Goal: Transaction & Acquisition: Obtain resource

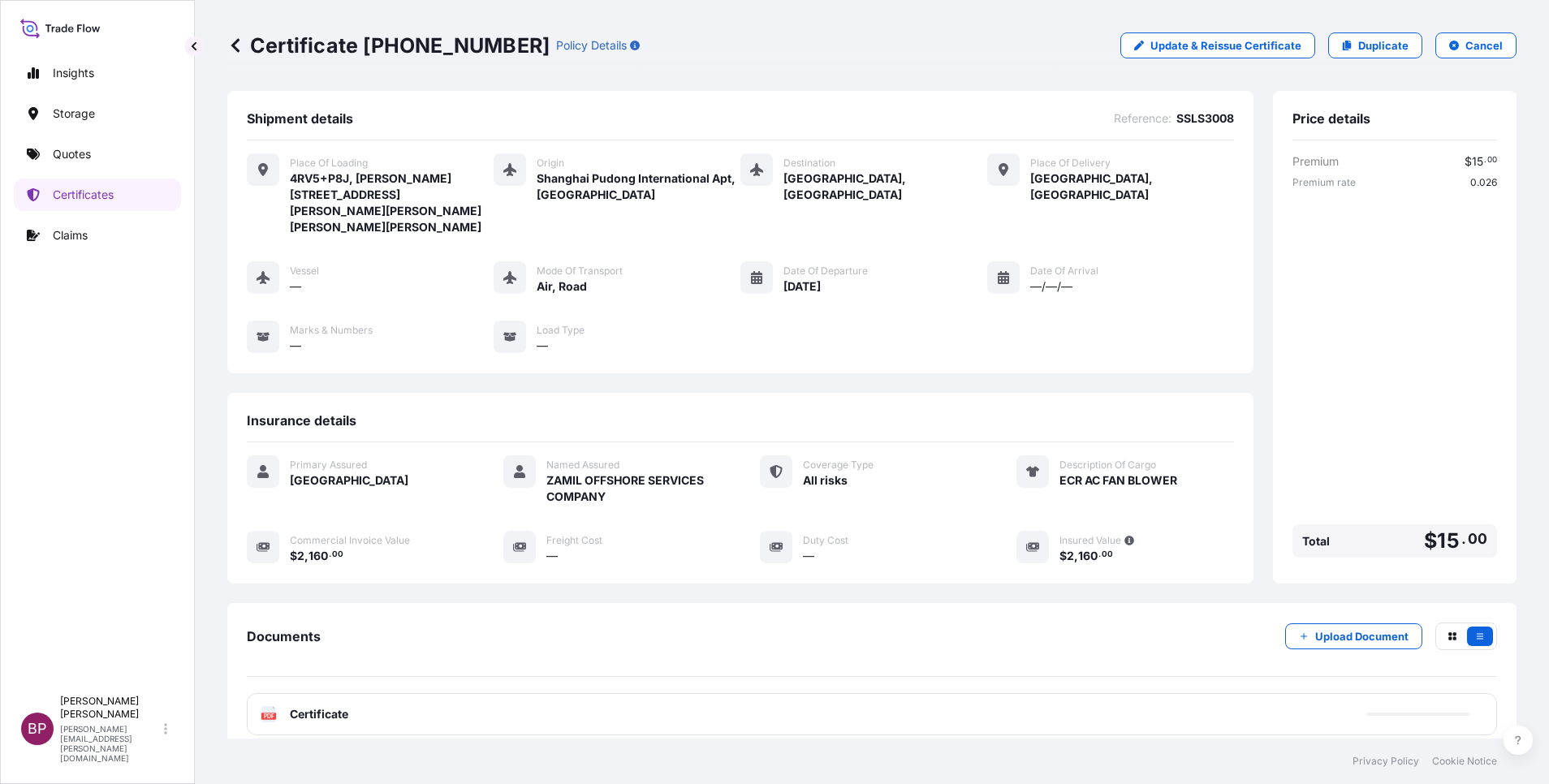
scroll to position [102, 0]
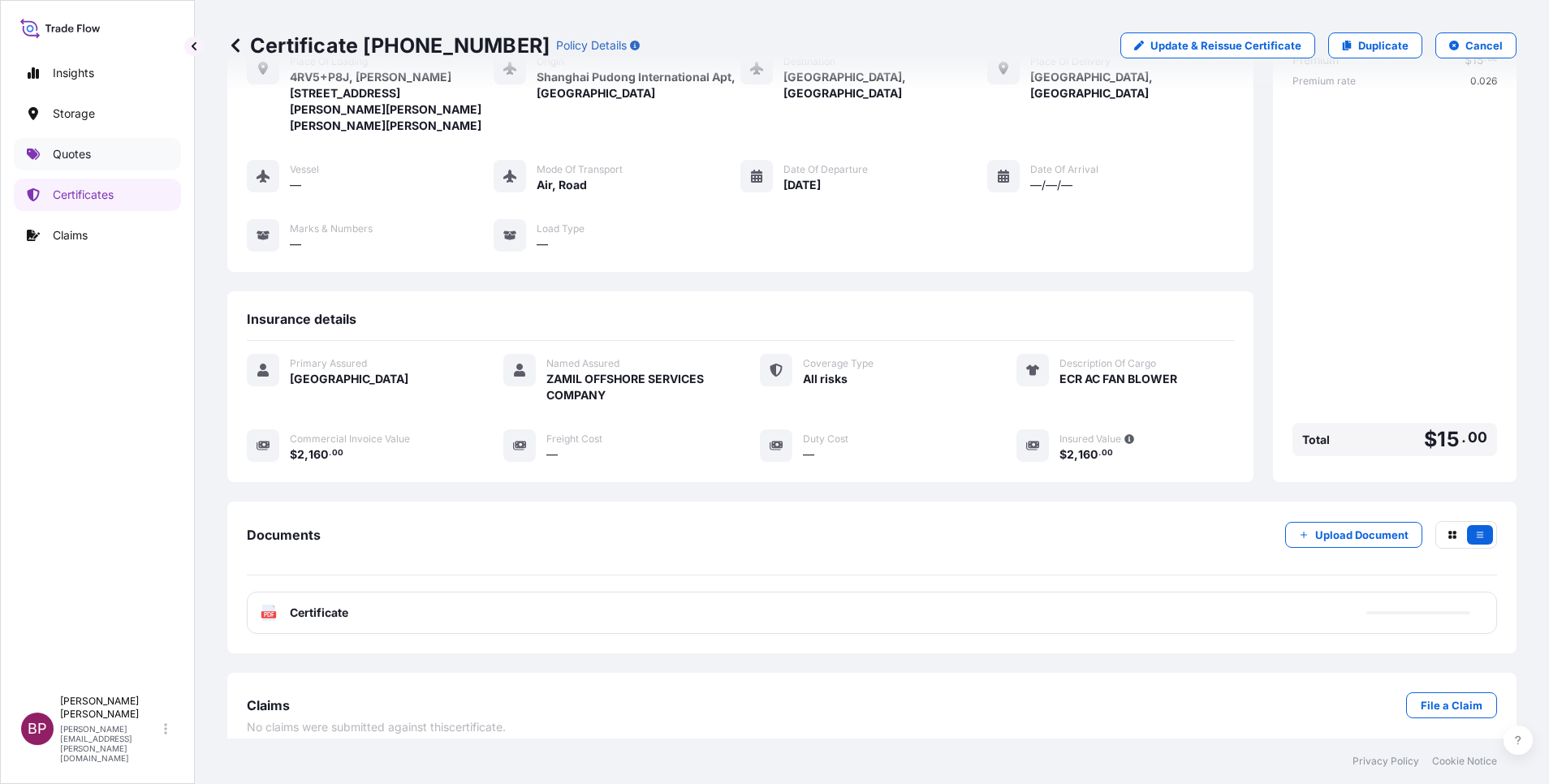
click at [83, 150] on p "Quotes" at bounding box center [72, 154] width 38 height 16
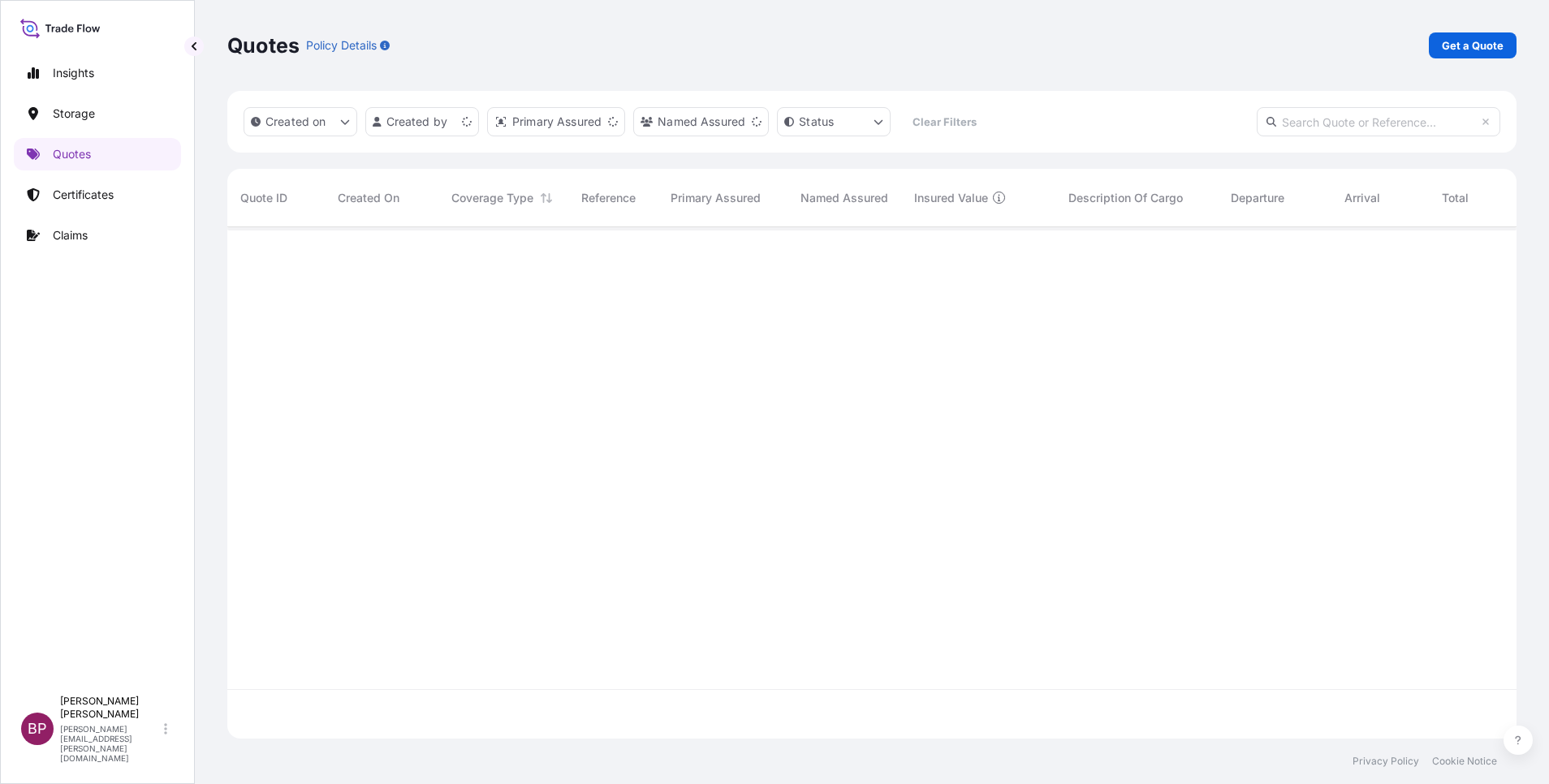
scroll to position [501, 1271]
click at [1491, 47] on p "Get a Quote" at bounding box center [1472, 45] width 62 height 16
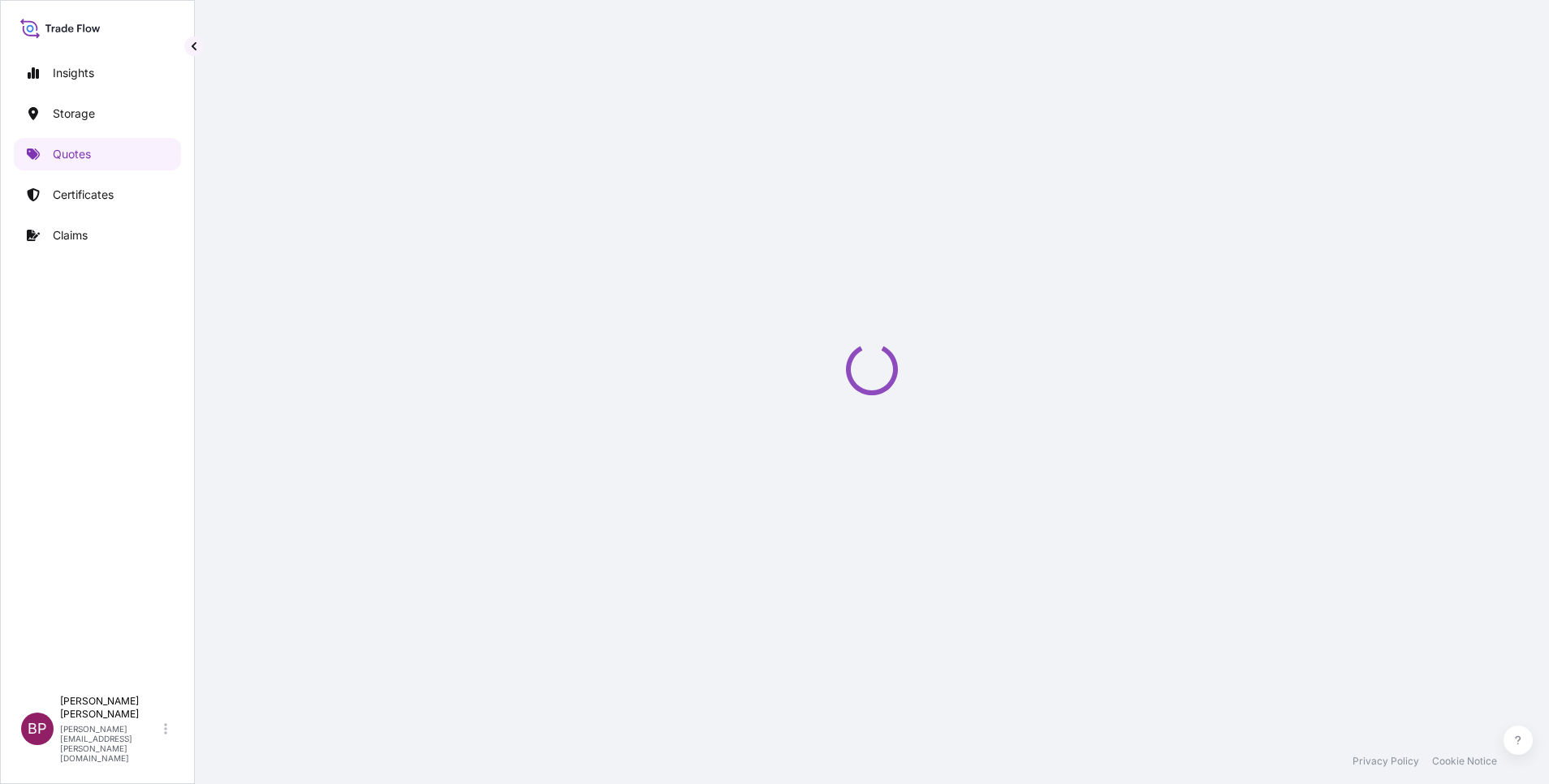
select select "Water"
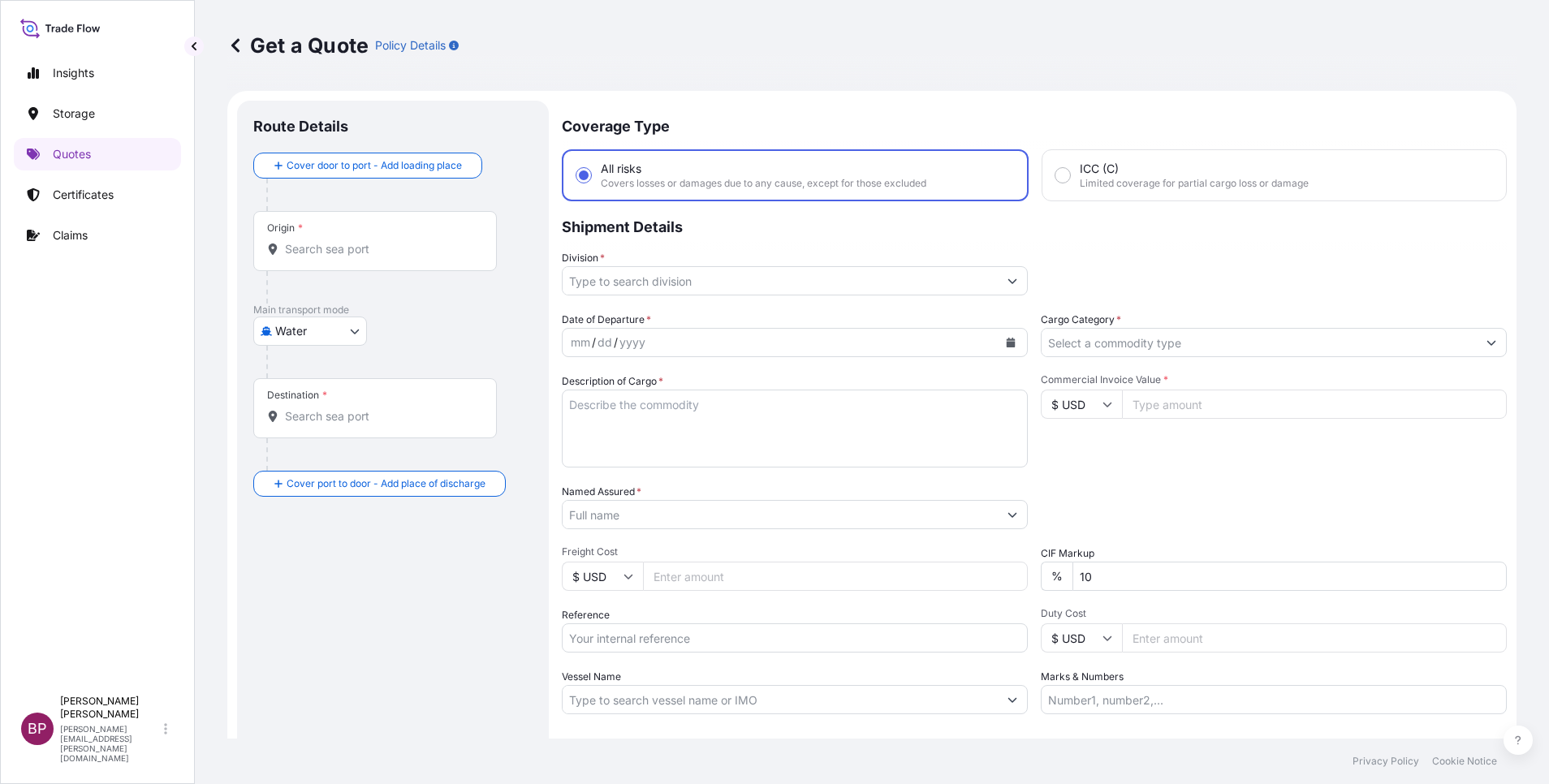
scroll to position [26, 0]
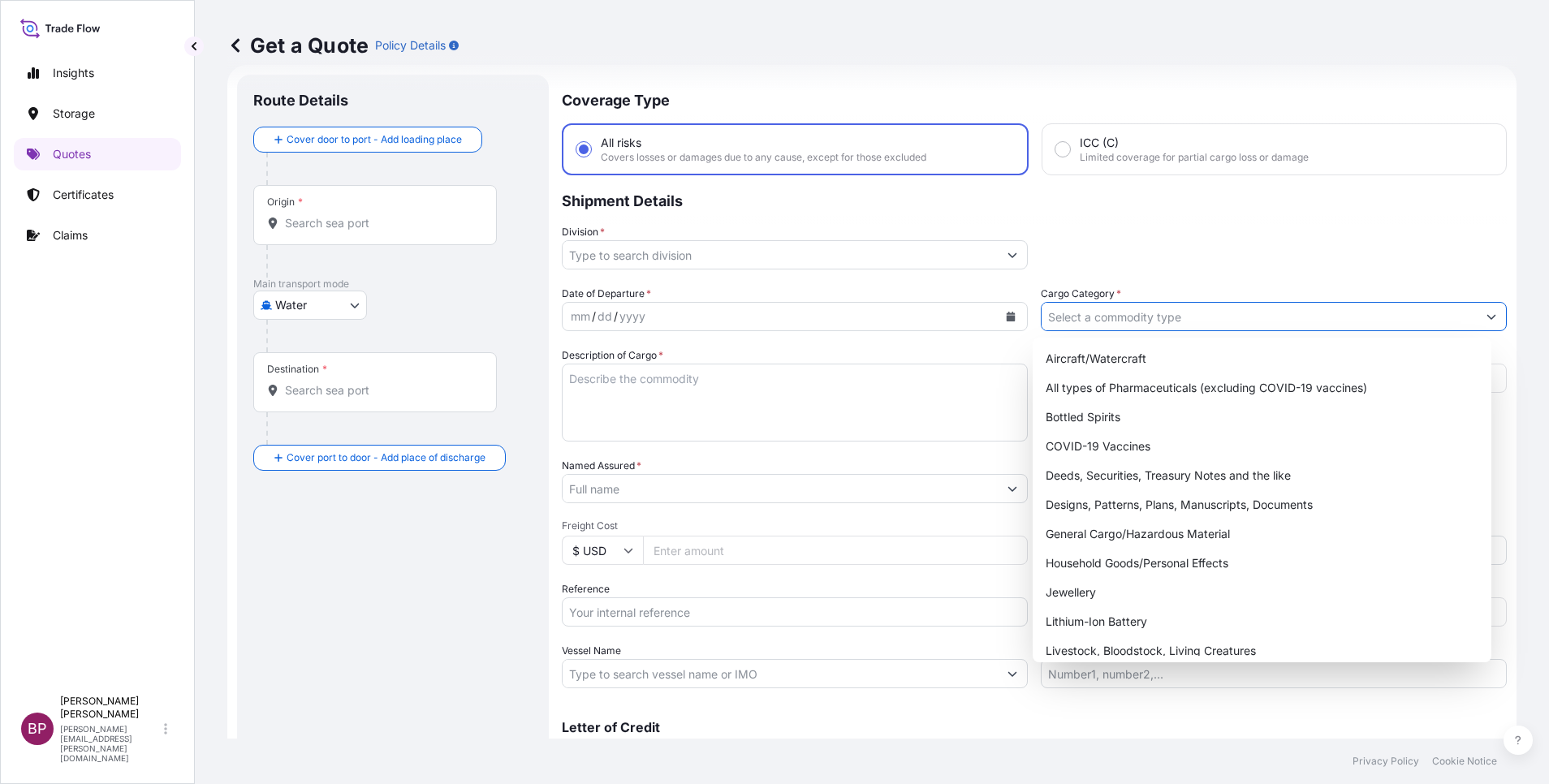
click at [1304, 318] on input "Cargo Category *" at bounding box center [1260, 315] width 435 height 29
click at [1164, 542] on div "General Cargo/Hazardous Material" at bounding box center [1261, 534] width 445 height 29
type input "General Cargo/Hazardous Material"
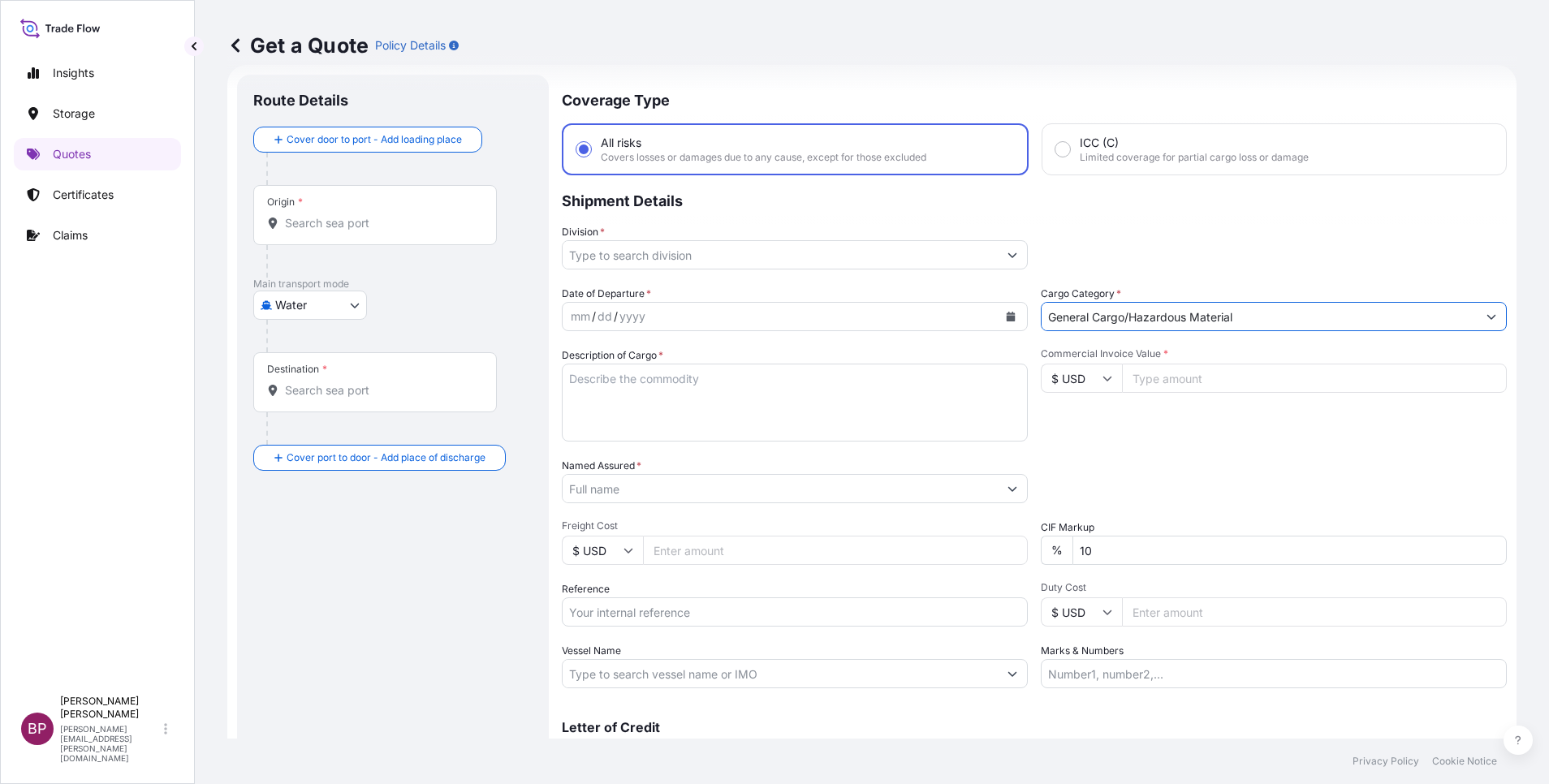
click at [998, 255] on button "Show suggestions" at bounding box center [1012, 254] width 29 height 29
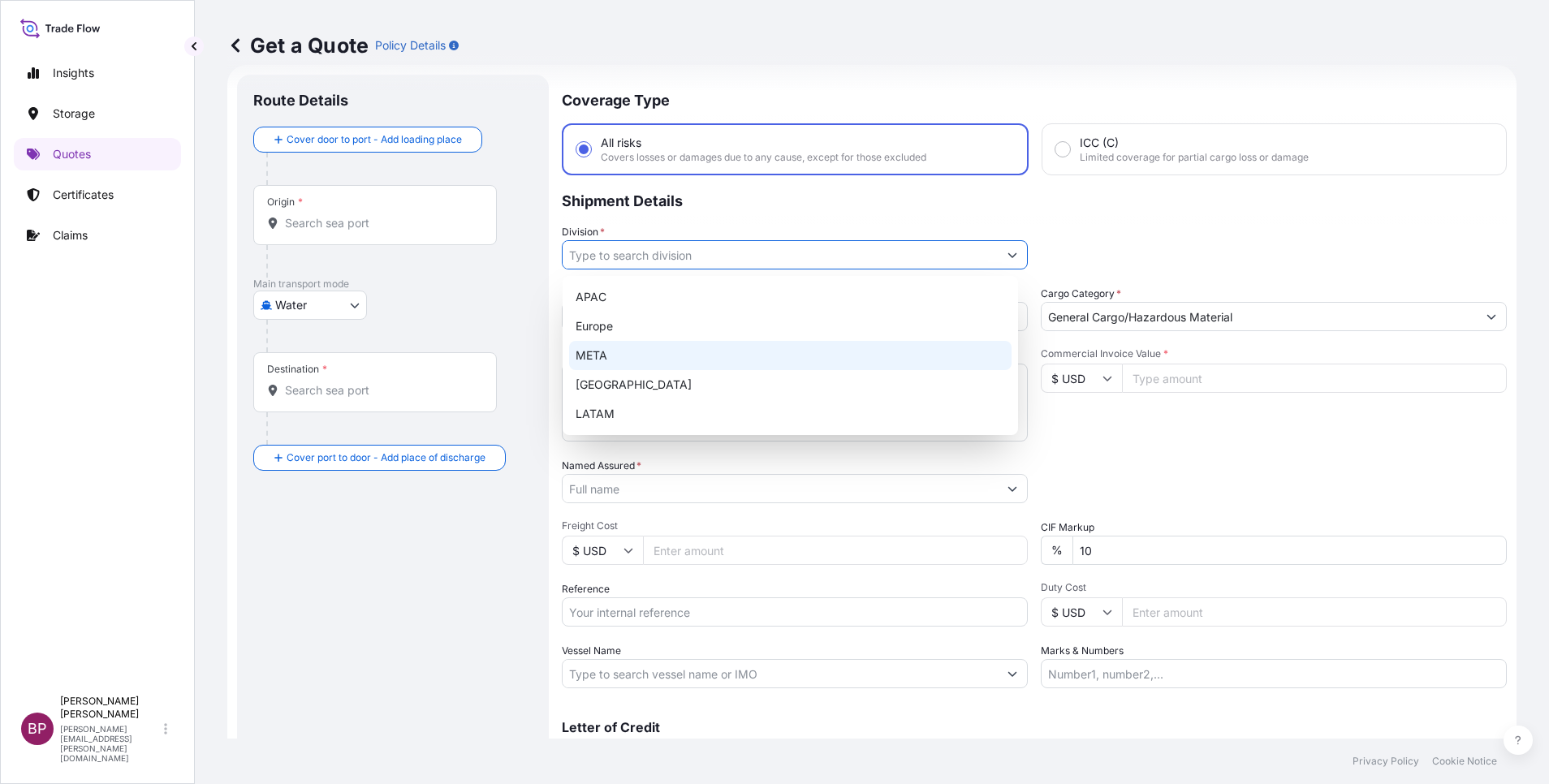
click at [704, 348] on div "META" at bounding box center [791, 355] width 443 height 29
type input "META"
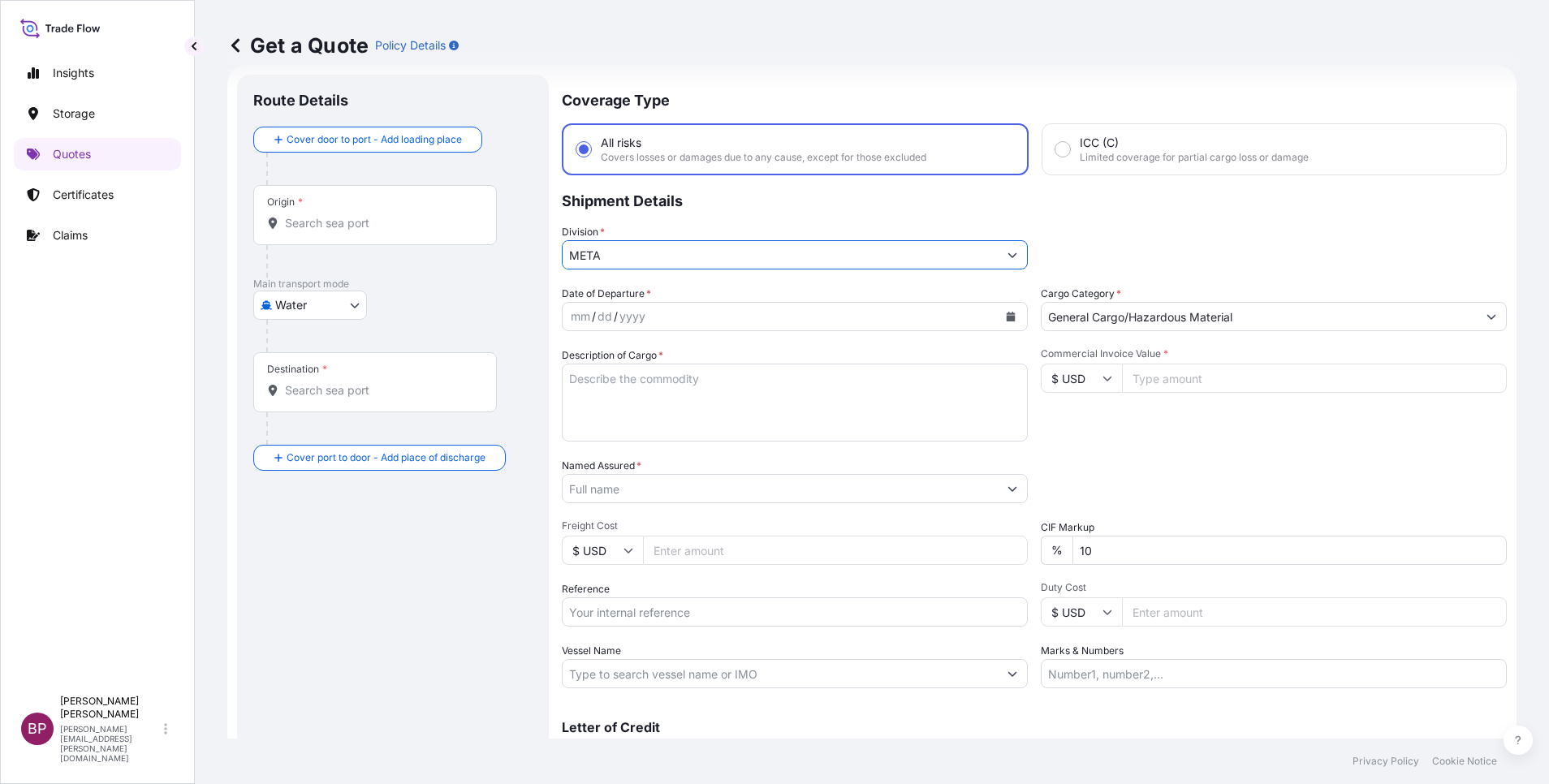
click at [711, 412] on textarea "Description of Cargo *" at bounding box center [795, 402] width 466 height 77
paste textarea "Furniture’s"
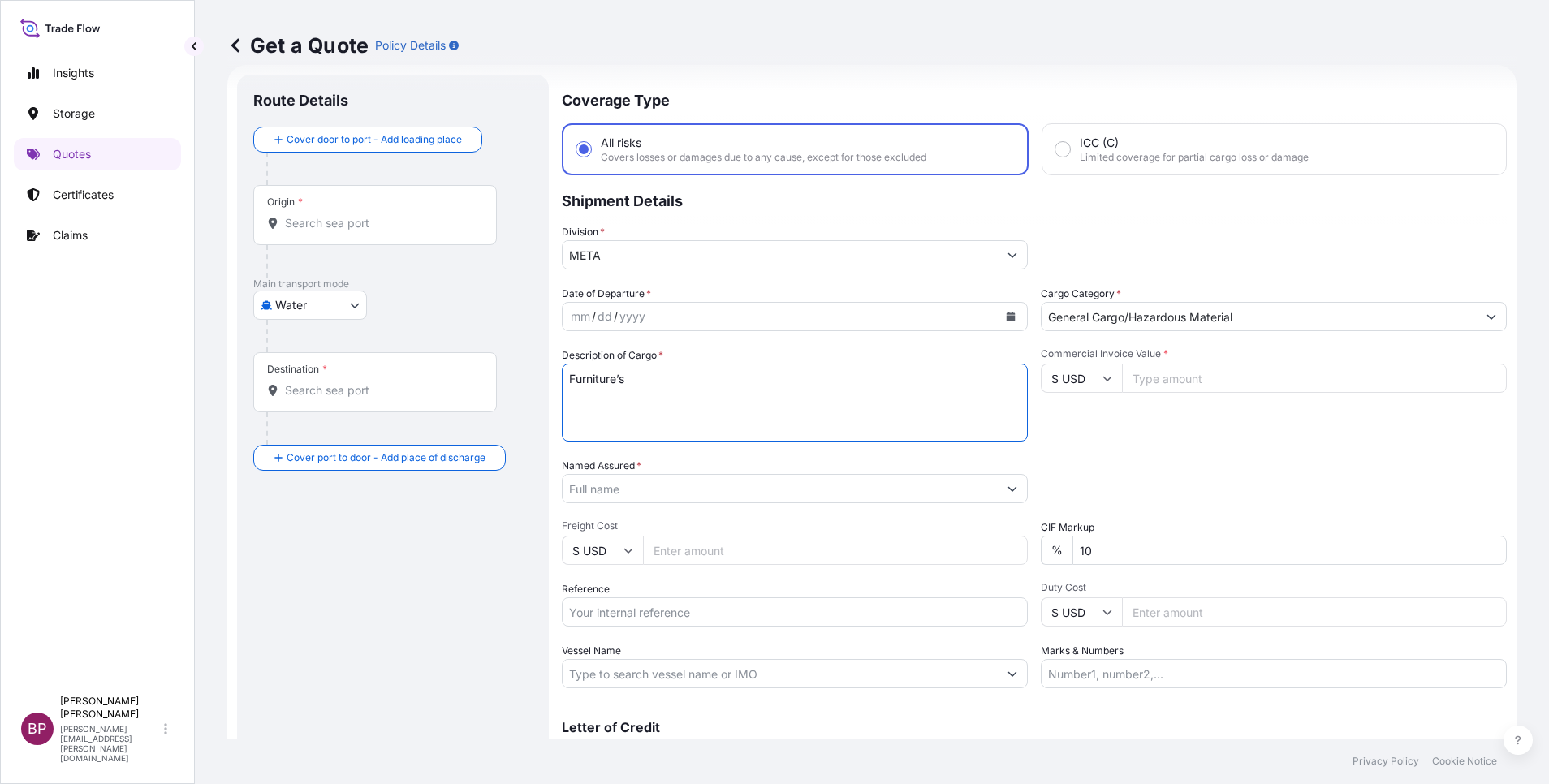
type textarea "Furniture’s"
click at [680, 498] on input "Named Assured *" at bounding box center [776, 488] width 427 height 29
paste input "ID WORK COMPANY LIMITED"
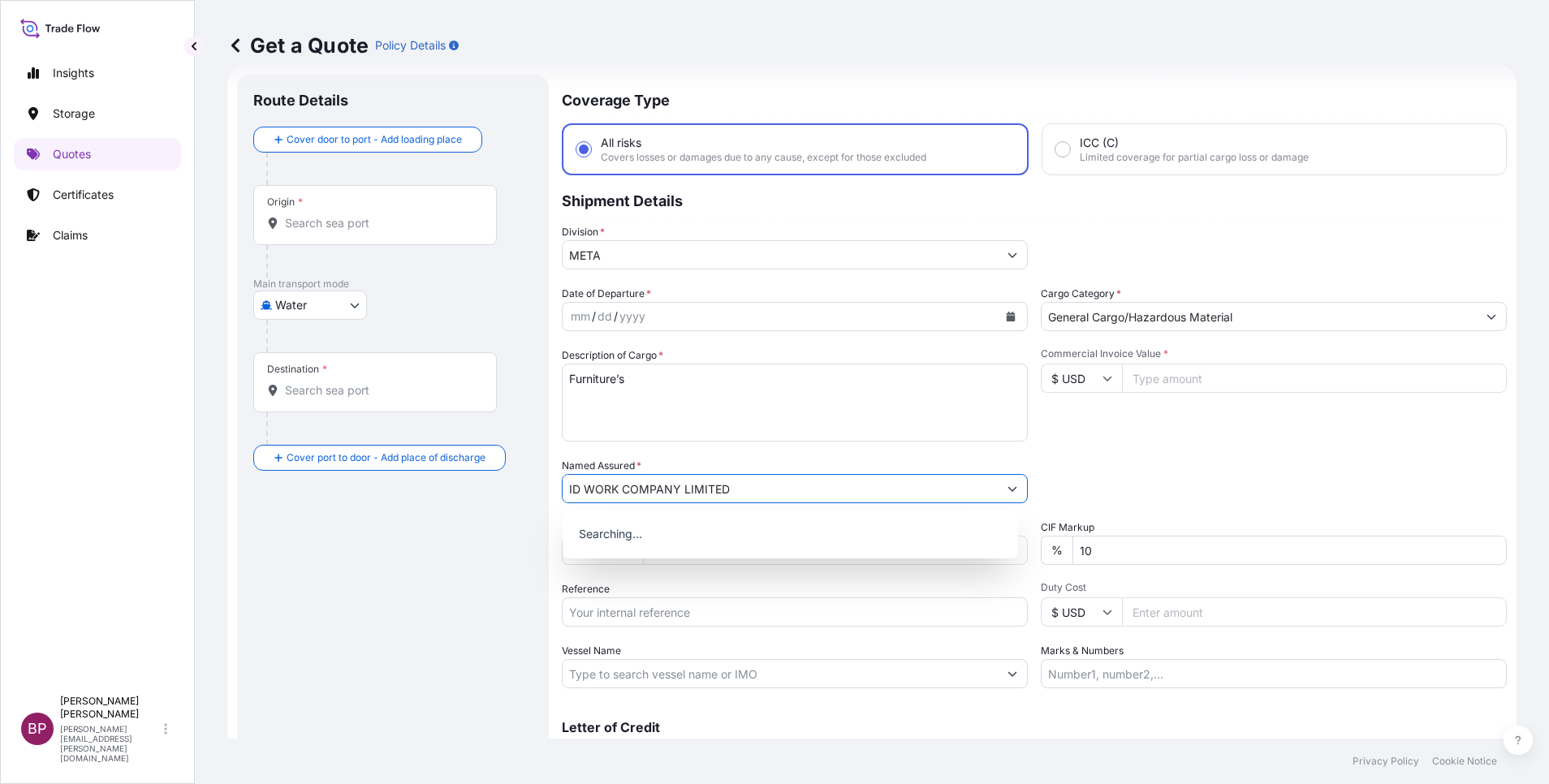
type input "ID WORK COMPANY LIMITED"
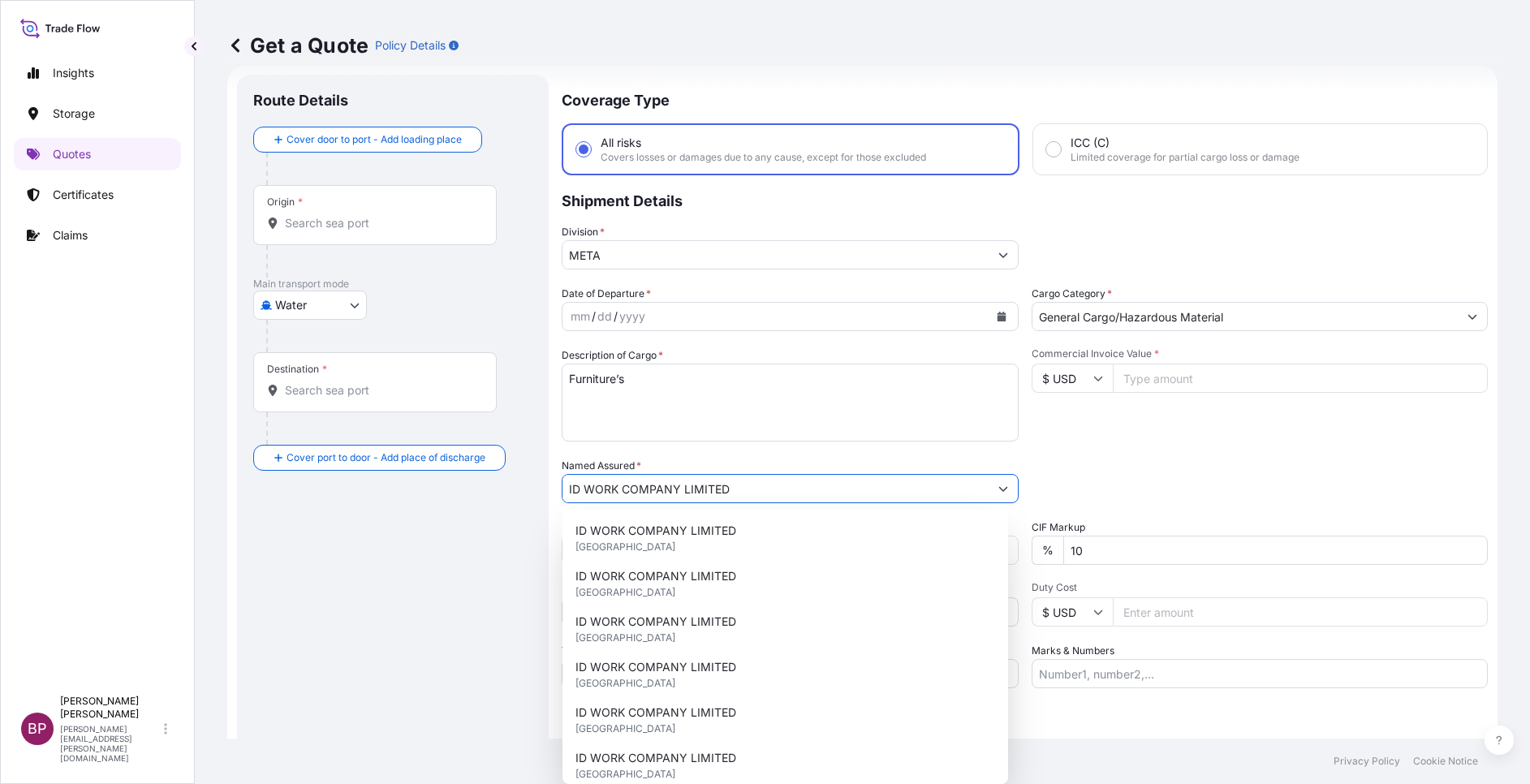
click at [1093, 383] on icon at bounding box center [1098, 378] width 9 height 9
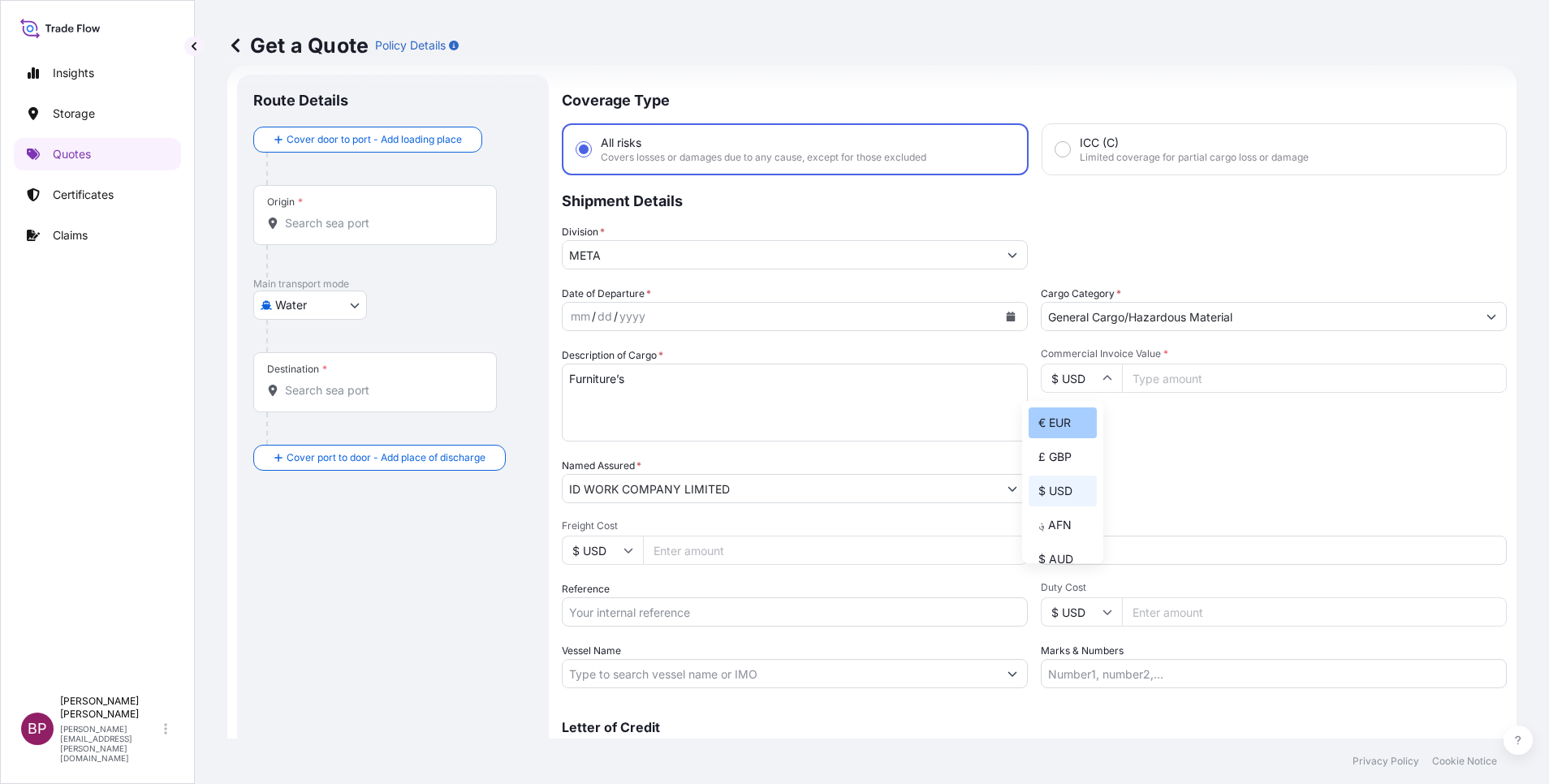
click at [1057, 434] on div "€ EUR" at bounding box center [1063, 423] width 68 height 31
type input "€ EUR"
click at [1175, 385] on input "Commercial Invoice Value *" at bounding box center [1315, 378] width 385 height 29
type input "38108.50"
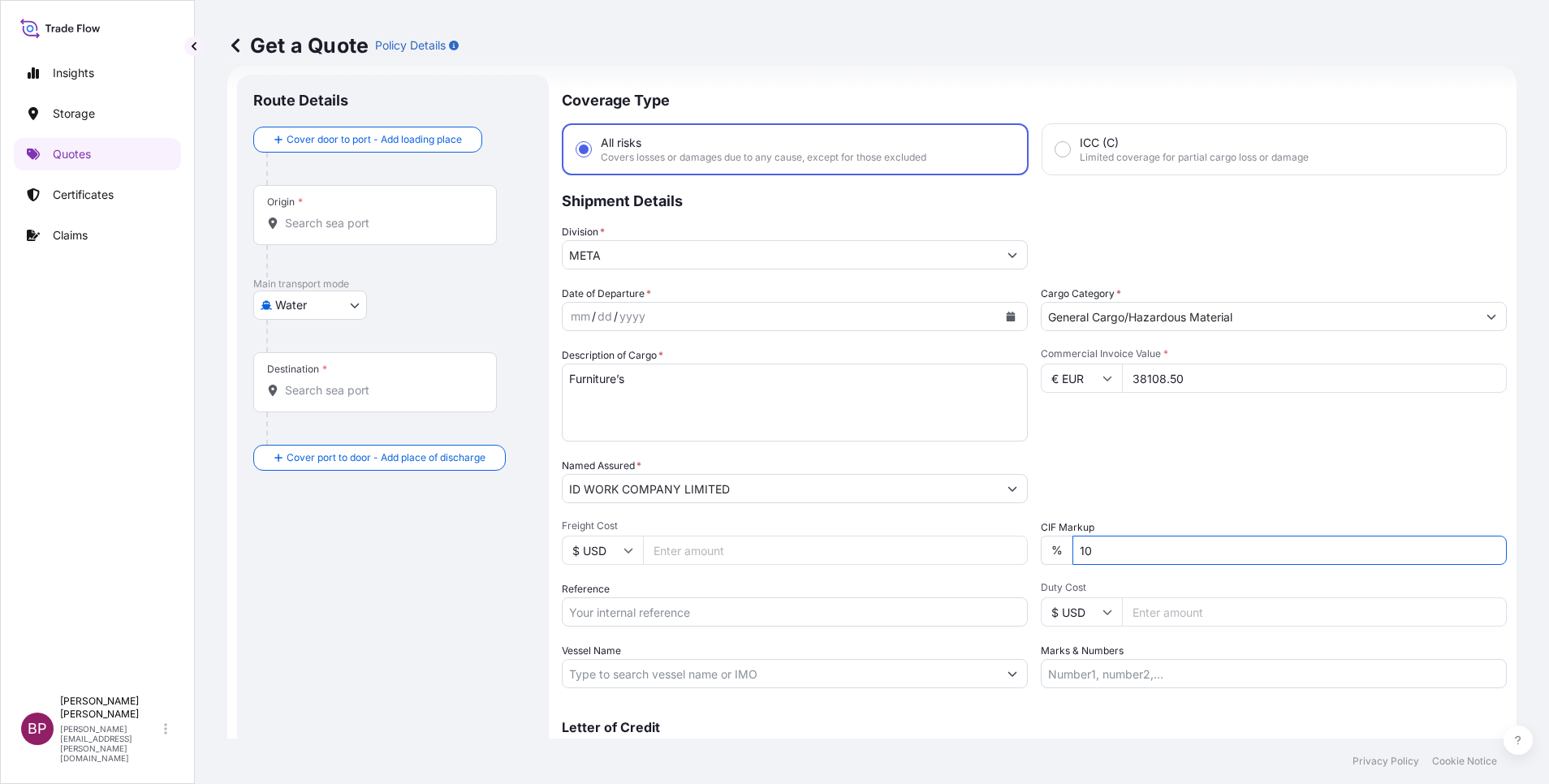
drag, startPoint x: 1113, startPoint y: 544, endPoint x: 862, endPoint y: 534, distance: 251.2
click at [831, 532] on div "Date of Departure * mm / dd / yyyy Cargo Category * General Cargo/Hazardous Mat…" at bounding box center [1035, 486] width 945 height 402
type input "0"
click at [1091, 447] on div "Date of Departure * mm / dd / yyyy Cargo Category * General Cargo/Hazardous Mat…" at bounding box center [1035, 486] width 945 height 402
click at [1007, 317] on icon "Calendar" at bounding box center [1011, 316] width 9 height 9
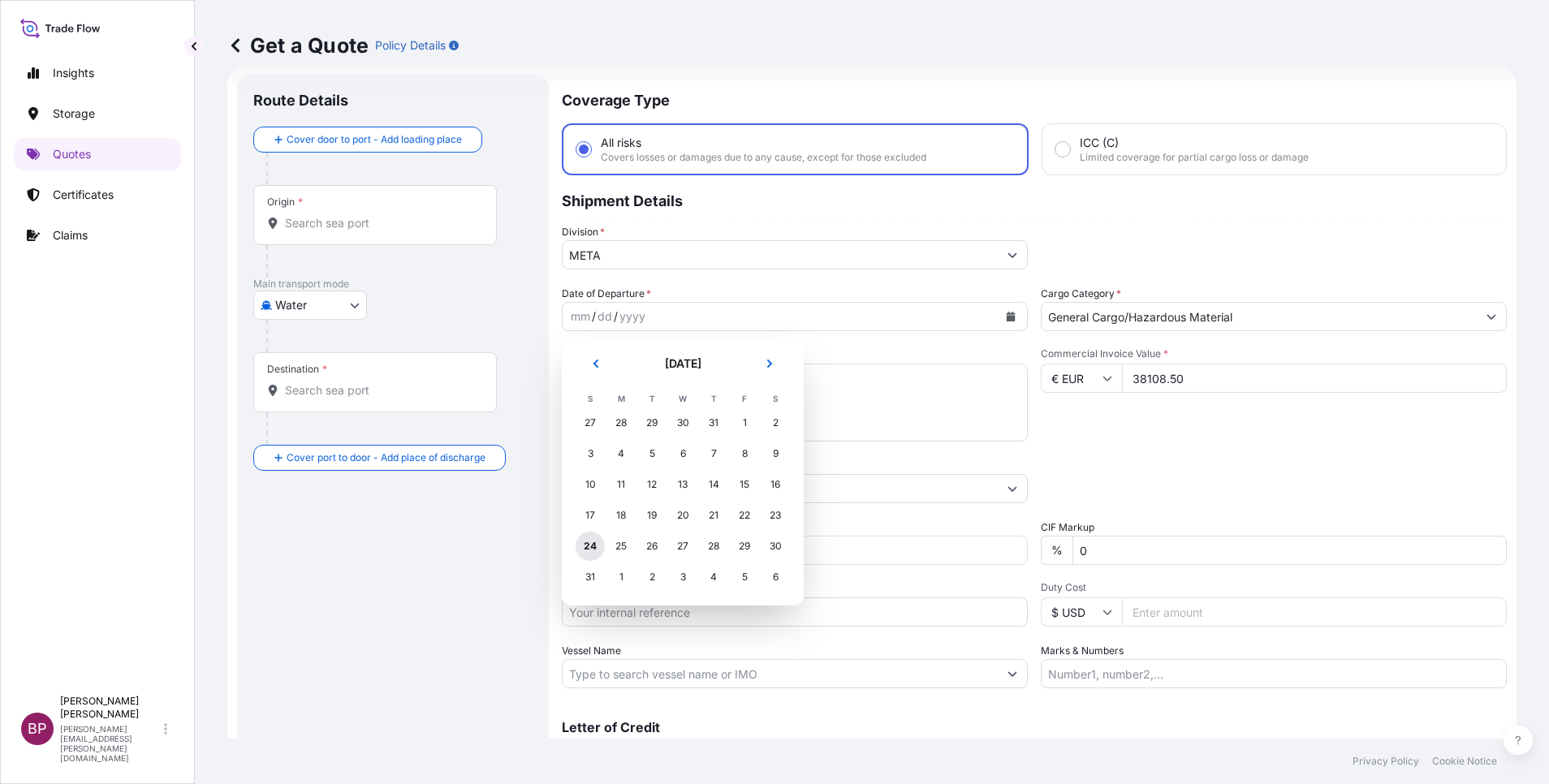
click at [592, 548] on div "24" at bounding box center [590, 546] width 29 height 29
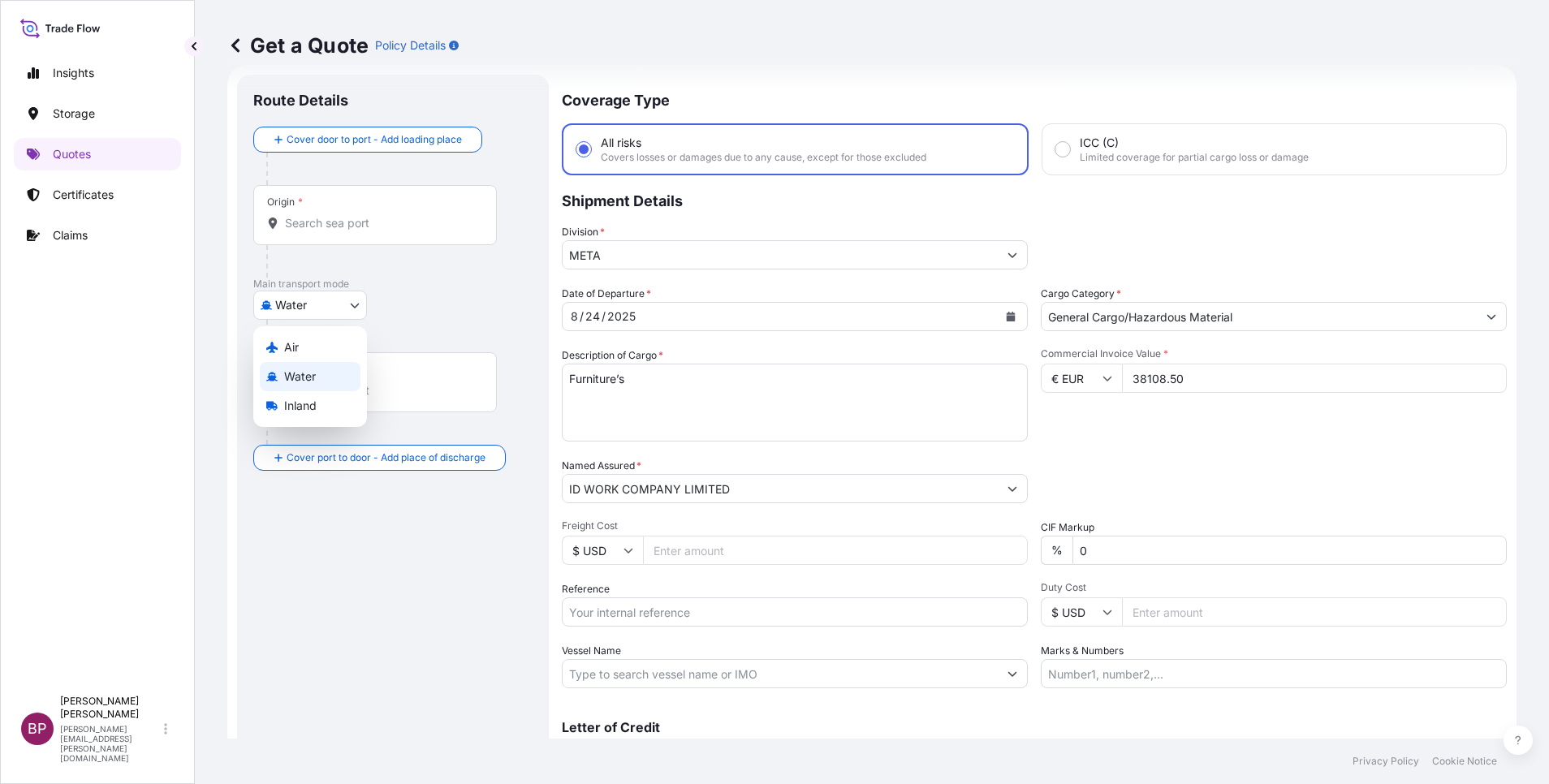
click at [349, 308] on body "Selected Date: [DATE] Insights Storage Quotes Certificates Claims BP [PERSON_NA…" at bounding box center [774, 392] width 1549 height 784
click at [320, 346] on div "Air" at bounding box center [310, 347] width 101 height 29
select select "Air"
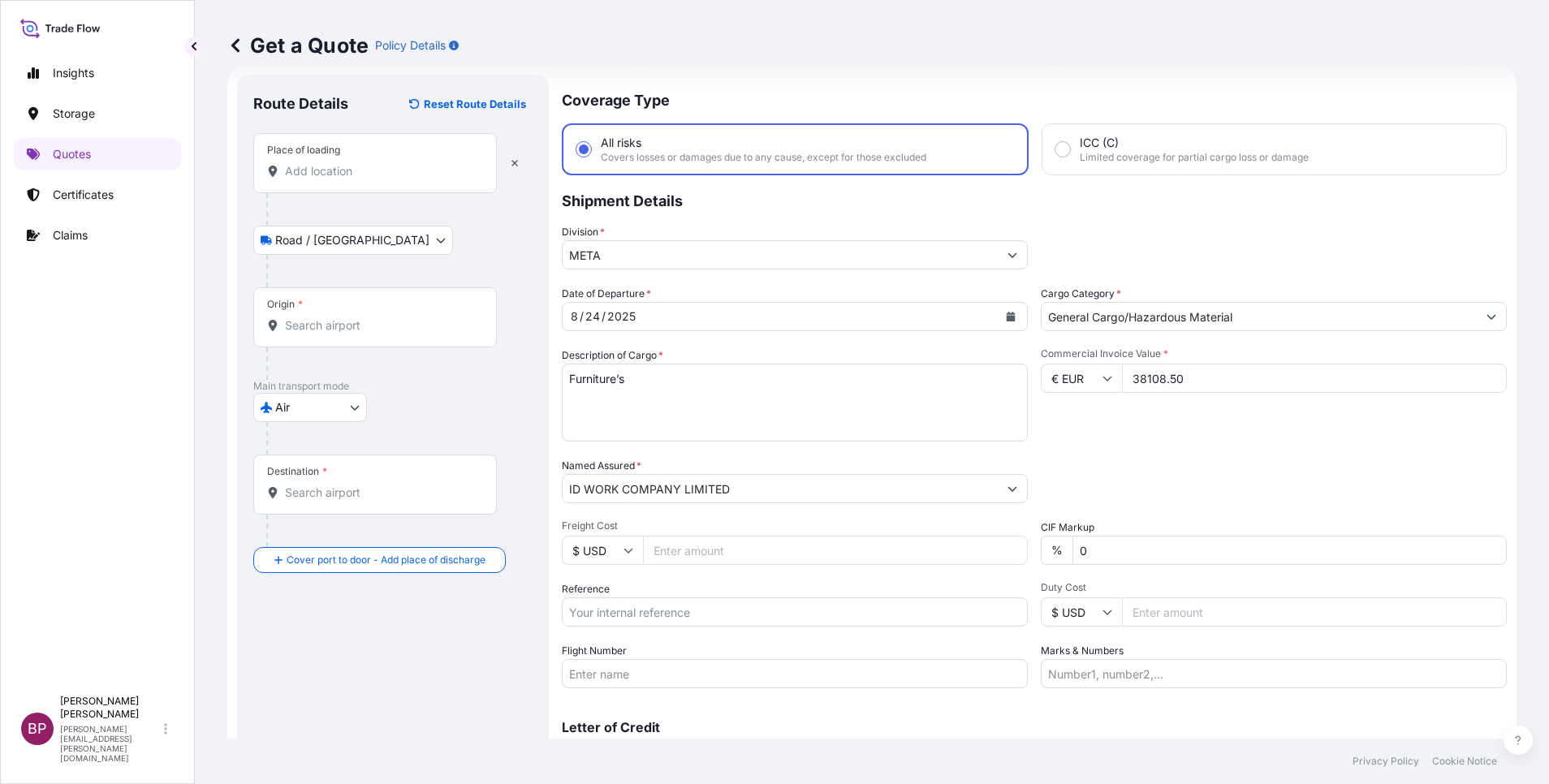
drag, startPoint x: 390, startPoint y: 167, endPoint x: 400, endPoint y: 183, distance: 18.9
click at [394, 175] on input "Place of loading" at bounding box center [380, 171] width 191 height 16
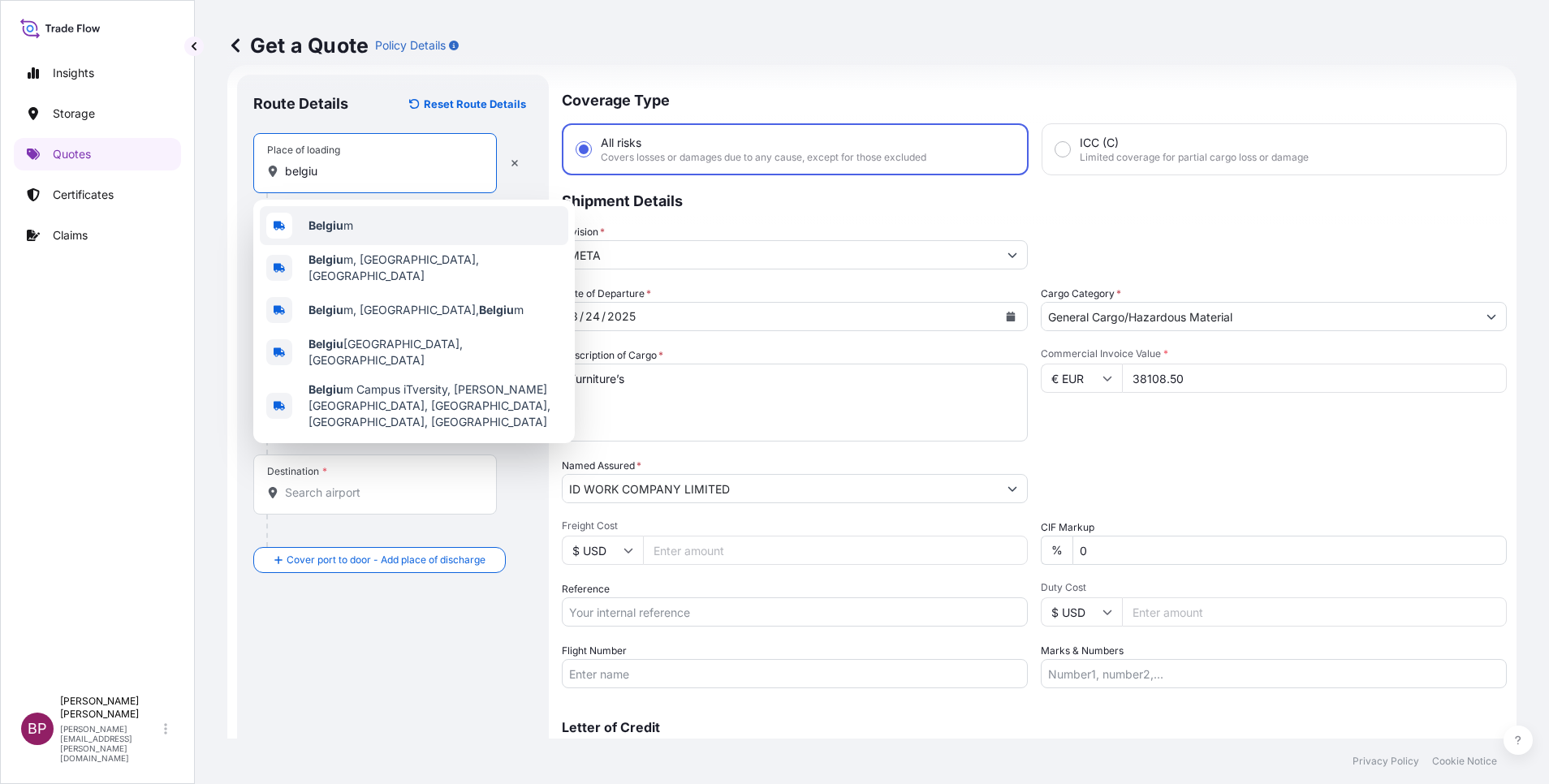
click at [408, 225] on div "Belgiu m" at bounding box center [414, 226] width 308 height 39
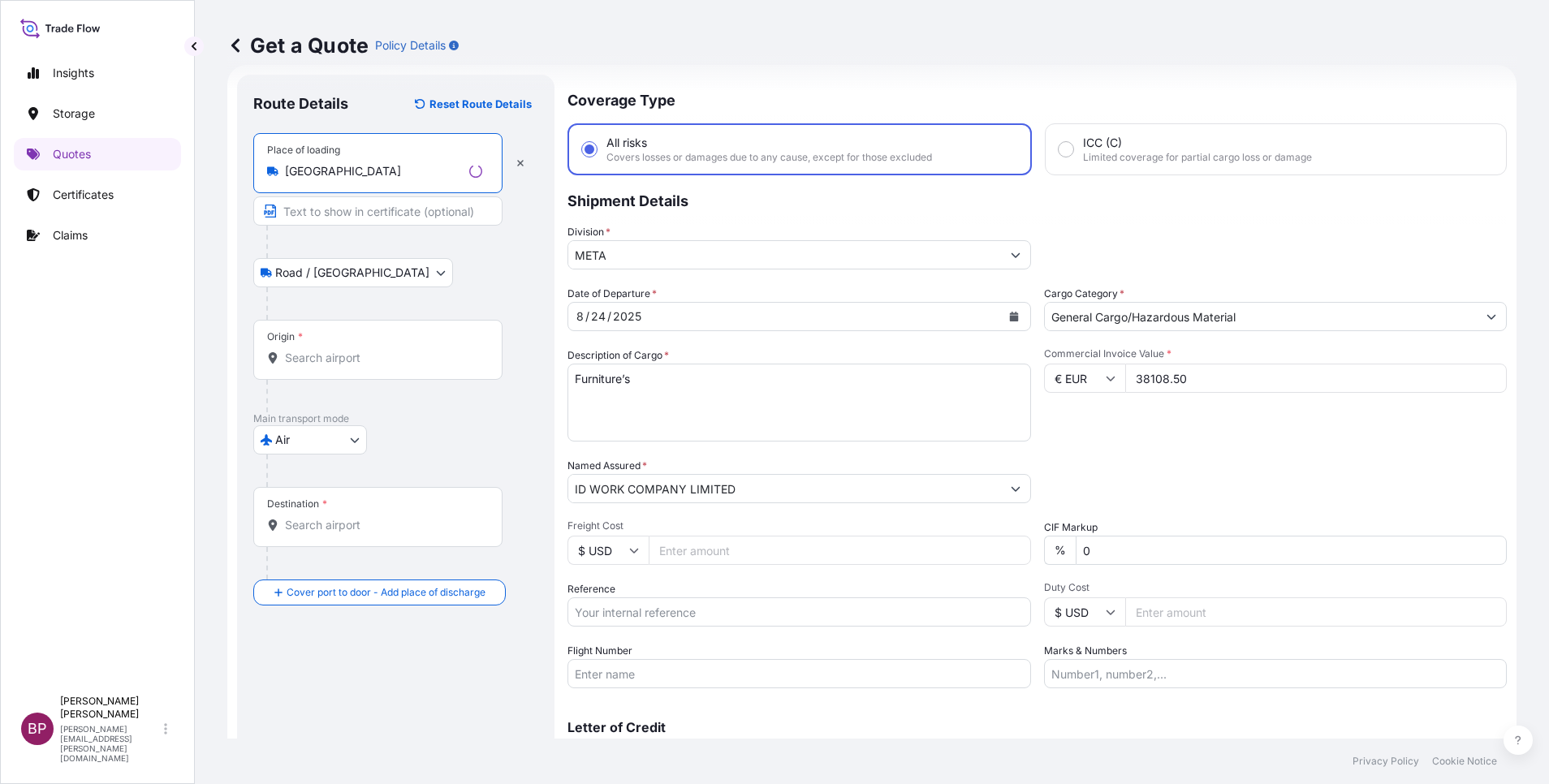
type input "[GEOGRAPHIC_DATA]"
drag, startPoint x: 367, startPoint y: 367, endPoint x: 380, endPoint y: 365, distance: 13.2
click at [379, 367] on div "Origin *" at bounding box center [377, 350] width 249 height 60
click at [379, 366] on input "Origin *" at bounding box center [383, 357] width 197 height 16
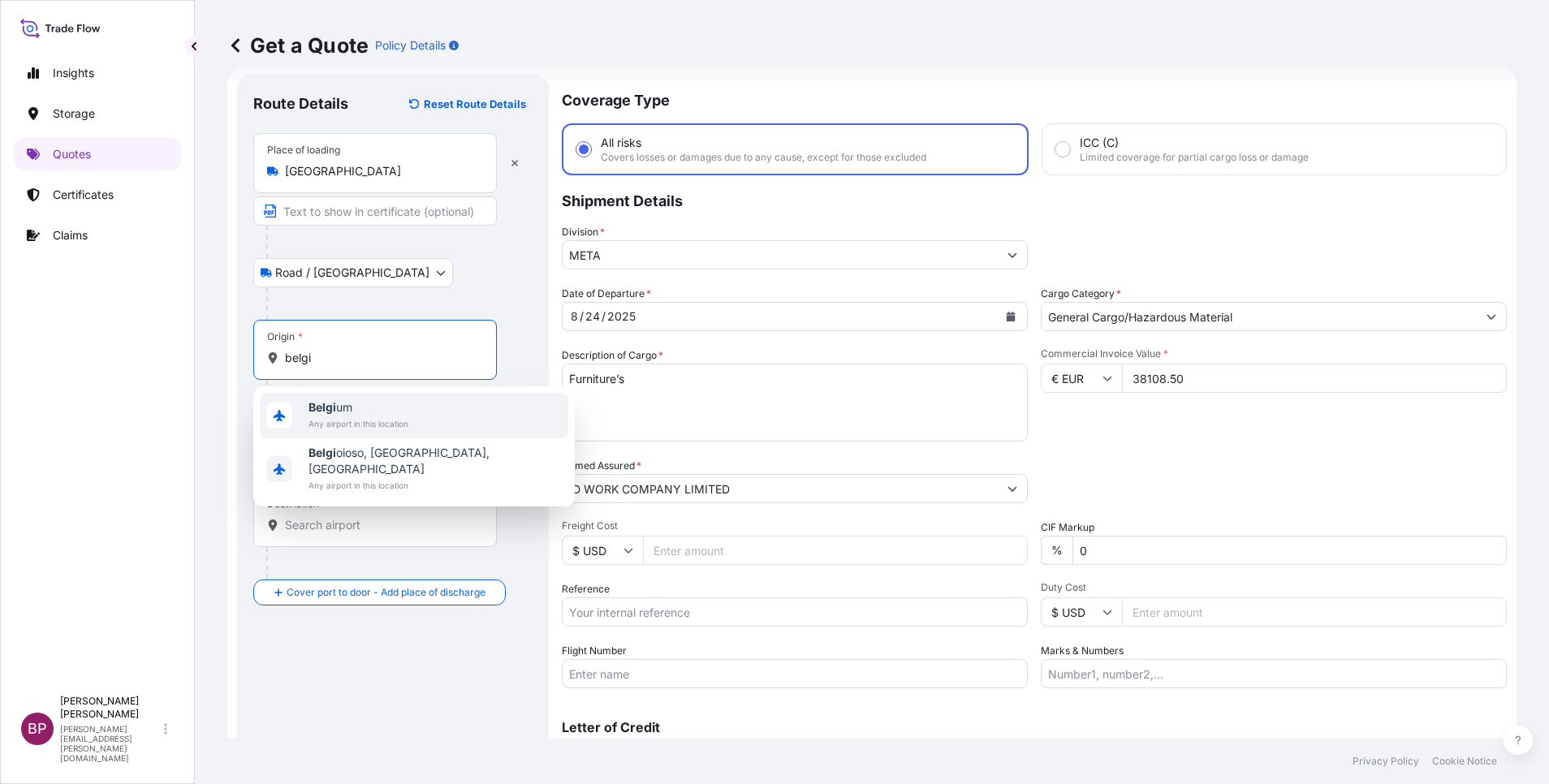
click at [383, 419] on span "Any airport in this location" at bounding box center [358, 423] width 100 height 16
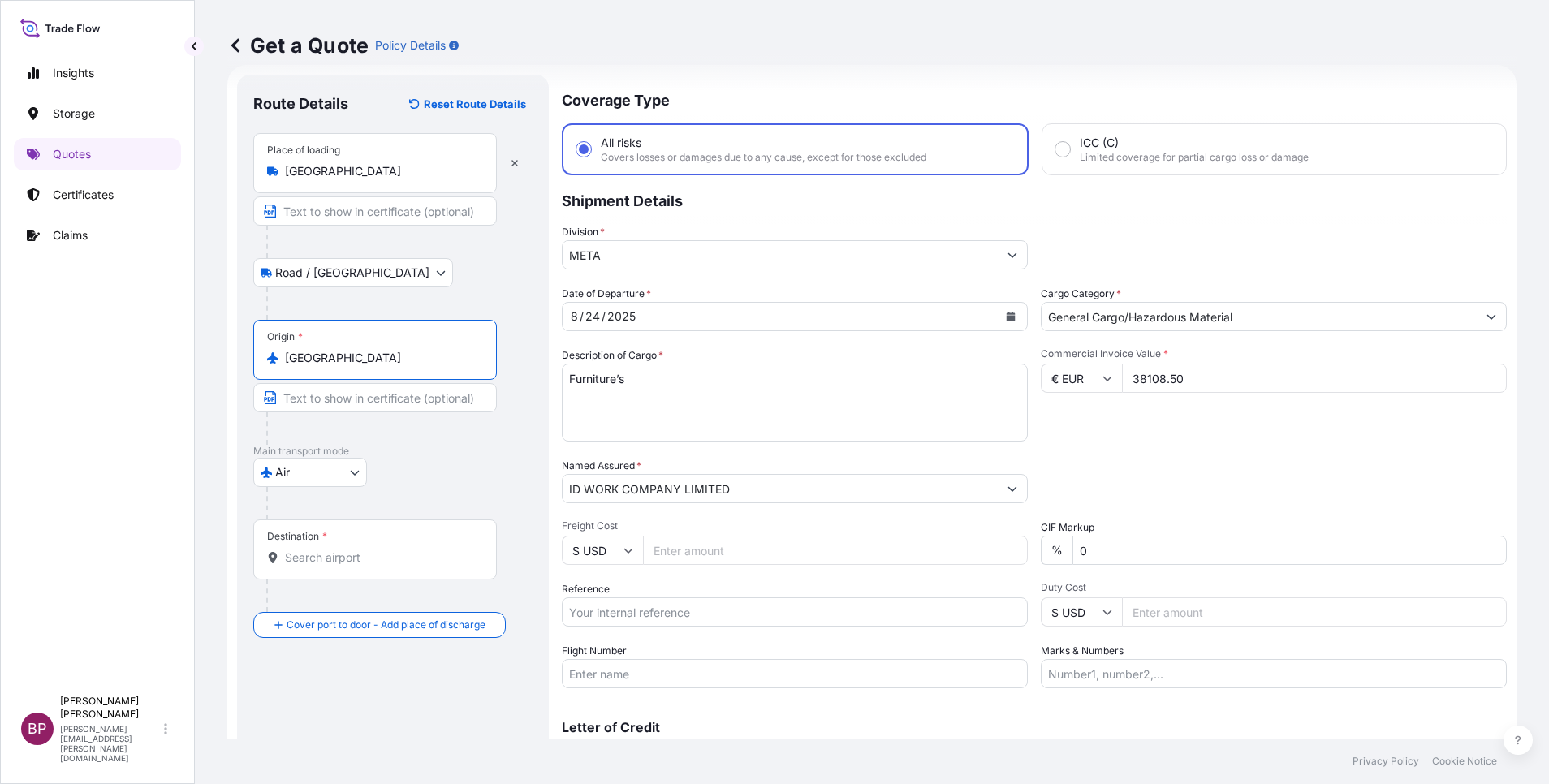
type input "[GEOGRAPHIC_DATA]"
click at [317, 579] on div "Destination *" at bounding box center [392, 566] width 279 height 92
drag, startPoint x: 317, startPoint y: 578, endPoint x: 313, endPoint y: 559, distance: 19.4
click at [313, 559] on input "Destination *" at bounding box center [380, 557] width 191 height 16
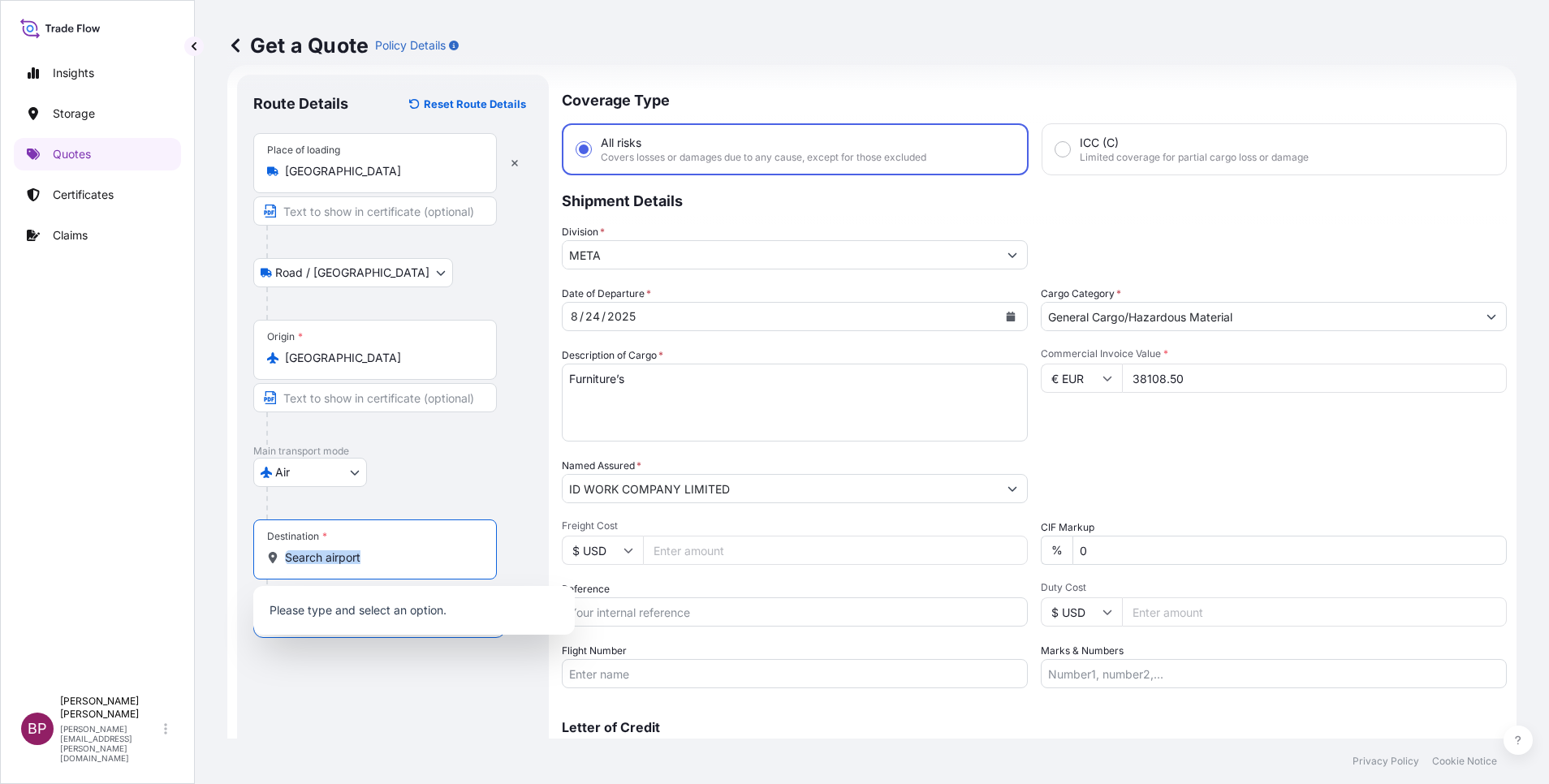
click at [312, 555] on input "Destination *" at bounding box center [380, 557] width 191 height 16
click at [389, 546] on div "Destination *" at bounding box center [374, 550] width 244 height 60
click at [389, 550] on input "Destination *" at bounding box center [380, 557] width 191 height 16
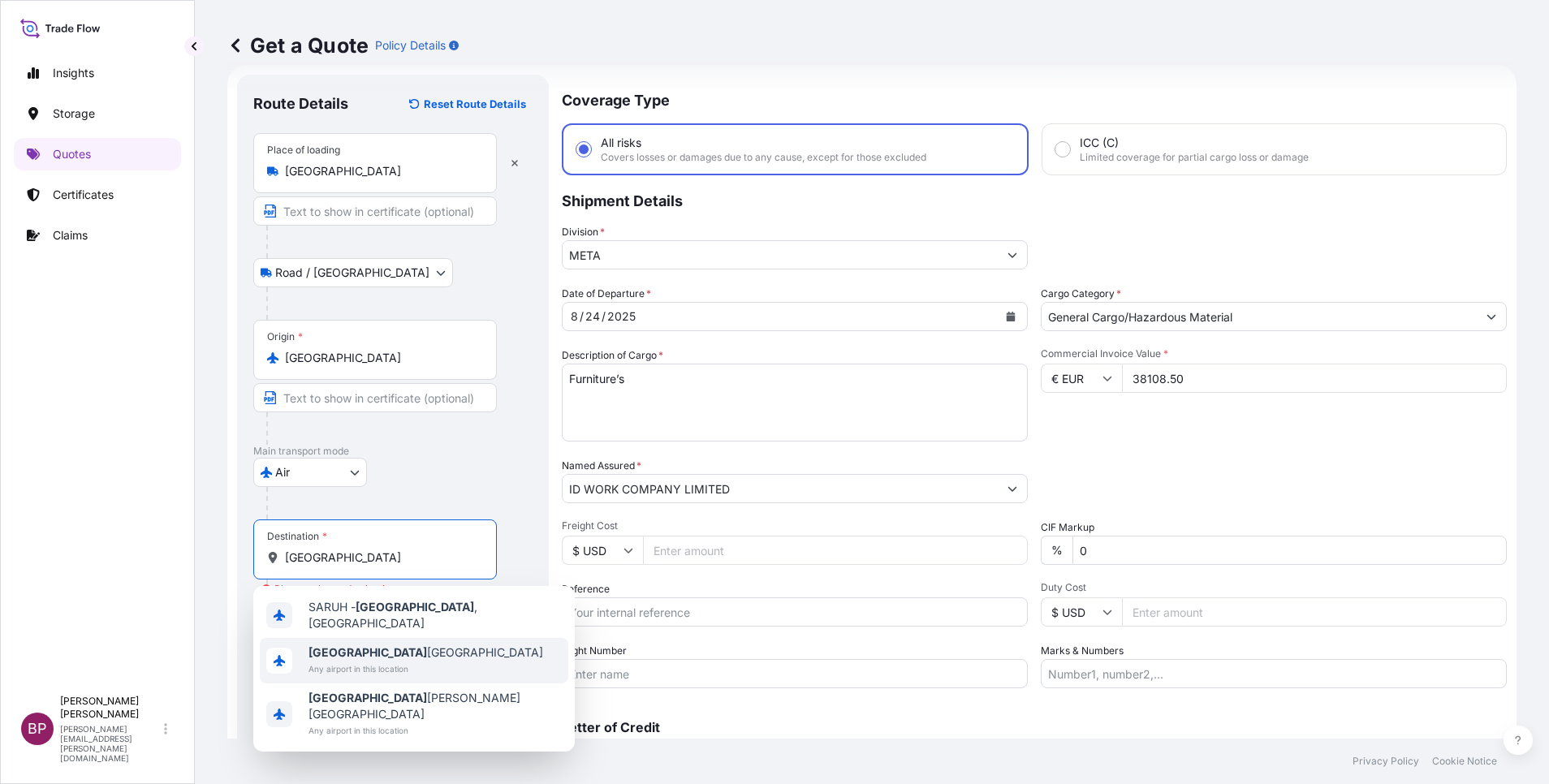
click at [389, 661] on span "Any airport in this location" at bounding box center [425, 668] width 234 height 16
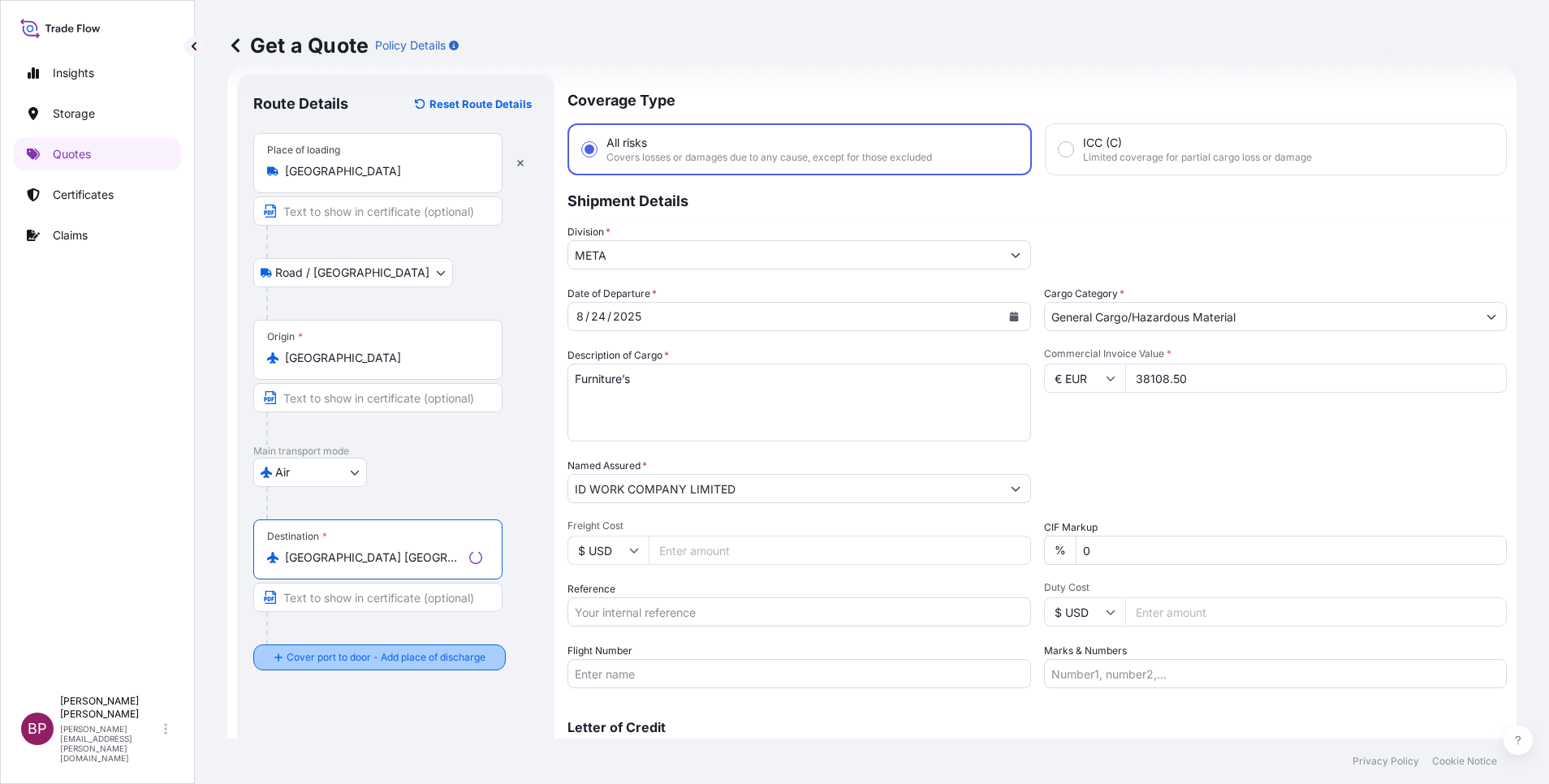
type input "[GEOGRAPHIC_DATA] [GEOGRAPHIC_DATA]"
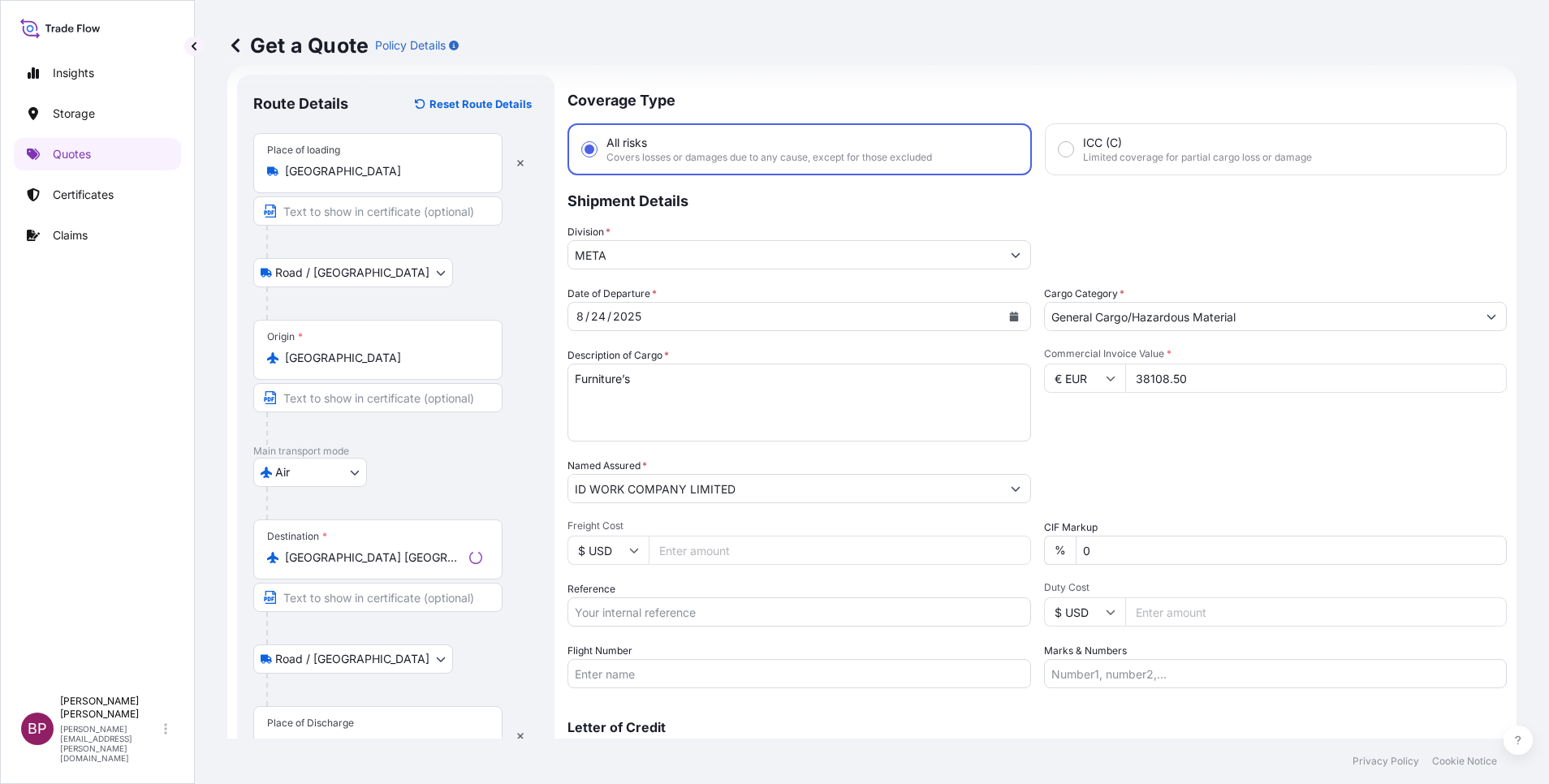
scroll to position [106, 0]
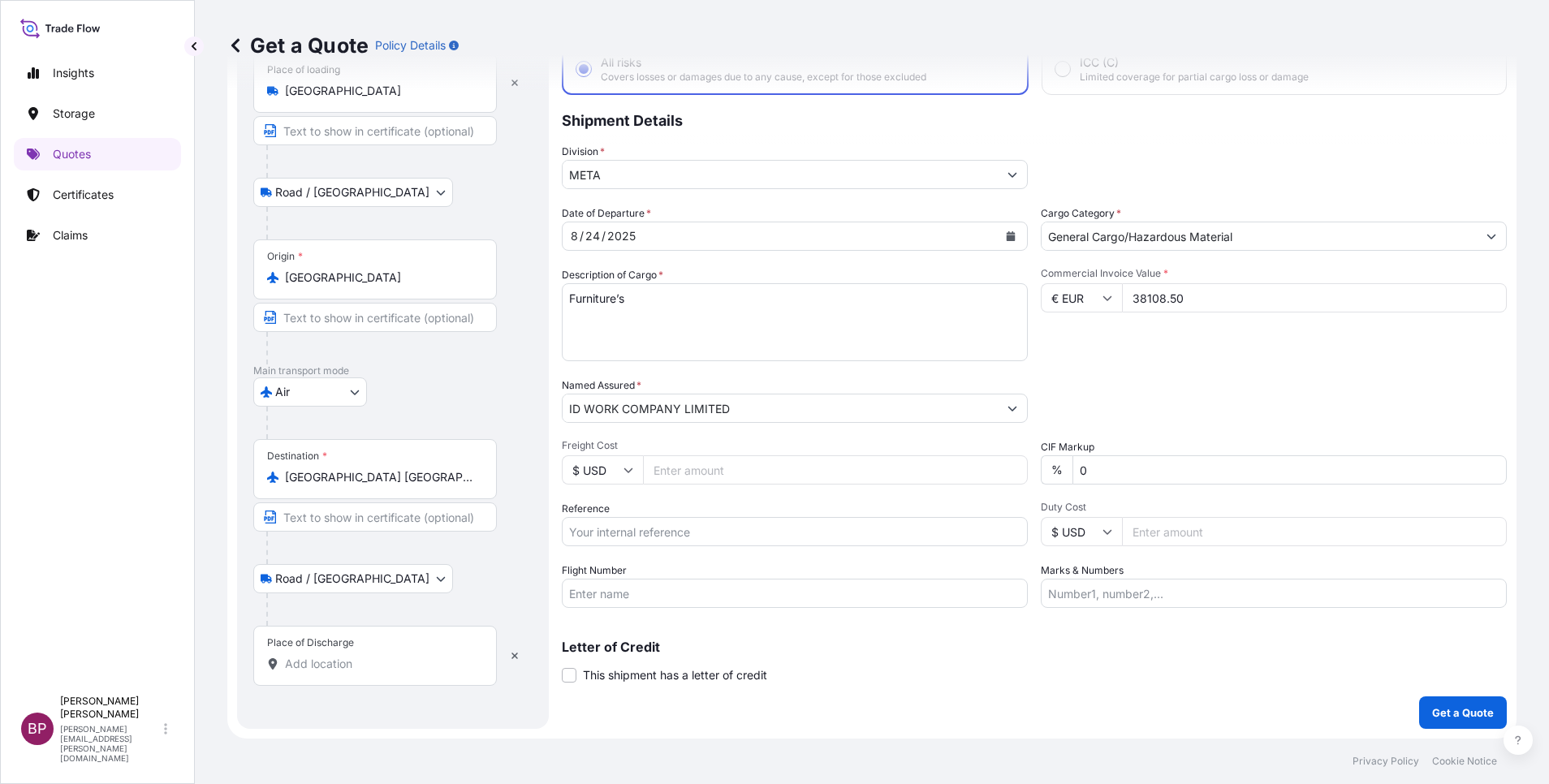
click at [376, 656] on input "Place of Discharge" at bounding box center [380, 664] width 191 height 16
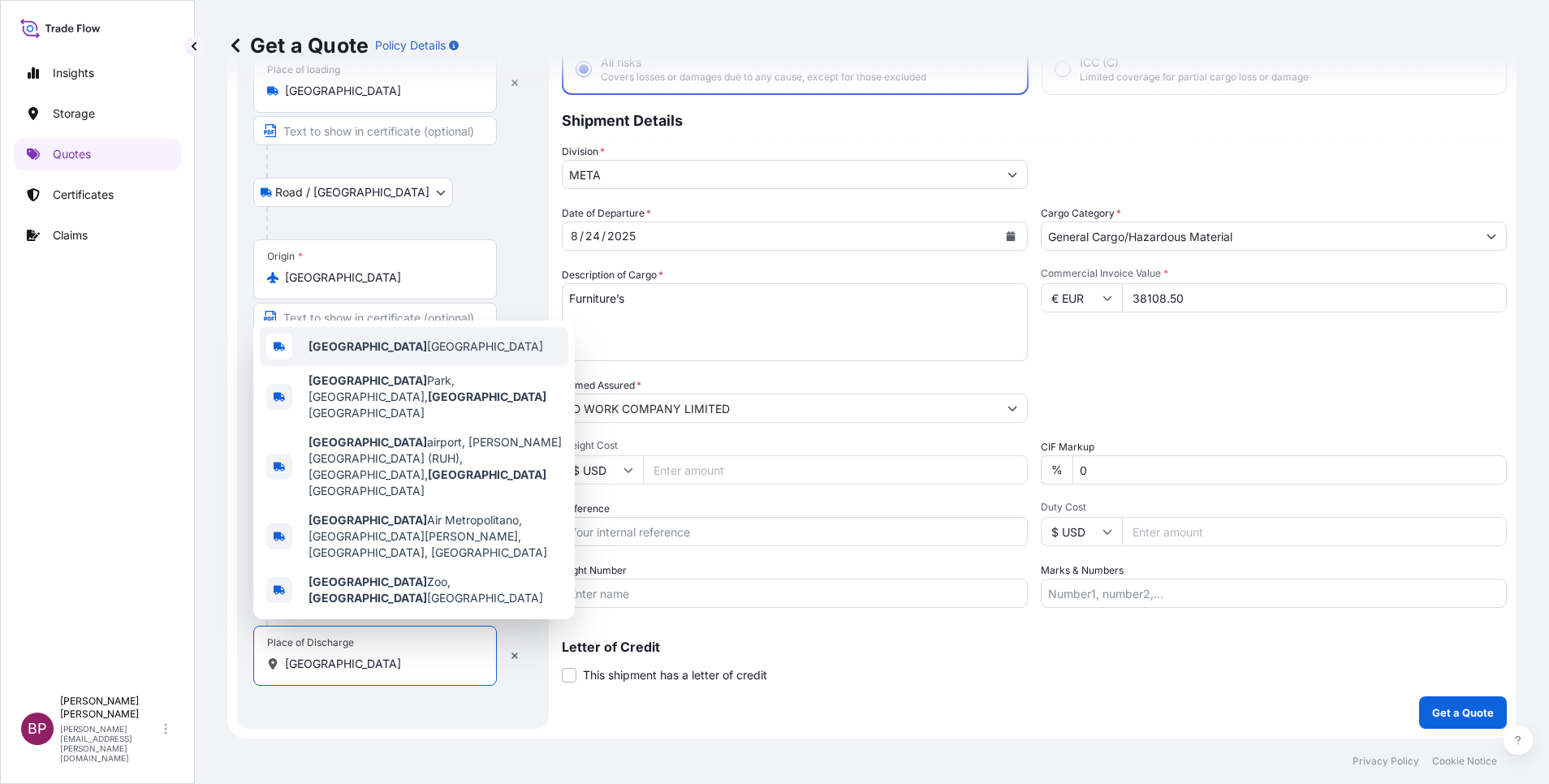
click at [415, 355] on span "[GEOGRAPHIC_DATA] [GEOGRAPHIC_DATA]" at bounding box center [425, 346] width 234 height 16
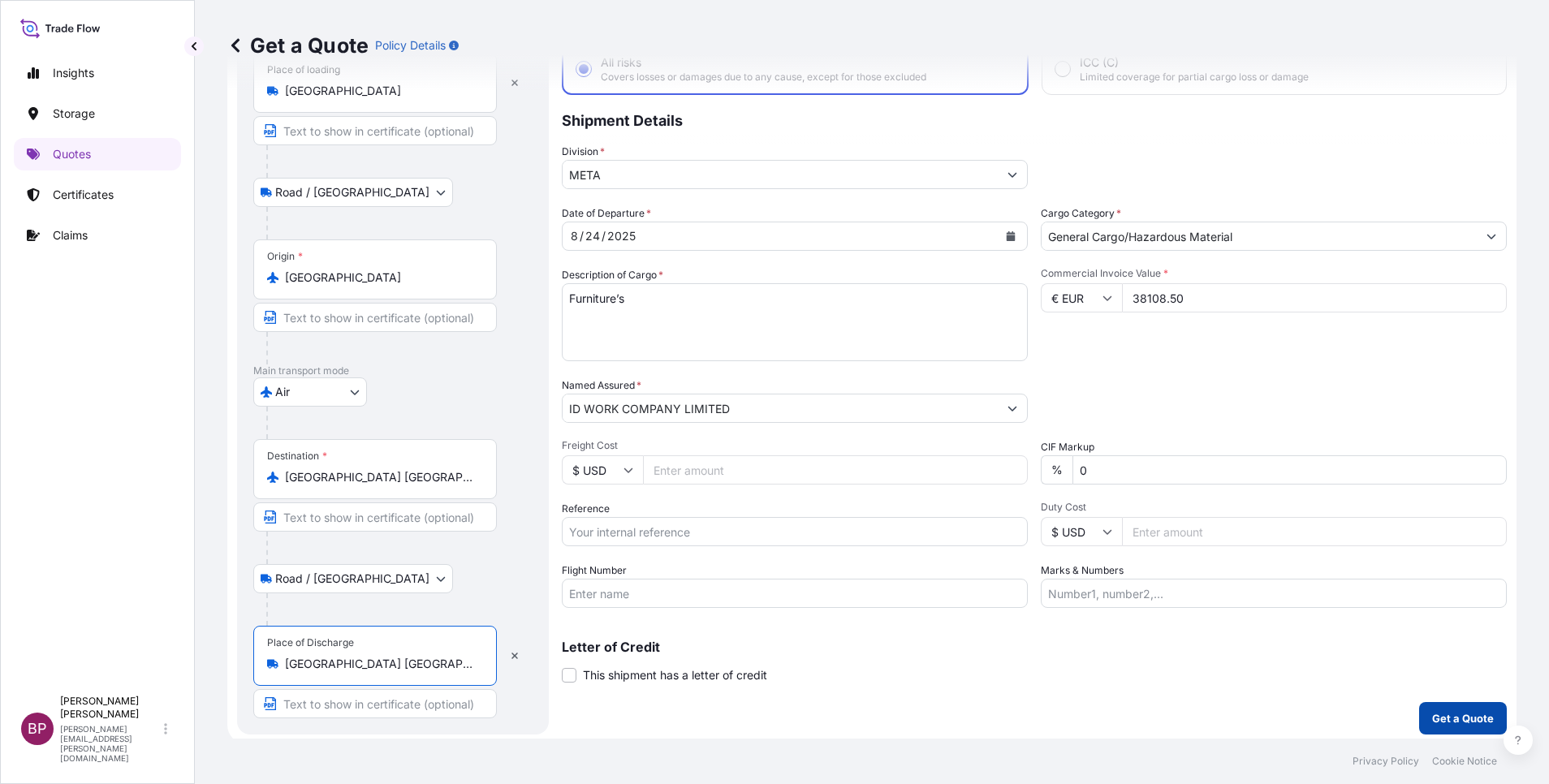
type input "[GEOGRAPHIC_DATA] [GEOGRAPHIC_DATA]"
click at [1453, 725] on p "Get a Quote" at bounding box center [1463, 718] width 62 height 16
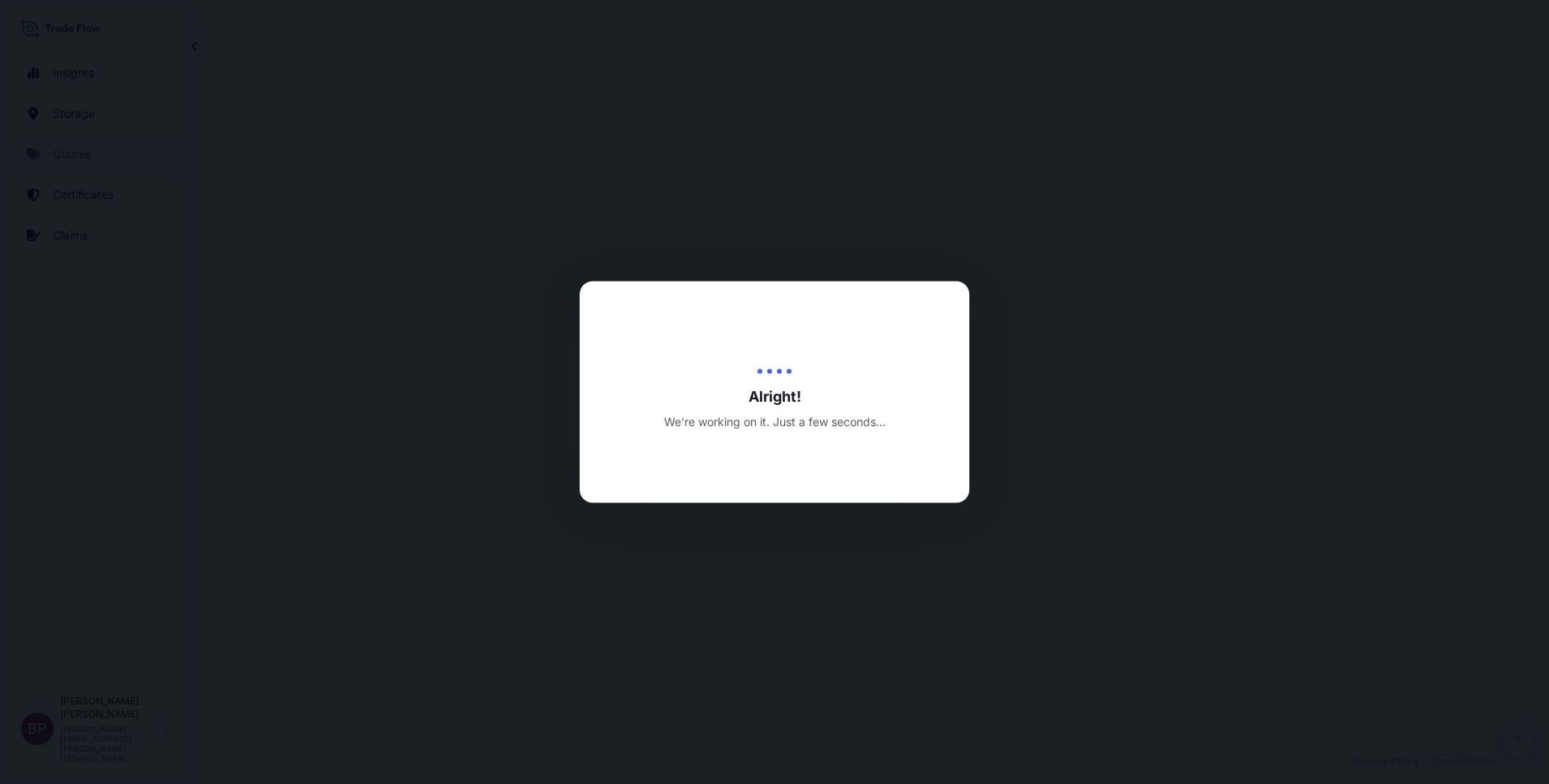
select select "Road / [GEOGRAPHIC_DATA]"
select select "Air"
select select "Road / [GEOGRAPHIC_DATA]"
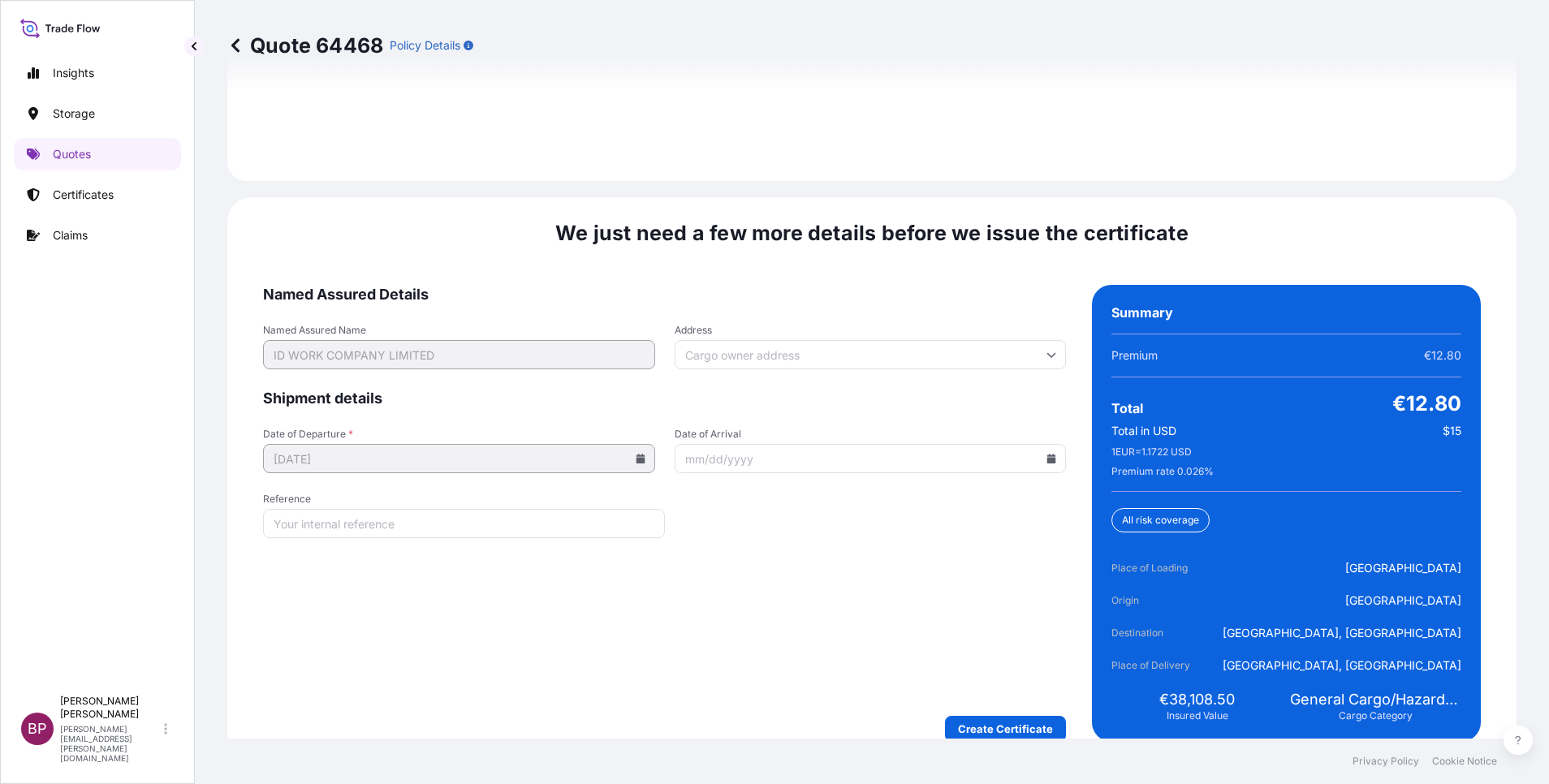
scroll to position [2490, 0]
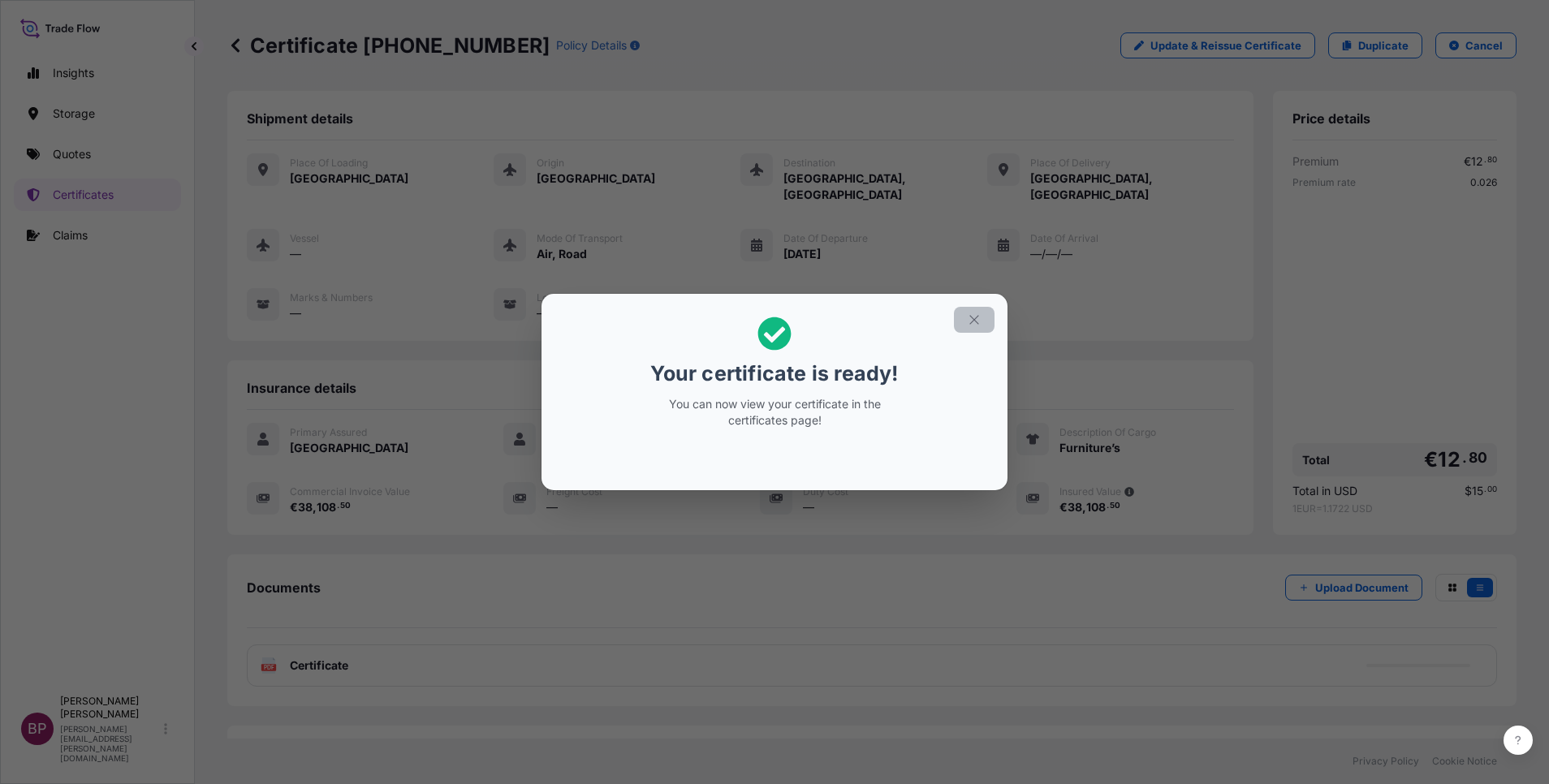
click at [976, 328] on button "button" at bounding box center [974, 320] width 40 height 26
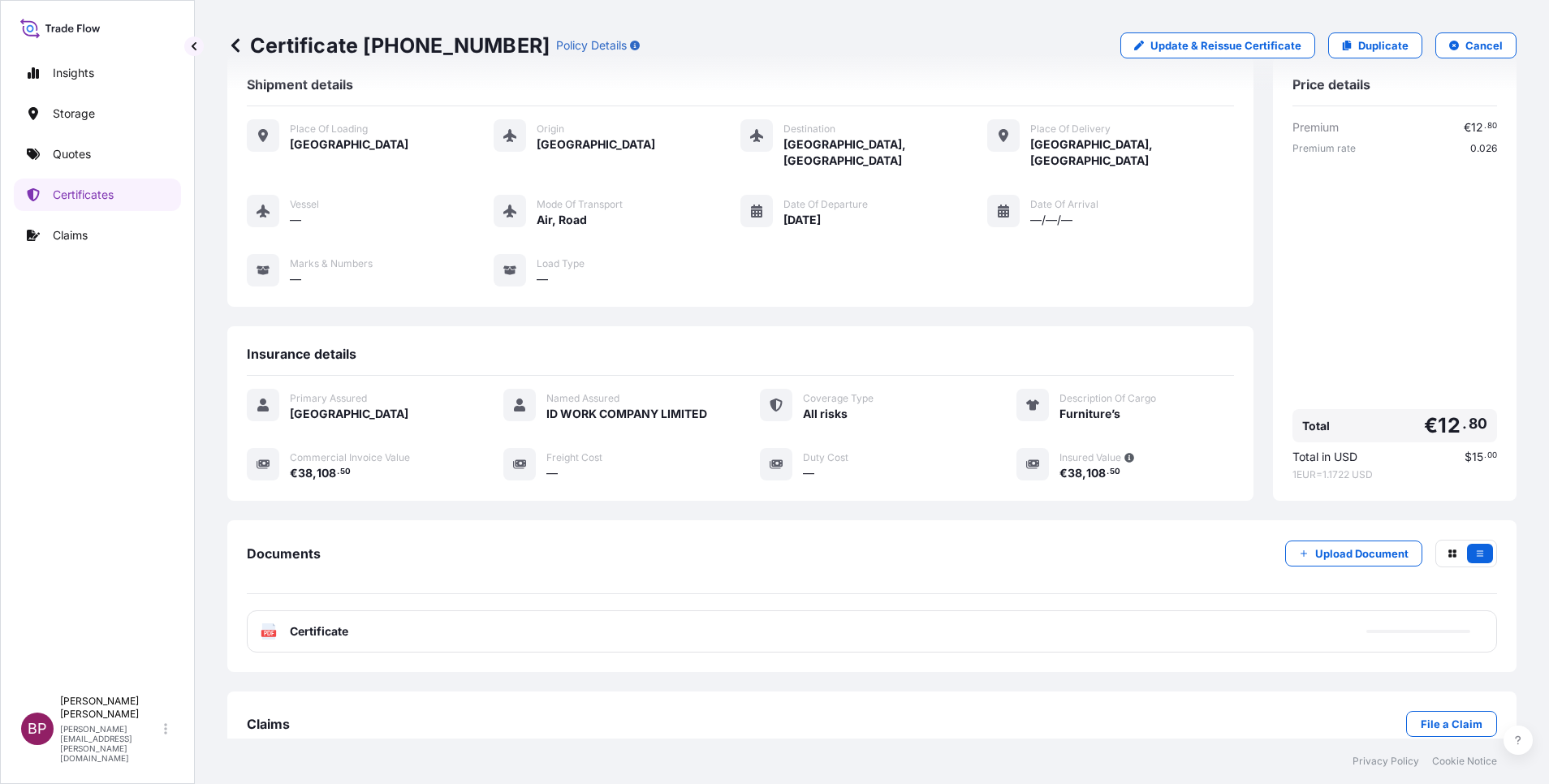
scroll to position [53, 0]
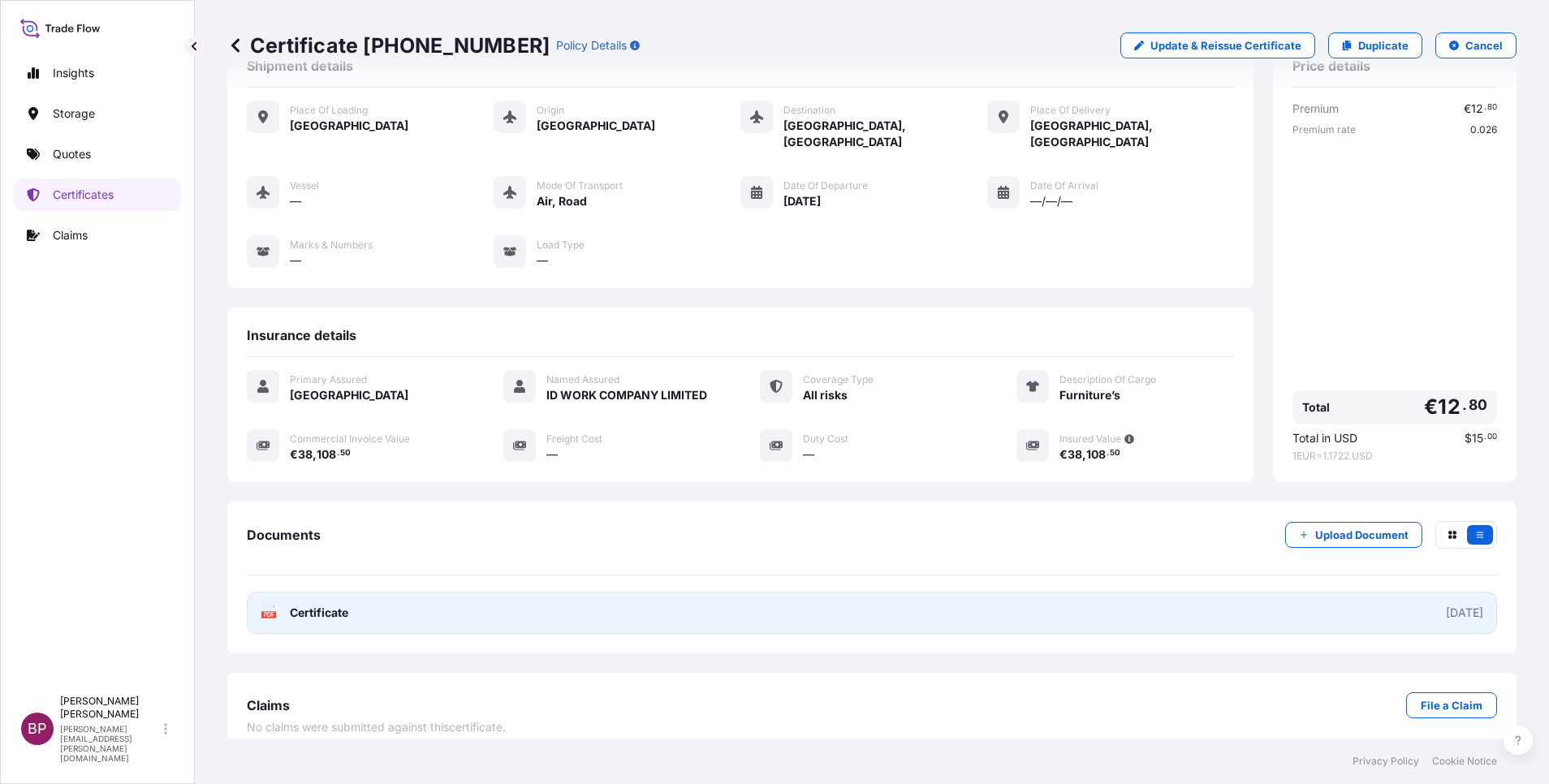
click at [333, 605] on span "Certificate" at bounding box center [318, 612] width 59 height 16
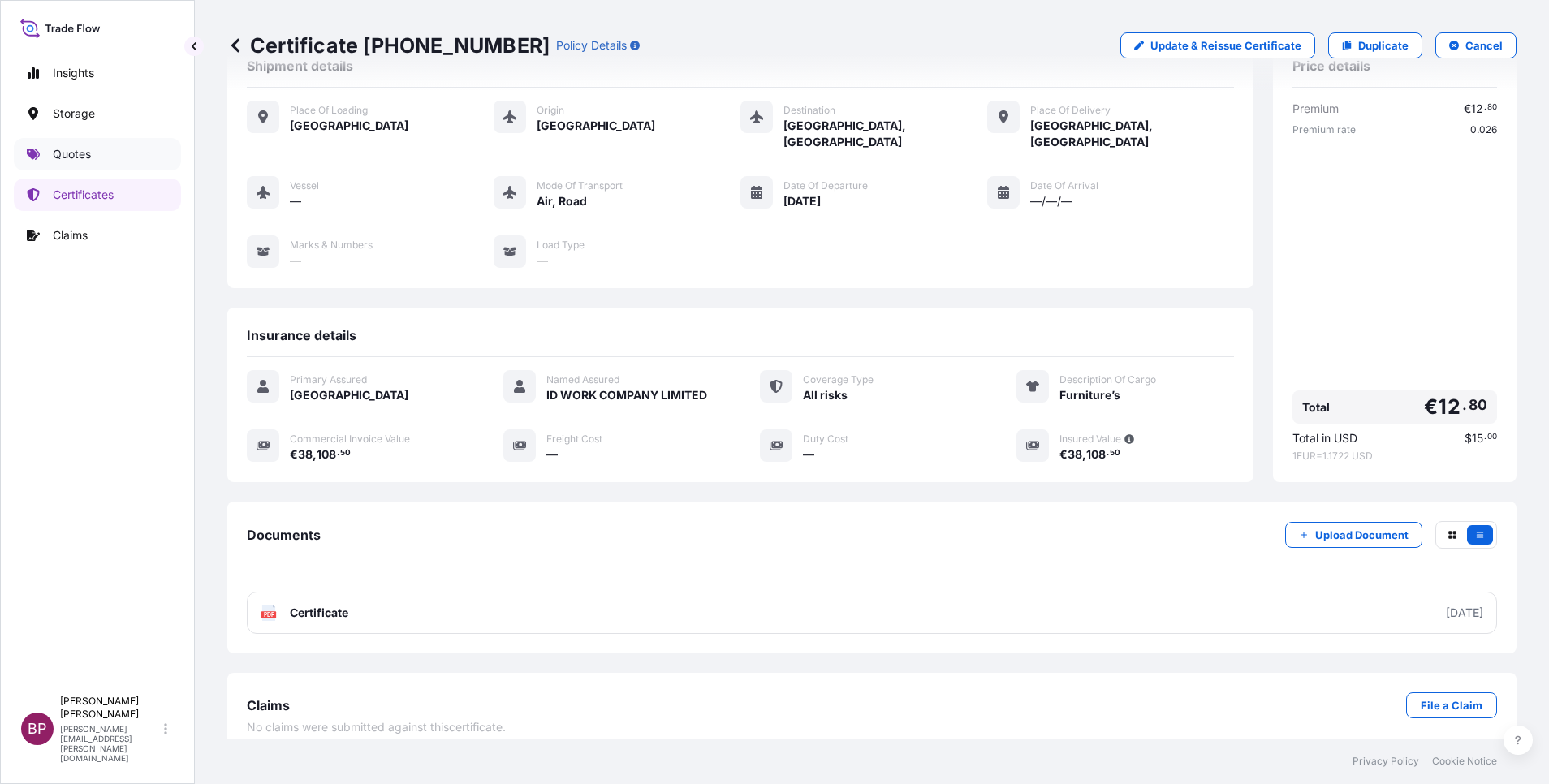
click at [85, 145] on link "Quotes" at bounding box center [97, 154] width 167 height 33
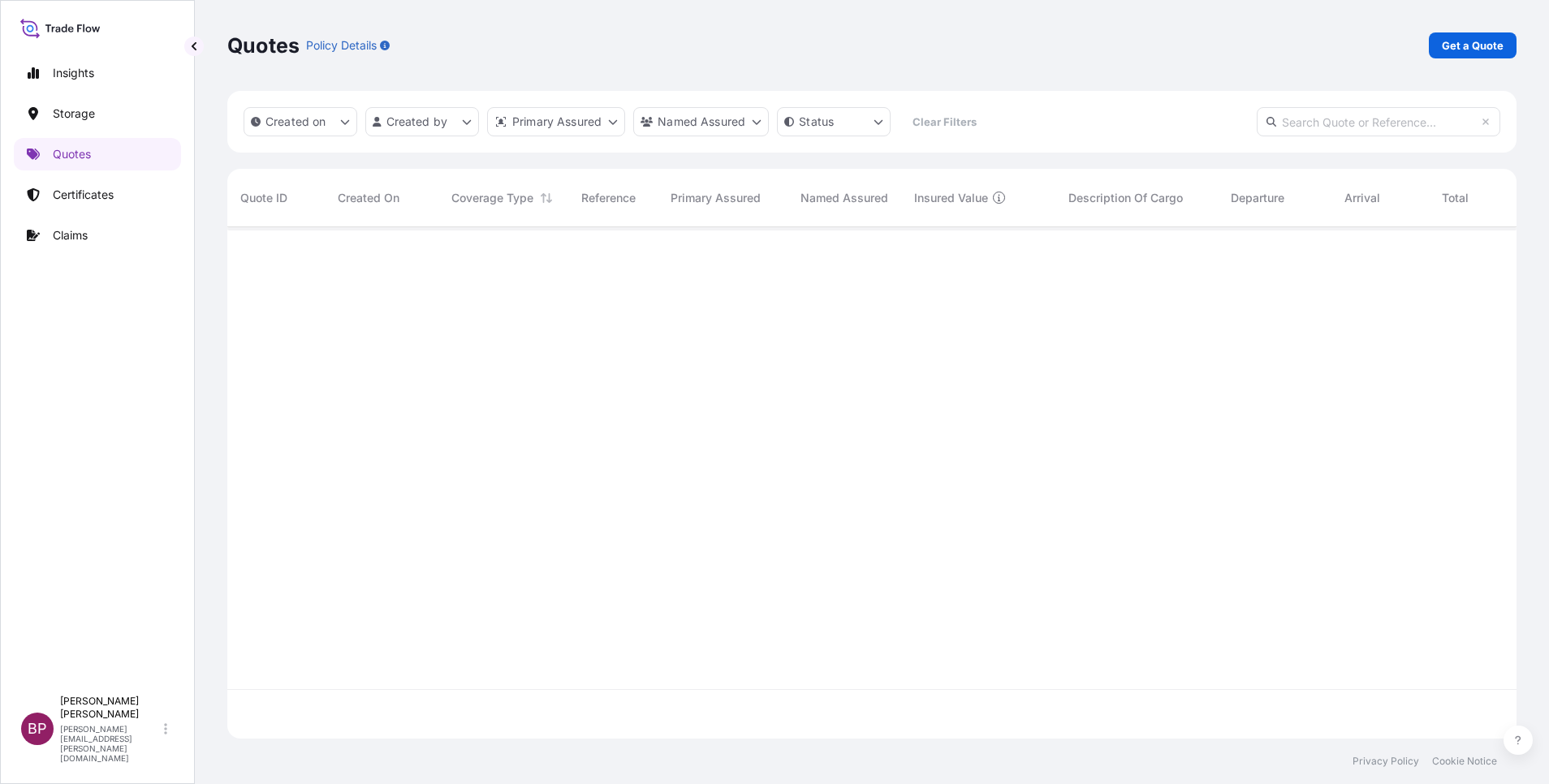
scroll to position [501, 1271]
click at [1463, 50] on p "Get a Quote" at bounding box center [1472, 45] width 62 height 16
select select "Water"
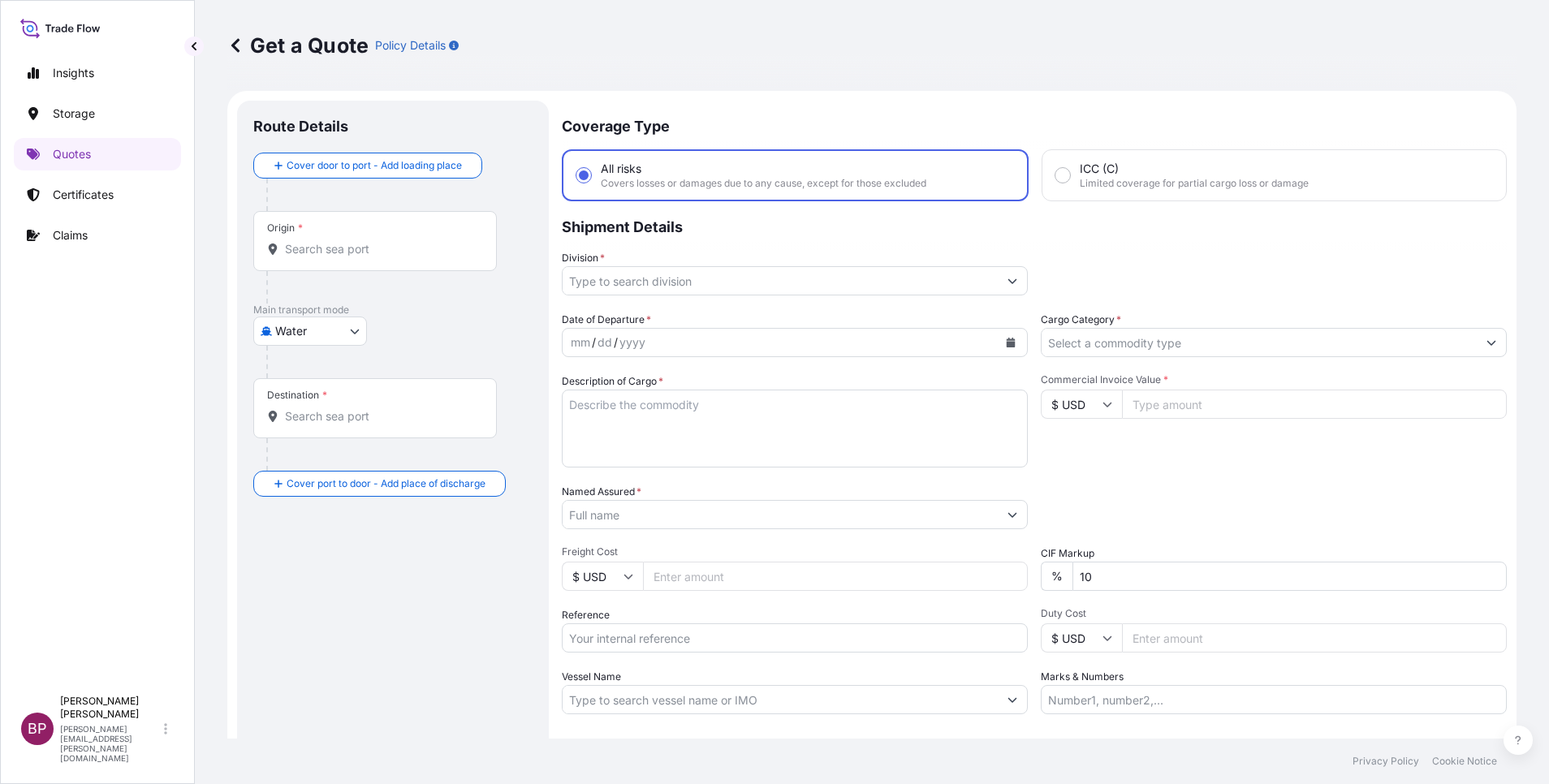
scroll to position [26, 0]
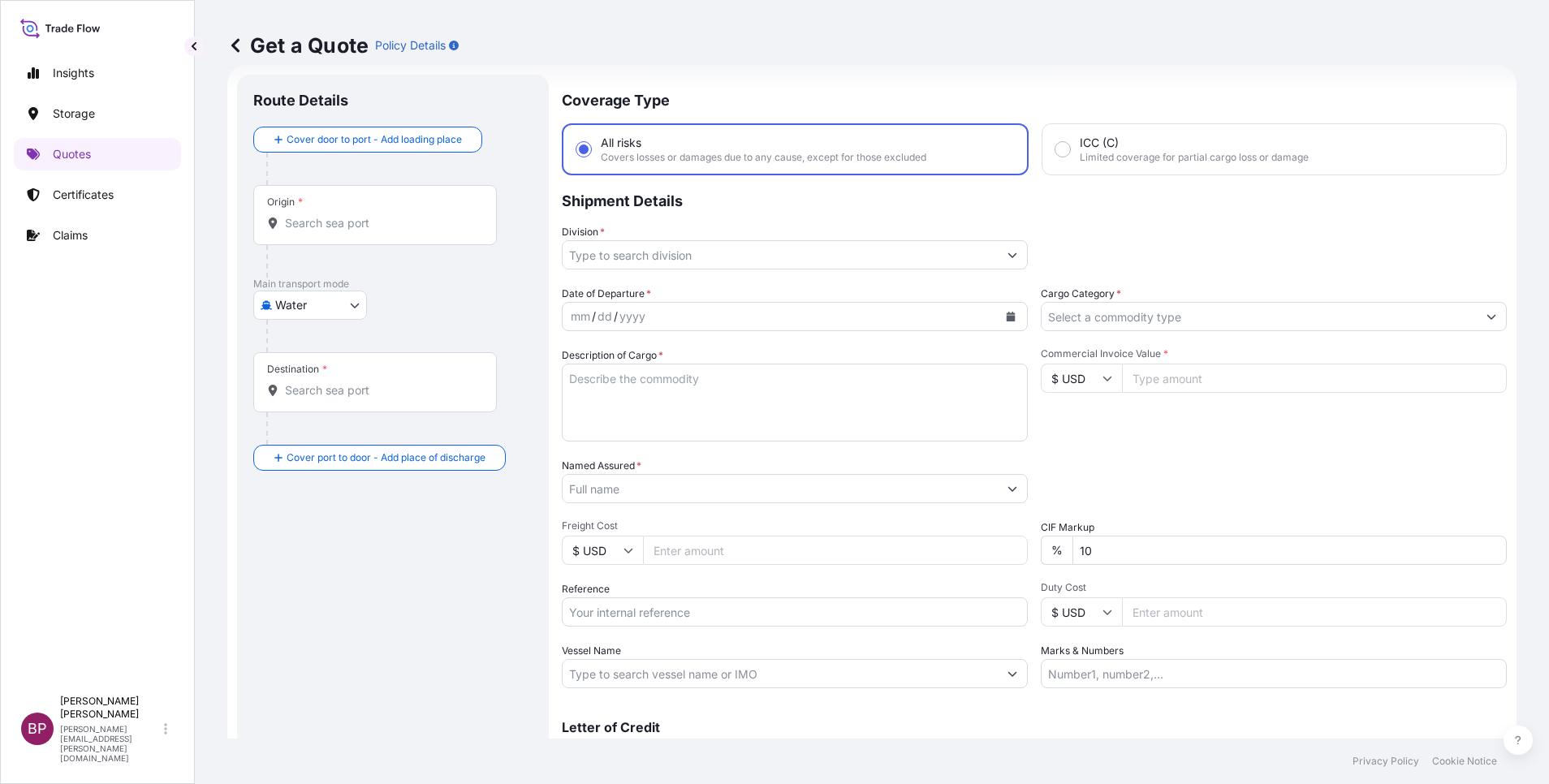
click at [1427, 313] on input "Cargo Category *" at bounding box center [1260, 315] width 435 height 29
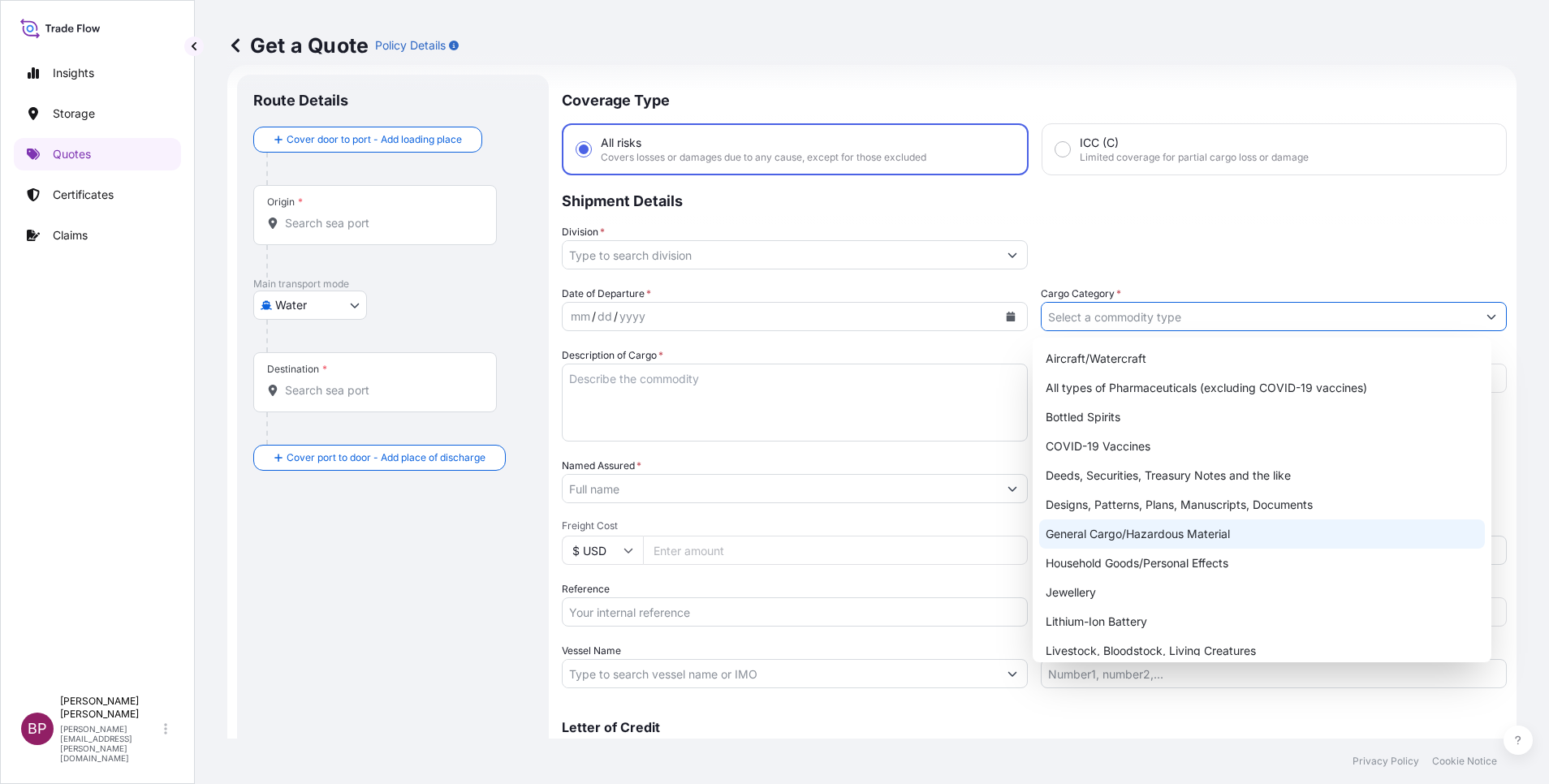
click at [1160, 538] on div "General Cargo/Hazardous Material" at bounding box center [1261, 534] width 445 height 29
type input "General Cargo/Hazardous Material"
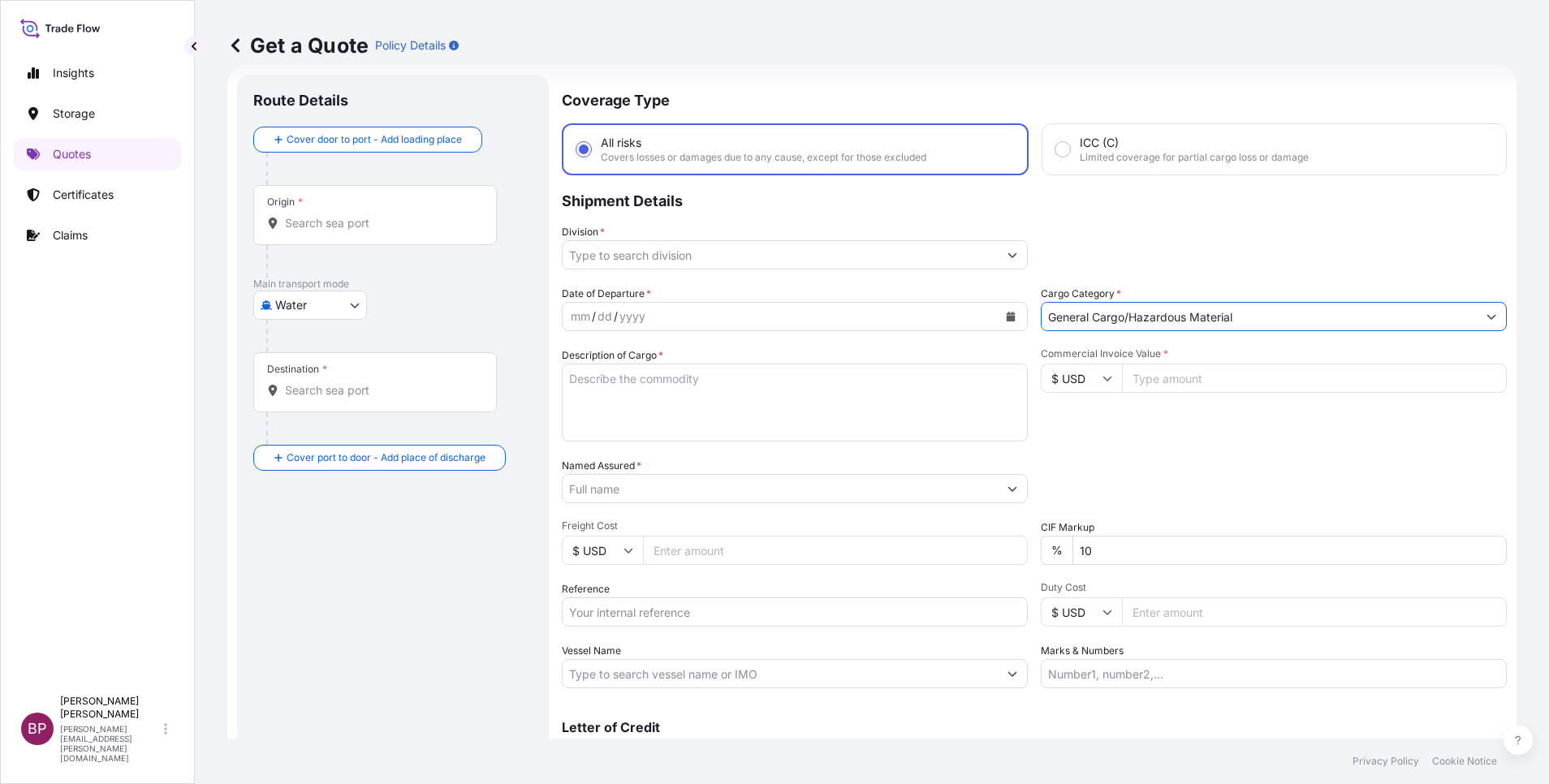
click at [986, 259] on input "Division *" at bounding box center [781, 254] width 435 height 29
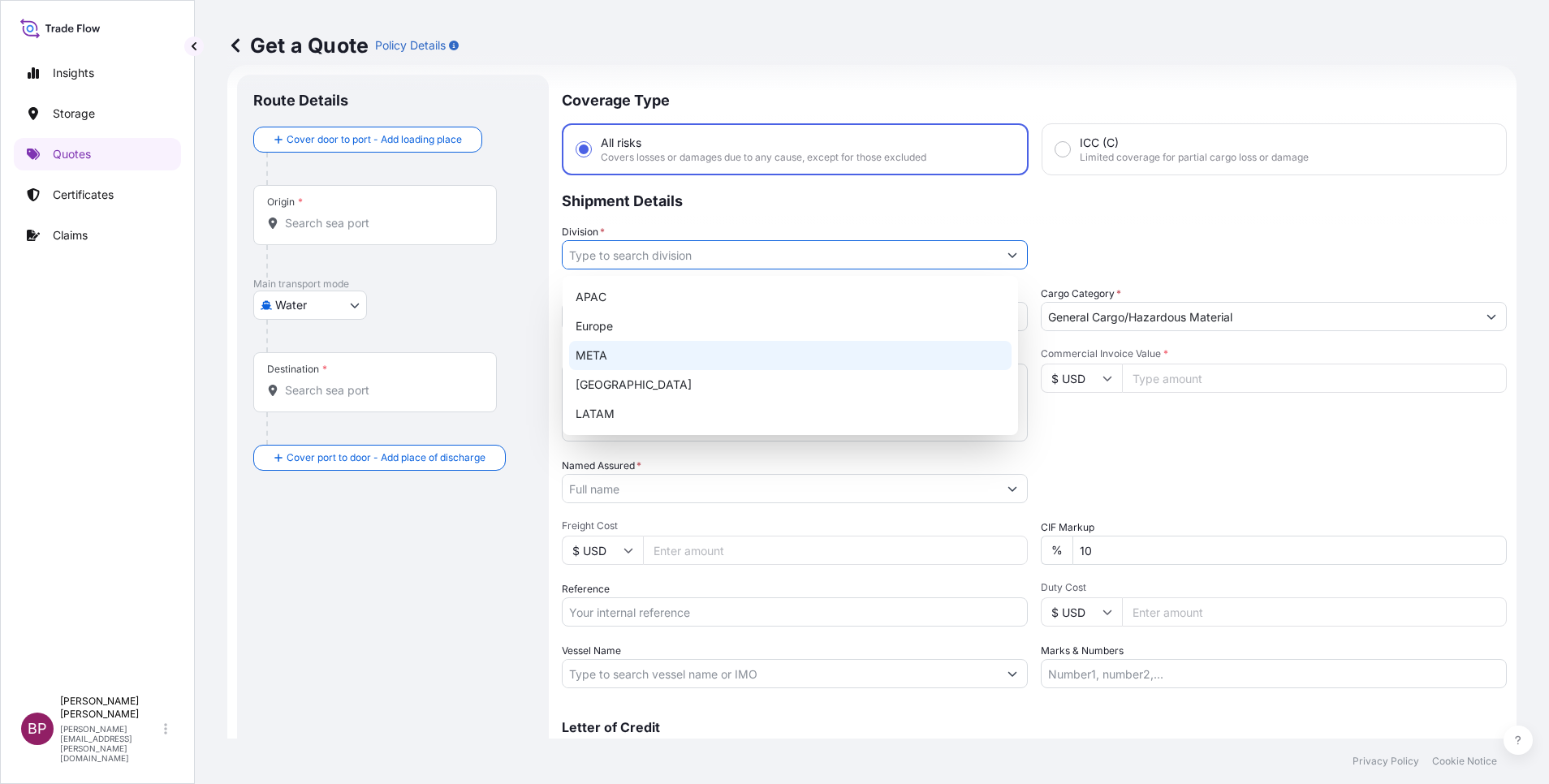
click at [653, 347] on div "META" at bounding box center [791, 355] width 443 height 29
type input "META"
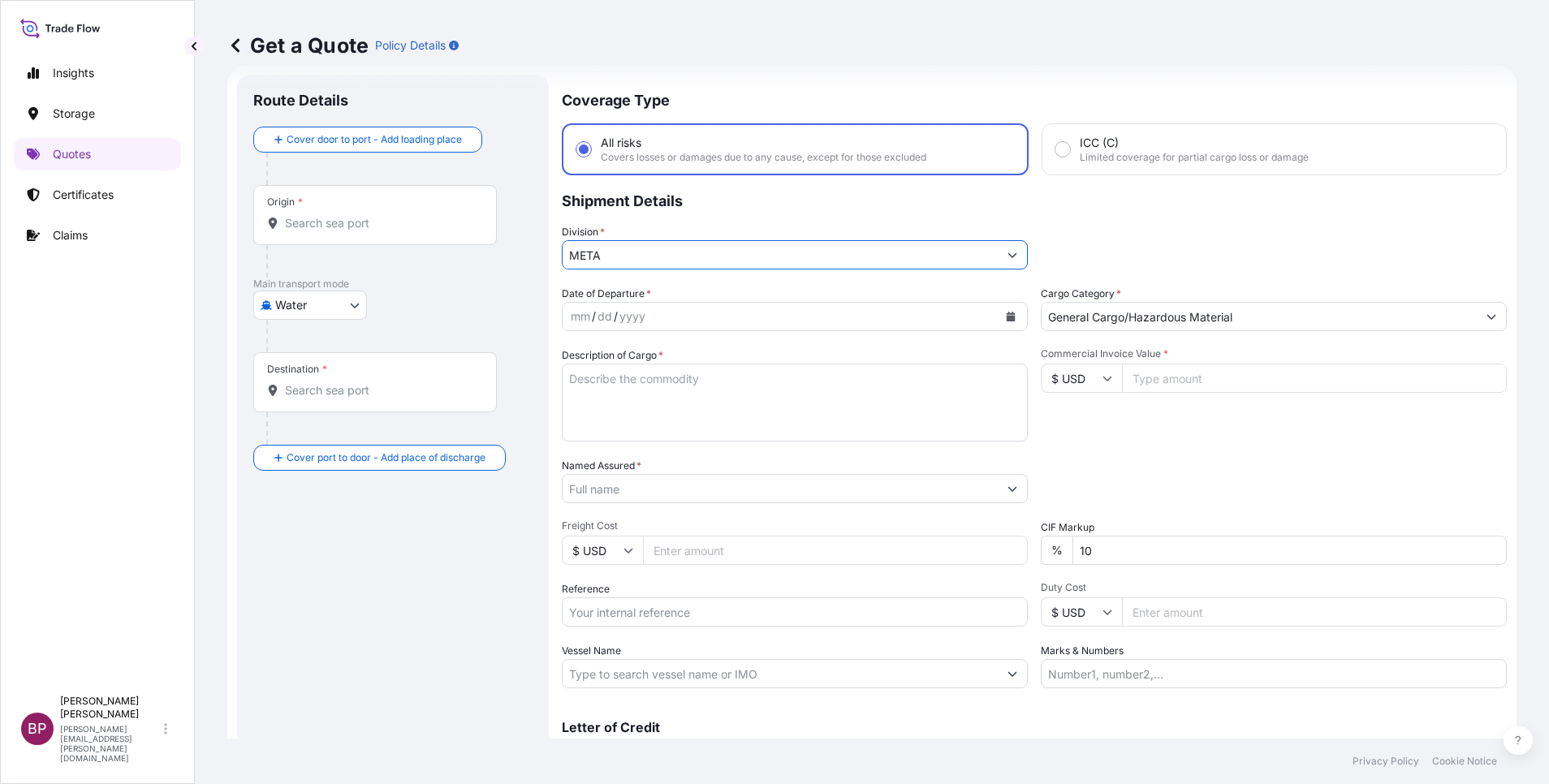
click at [1007, 317] on icon "Calendar" at bounding box center [1011, 316] width 9 height 9
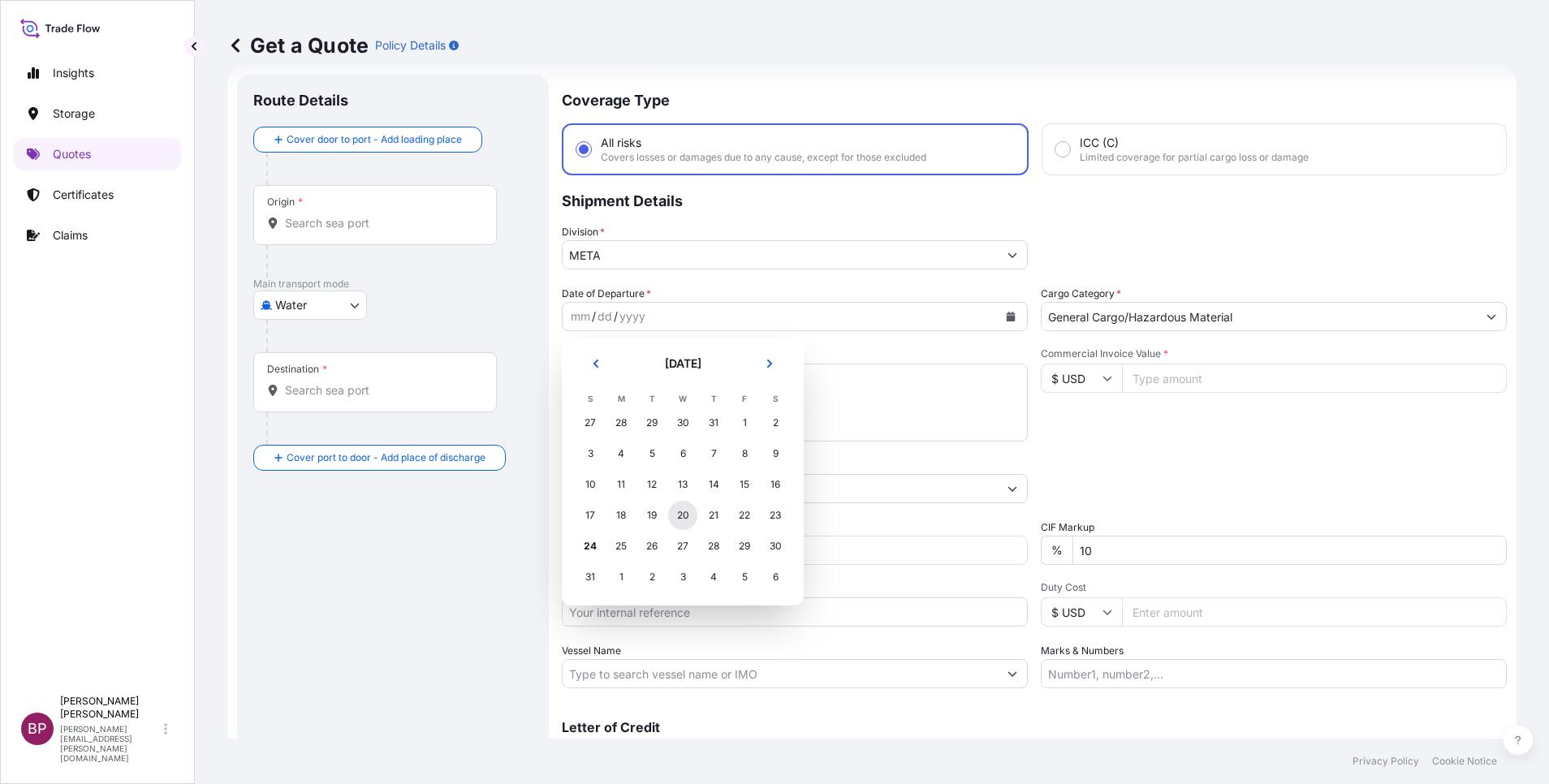
click at [681, 518] on div "20" at bounding box center [683, 515] width 29 height 29
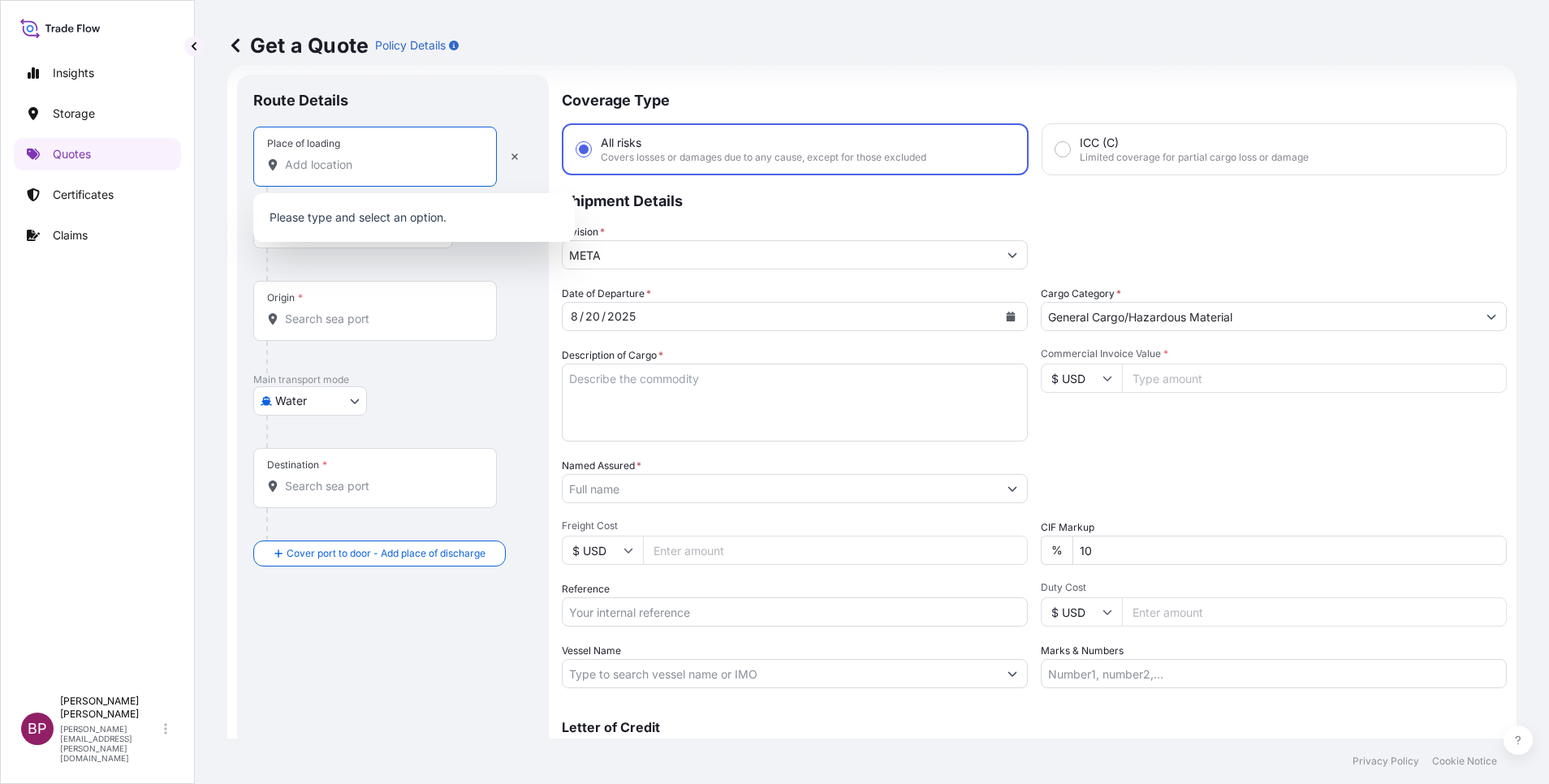
click at [376, 168] on input "Place of loading" at bounding box center [380, 164] width 191 height 16
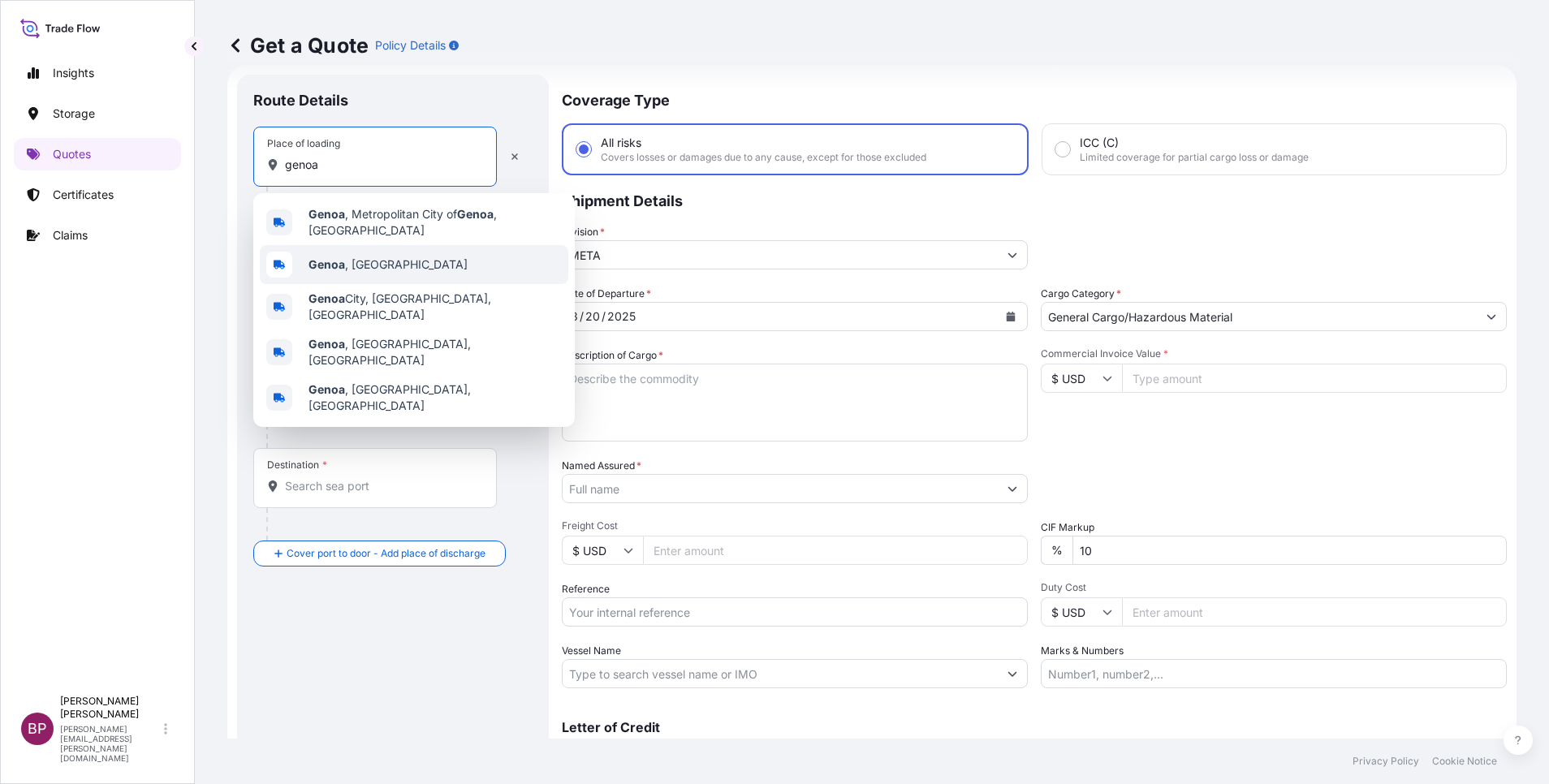
click at [383, 252] on div "[GEOGRAPHIC_DATA] , [GEOGRAPHIC_DATA]" at bounding box center [414, 265] width 308 height 39
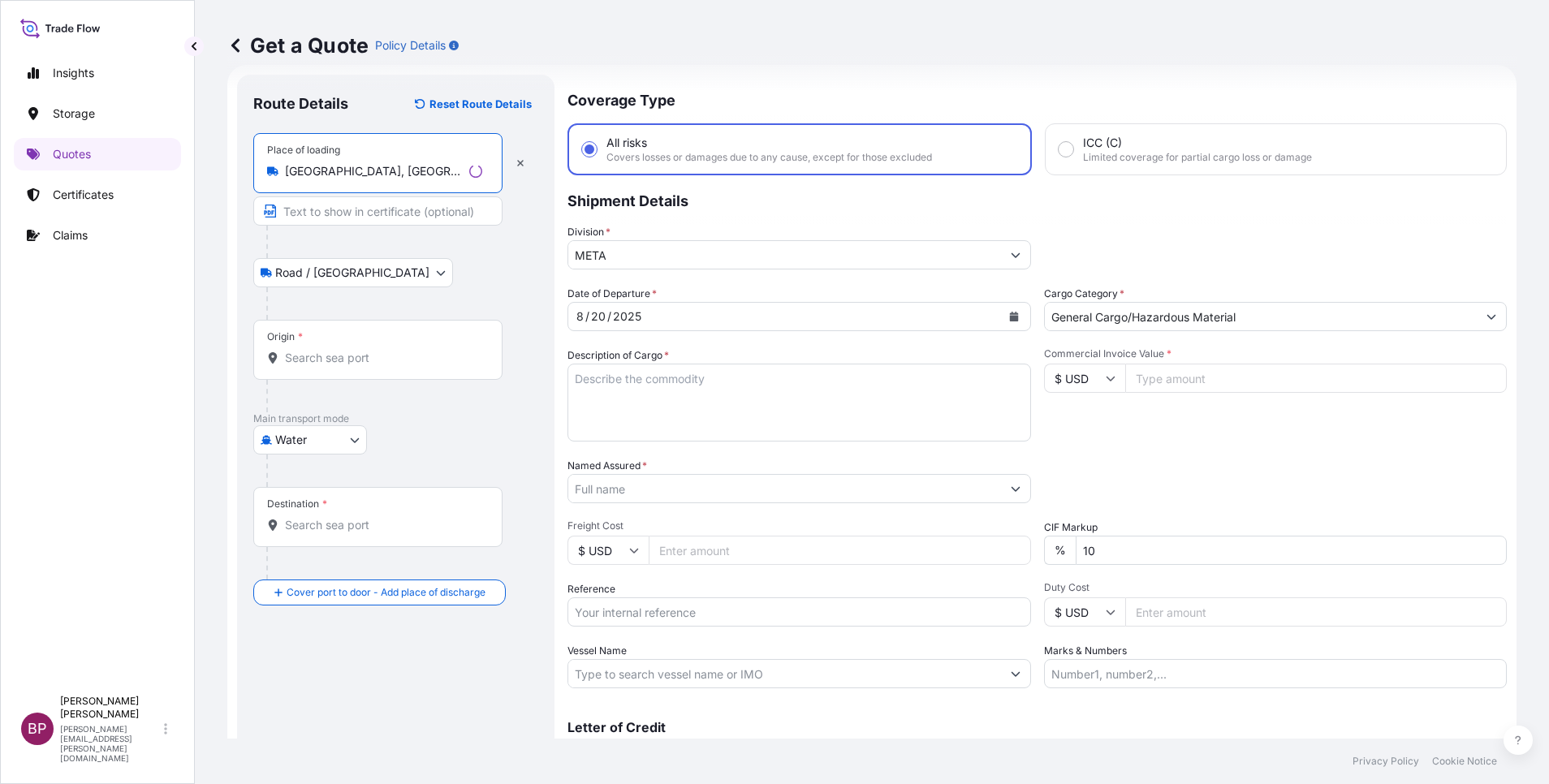
type input "[GEOGRAPHIC_DATA], [GEOGRAPHIC_DATA]"
drag, startPoint x: 345, startPoint y: 363, endPoint x: 335, endPoint y: 359, distance: 10.8
click at [345, 366] on div "Origin *" at bounding box center [377, 350] width 249 height 60
click at [345, 366] on input "Origin *" at bounding box center [383, 357] width 197 height 16
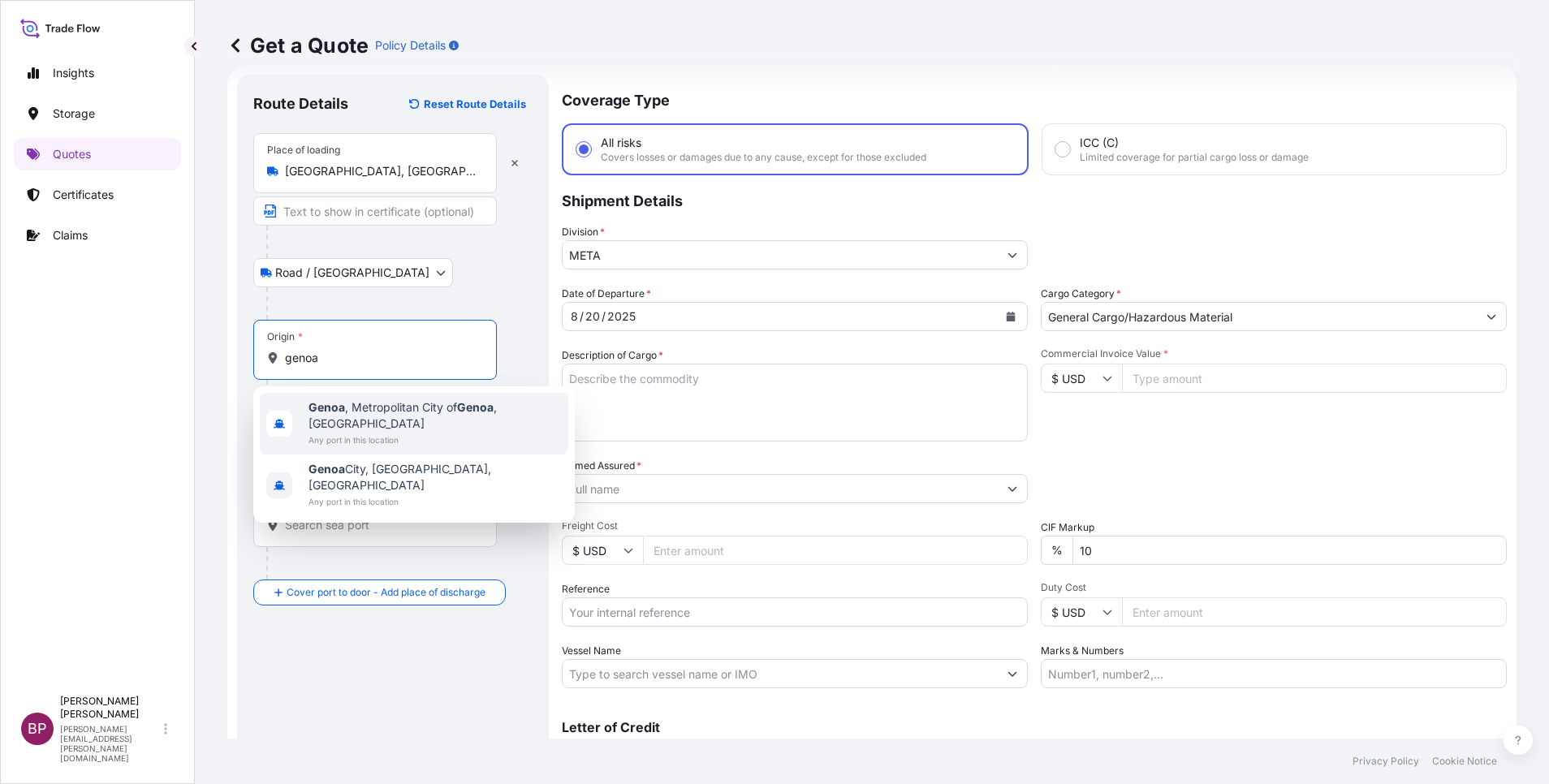
click at [378, 413] on span "[GEOGRAPHIC_DATA] , [GEOGRAPHIC_DATA] of [GEOGRAPHIC_DATA] , [GEOGRAPHIC_DATA]" at bounding box center [434, 415] width 253 height 33
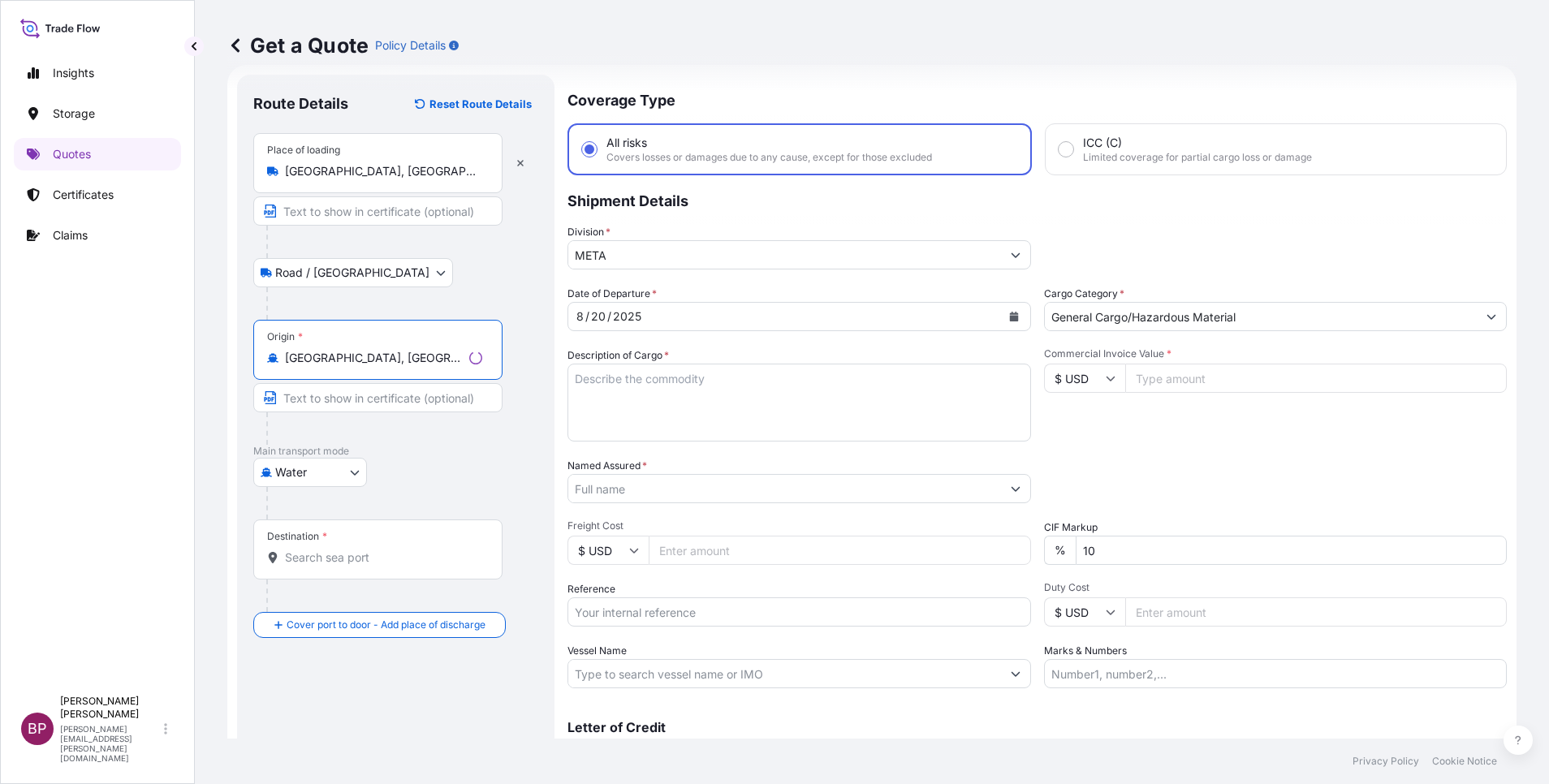
type input "[GEOGRAPHIC_DATA], [GEOGRAPHIC_DATA] of [GEOGRAPHIC_DATA], [GEOGRAPHIC_DATA]"
click at [341, 557] on input "Destination *" at bounding box center [383, 557] width 197 height 16
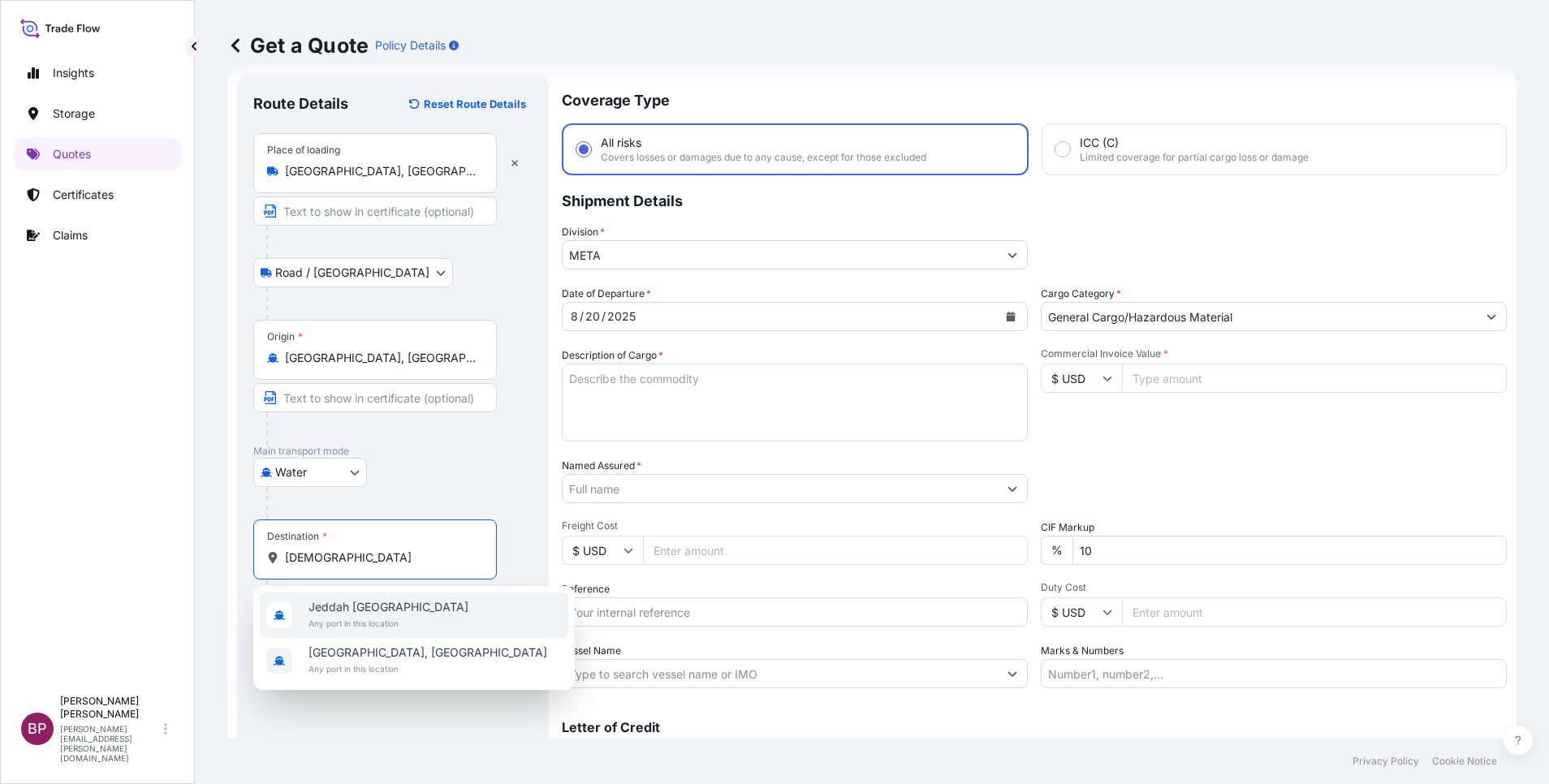
click at [370, 619] on span "Any port in this location" at bounding box center [387, 623] width 160 height 16
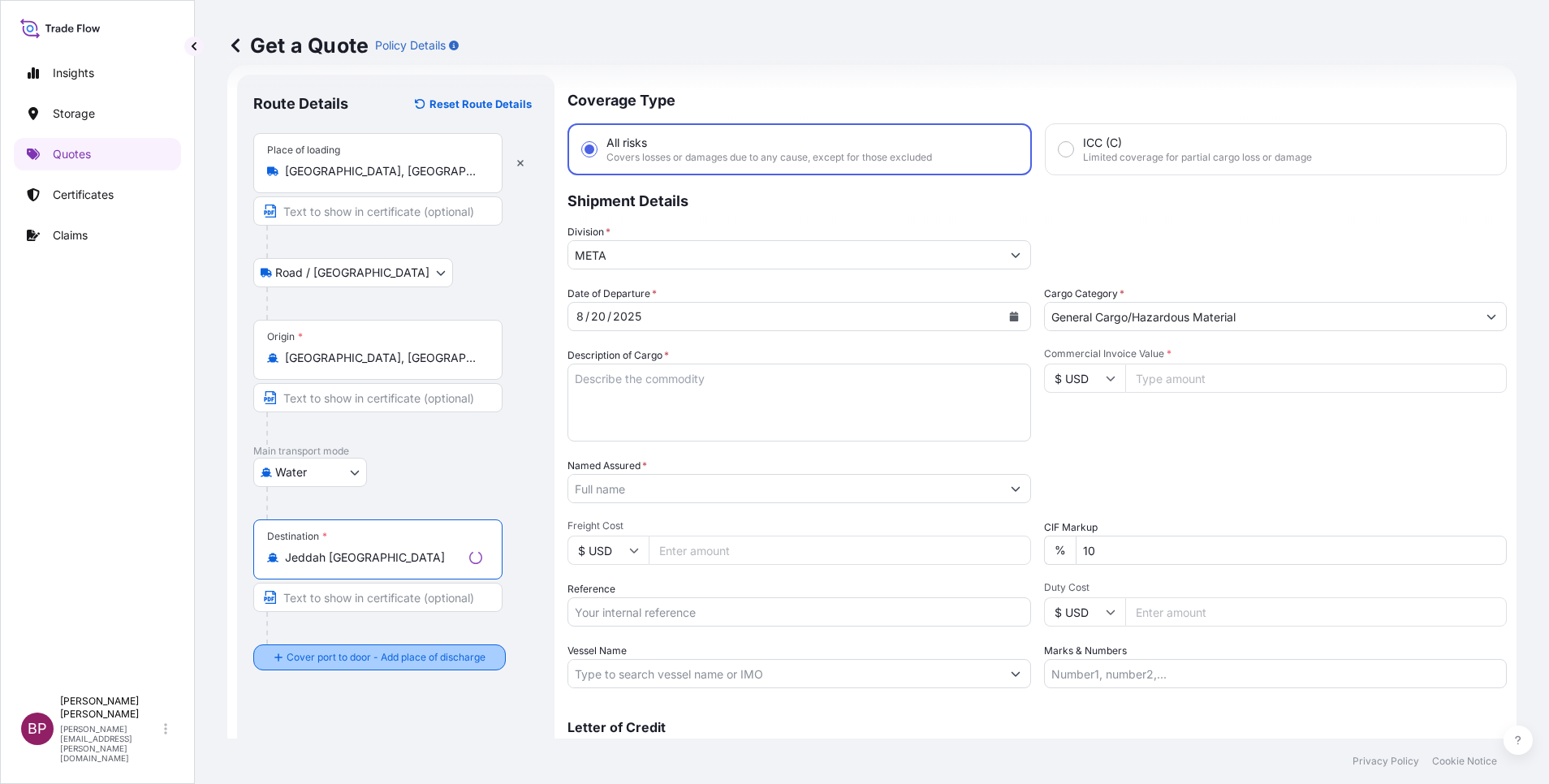
type input "Jeddah [GEOGRAPHIC_DATA]"
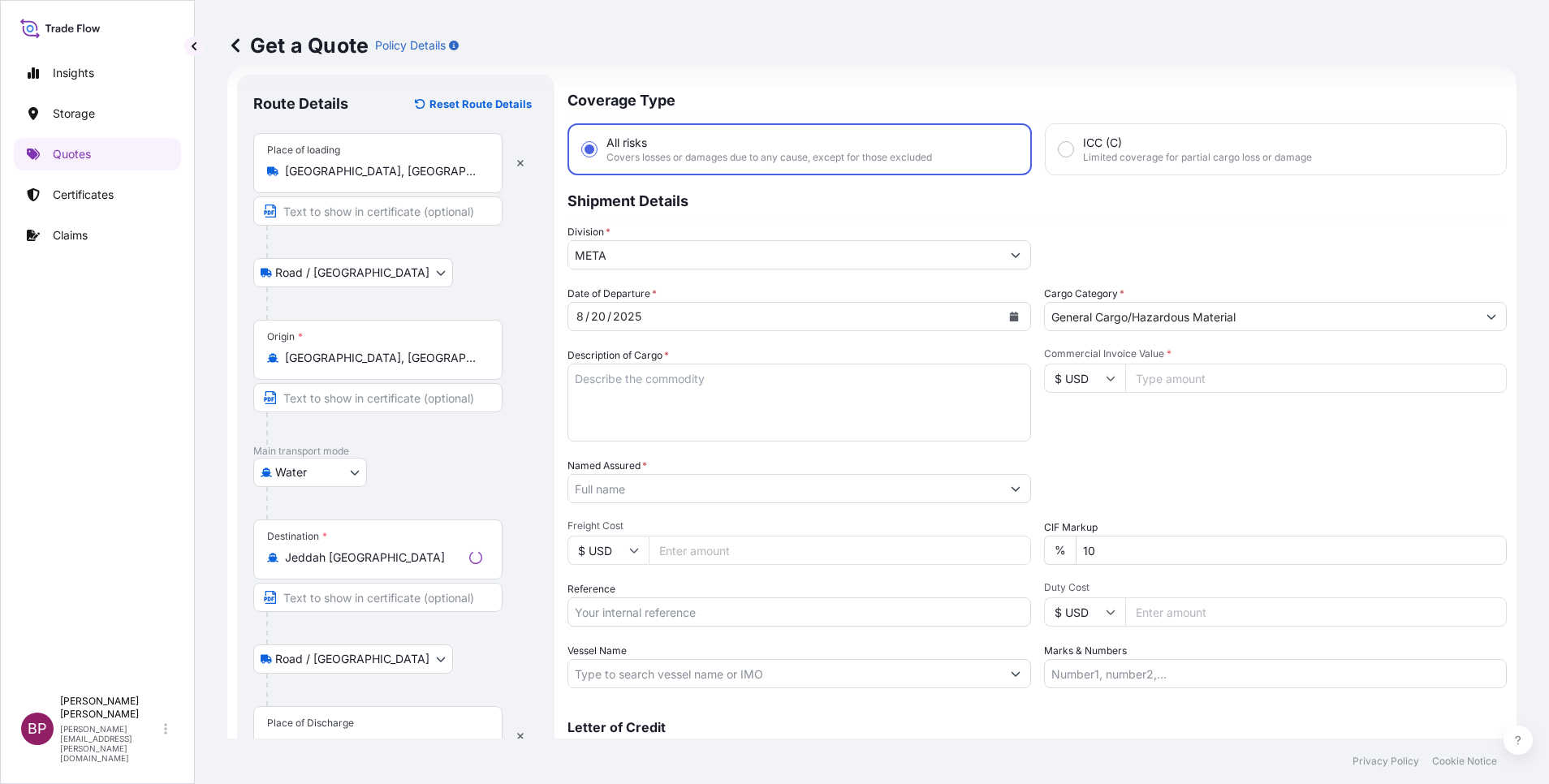
click at [332, 724] on div "Place of Discharge" at bounding box center [310, 723] width 87 height 13
click at [332, 736] on input "Place of Discharge" at bounding box center [383, 744] width 197 height 16
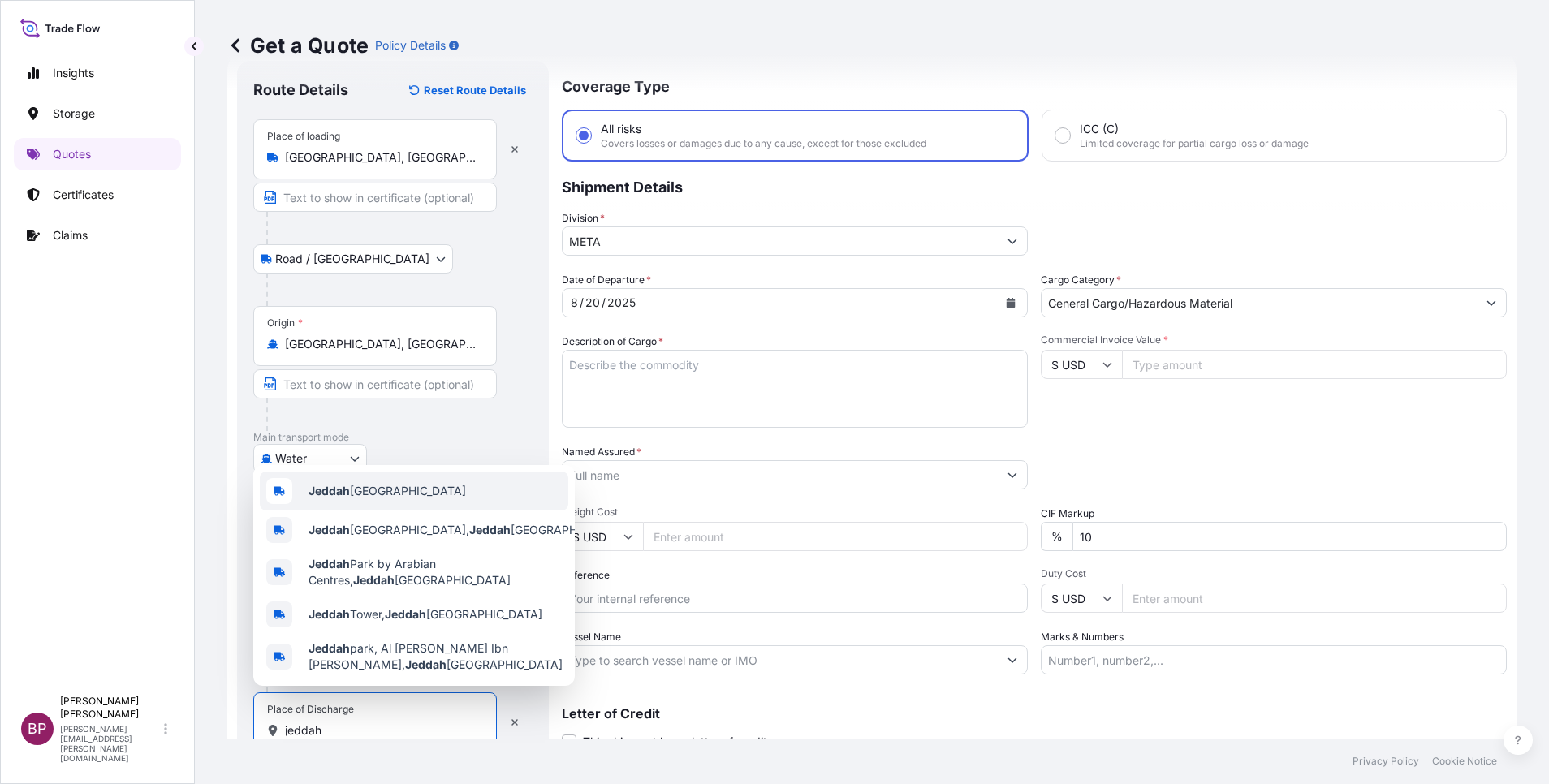
click at [418, 487] on span "Jeddah [GEOGRAPHIC_DATA]" at bounding box center [387, 490] width 158 height 16
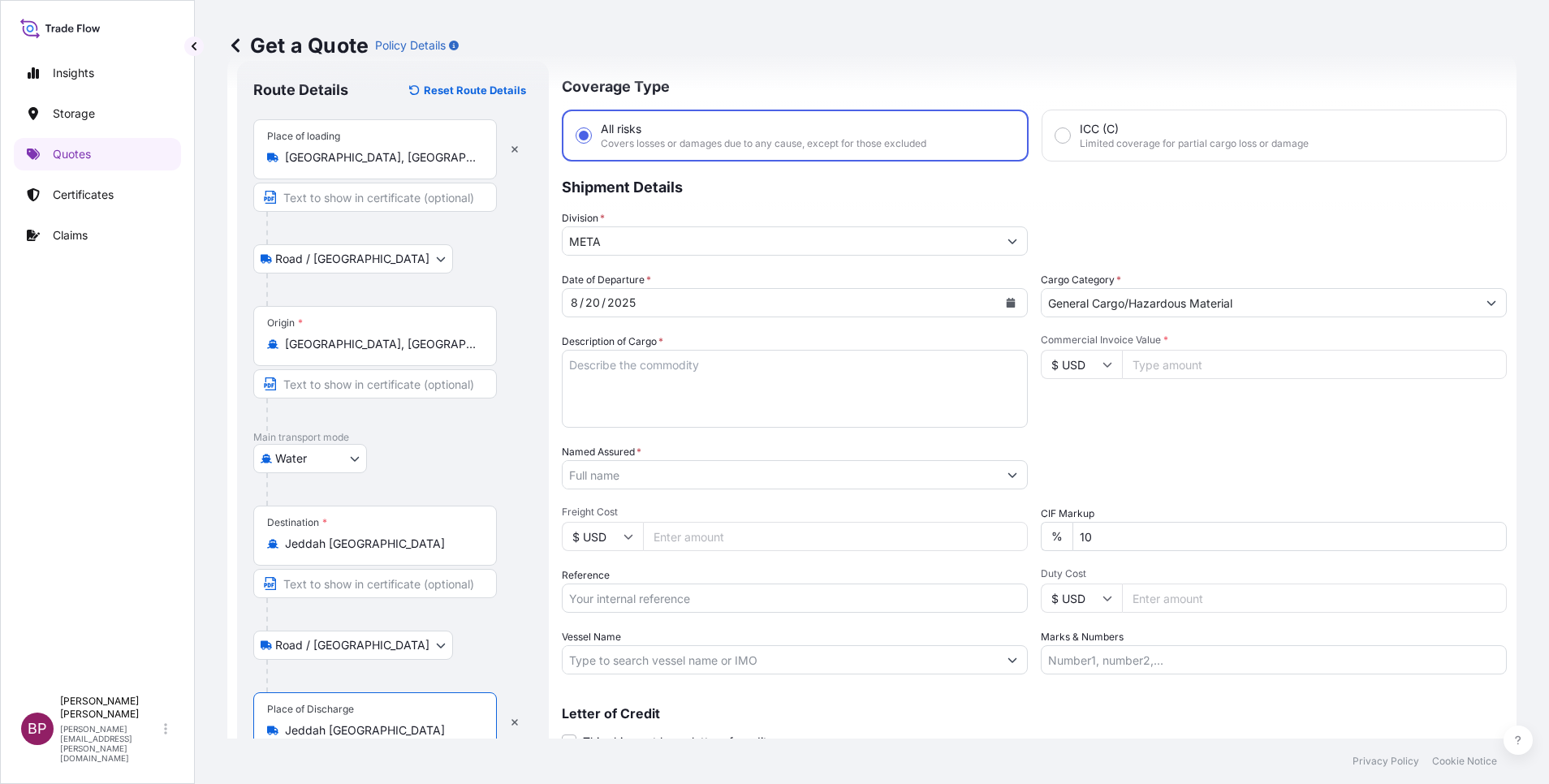
type input "Jeddah [GEOGRAPHIC_DATA]"
click at [731, 392] on textarea "Description of Cargo *" at bounding box center [795, 388] width 466 height 77
paste textarea "Organic cereal flakes"
type textarea "Organic cereal flakes"
drag, startPoint x: 1090, startPoint y: 359, endPoint x: 1093, endPoint y: 371, distance: 12.4
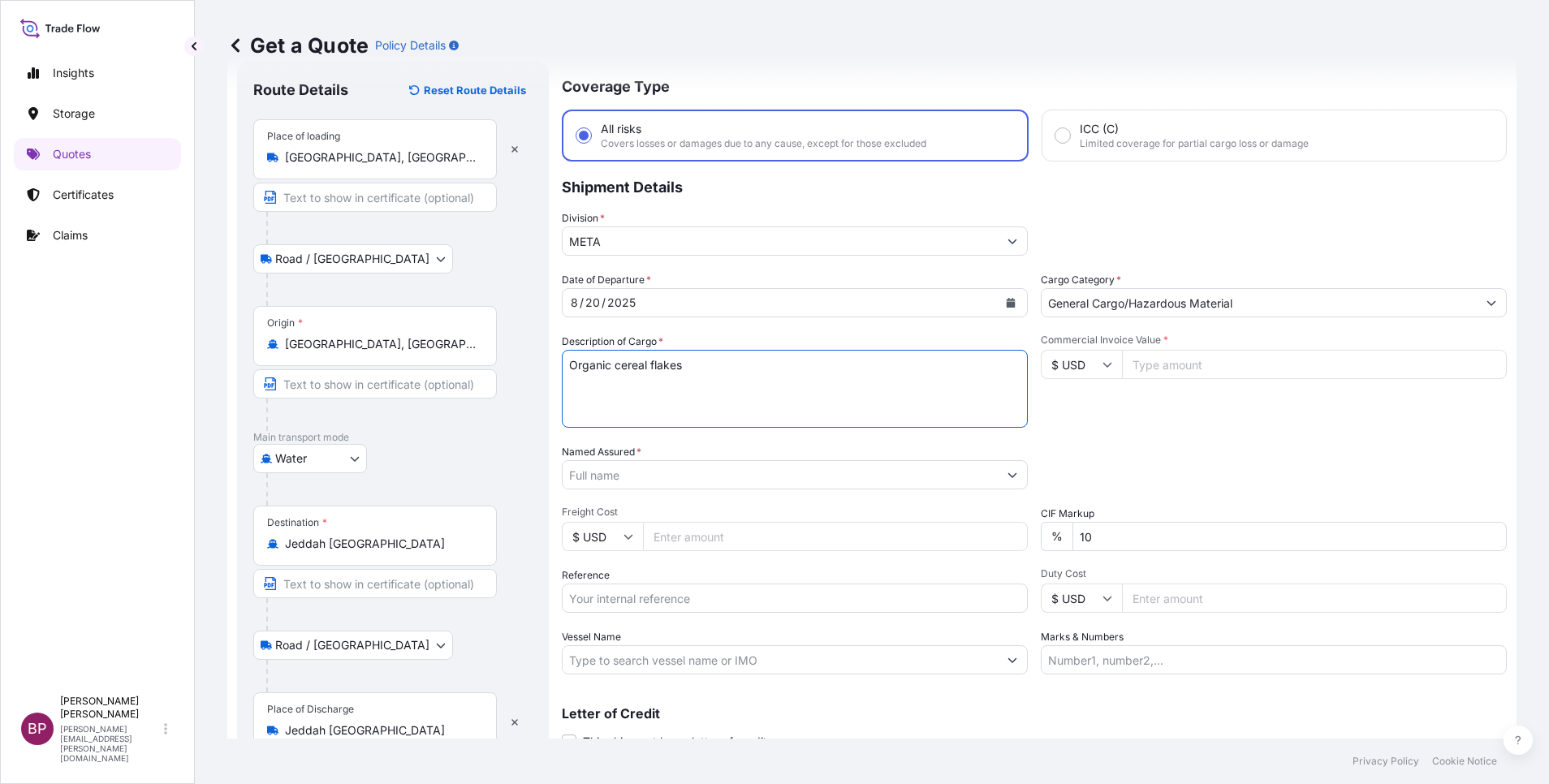
click at [1091, 362] on input "$ USD" at bounding box center [1081, 364] width 81 height 29
drag, startPoint x: 1062, startPoint y: 423, endPoint x: 1174, endPoint y: 364, distance: 126.6
click at [1062, 422] on div "€ EUR" at bounding box center [1072, 409] width 68 height 31
type input "€ EUR"
click at [1170, 364] on input "Commercial Invoice Value *" at bounding box center [1315, 364] width 385 height 29
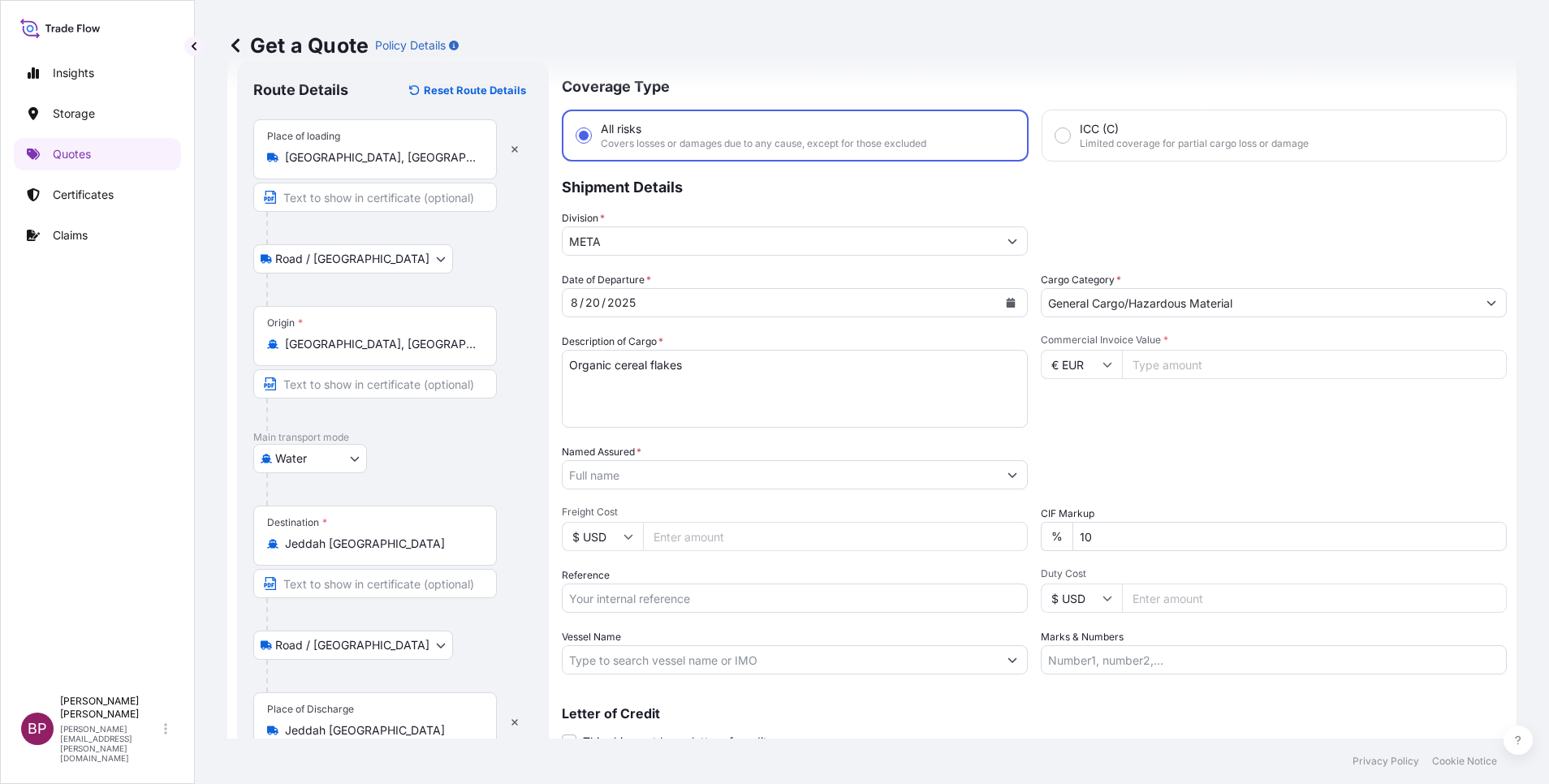
paste input "23280.99"
type input "23280.99"
drag, startPoint x: 1131, startPoint y: 542, endPoint x: 886, endPoint y: 538, distance: 245.0
click at [890, 538] on div "Date of Departure * [DATE] Cargo Category * General Cargo/Hazardous Material De…" at bounding box center [1035, 472] width 945 height 402
type input "0"
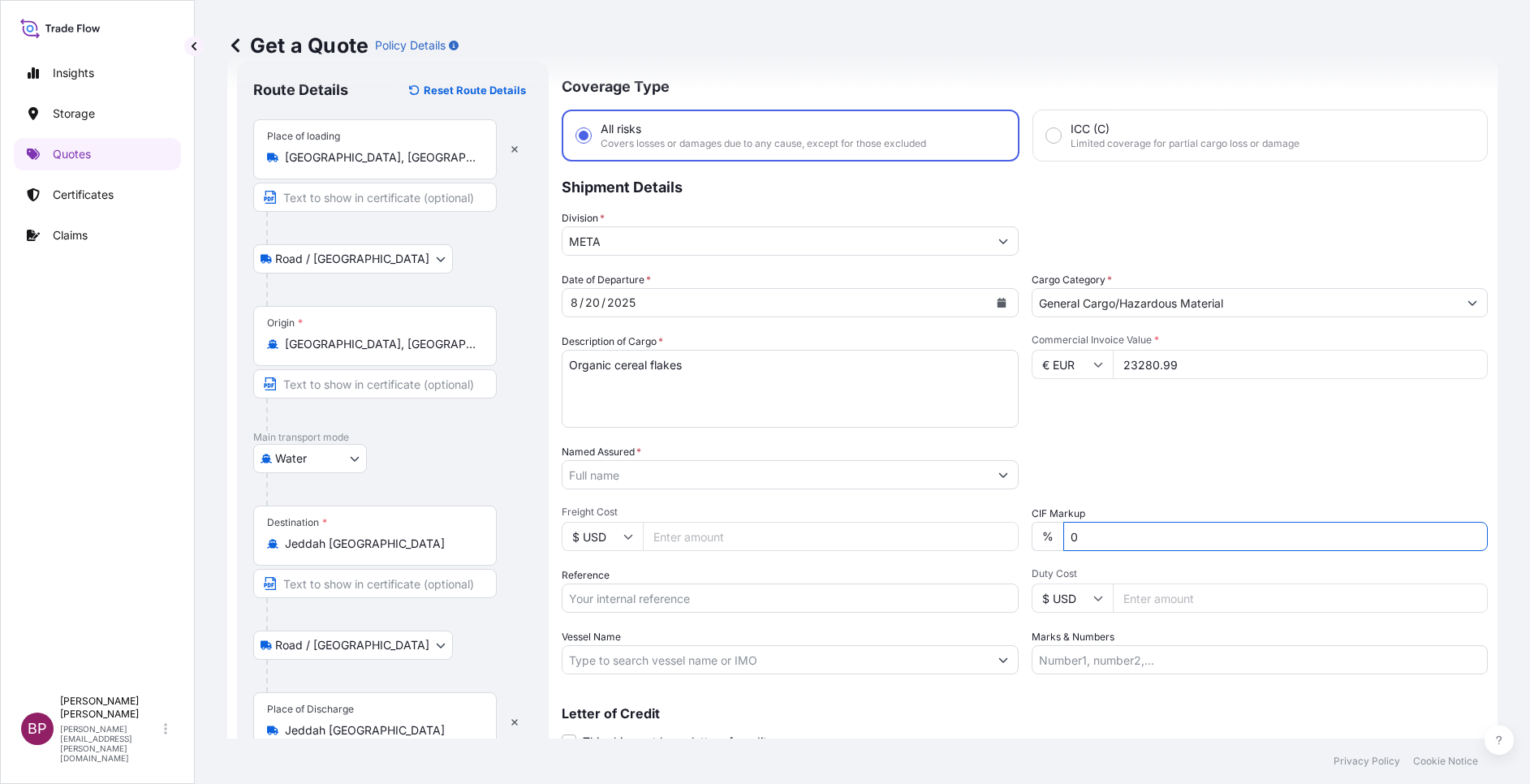
click at [709, 477] on input "Named Assured *" at bounding box center [776, 474] width 427 height 29
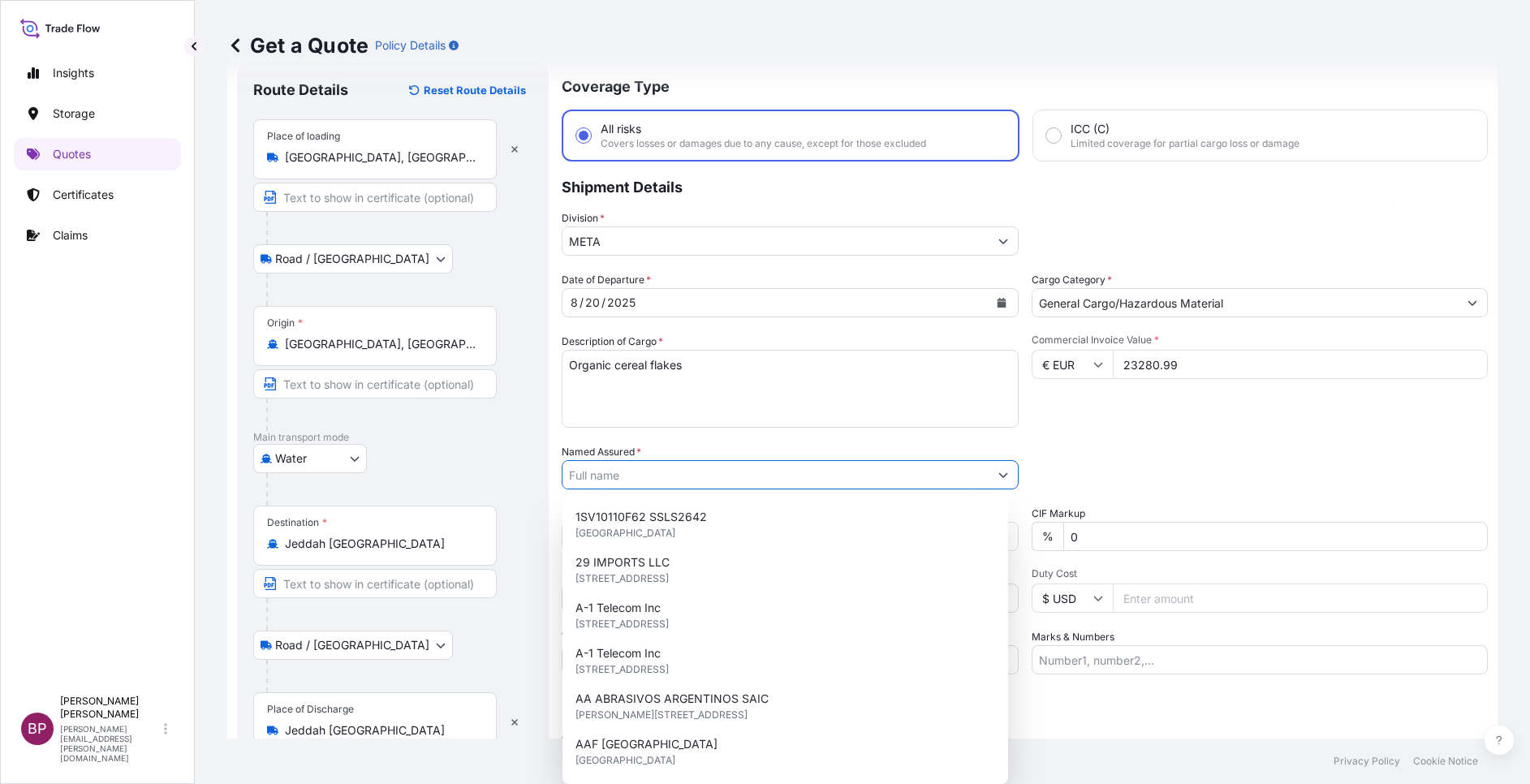
paste input "NATURE’S HERMAS TRADING LLC."
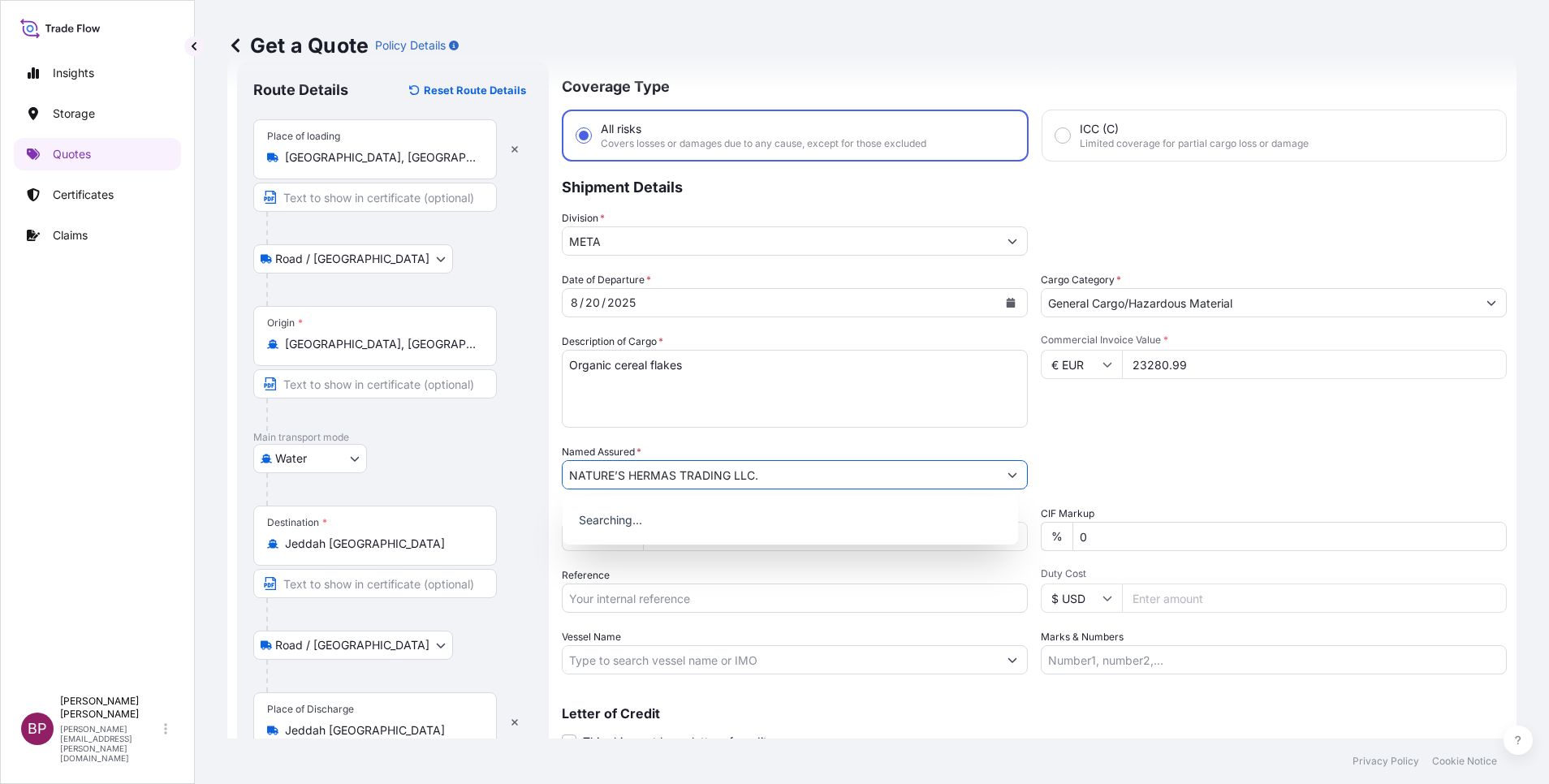
type input "NATURE’S HERMAS TRADING LLC."
click at [1124, 439] on div "Date of Departure * [DATE] Cargo Category * General Cargo/Hazardous Material De…" at bounding box center [1035, 472] width 945 height 402
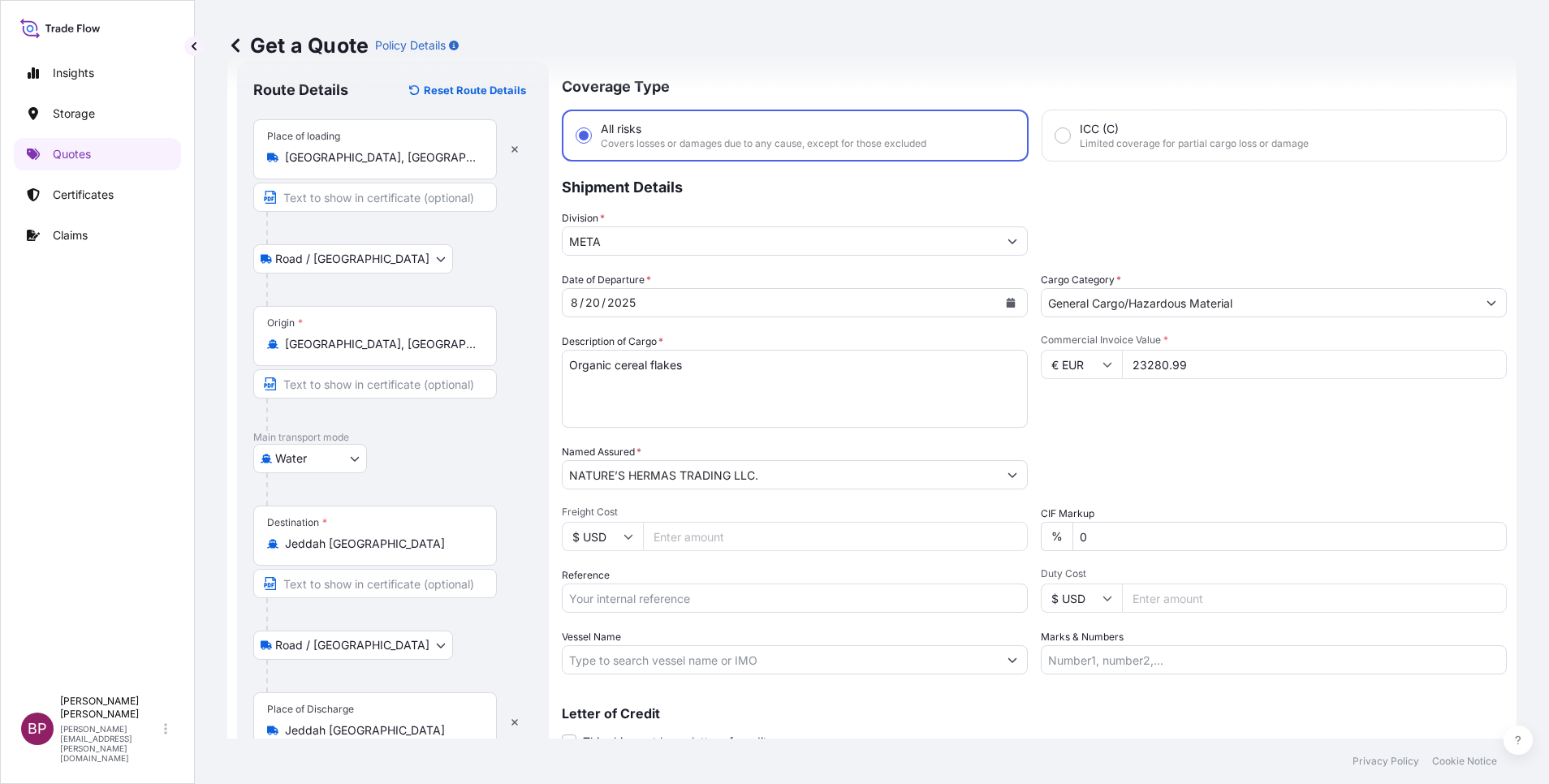
click at [662, 601] on input "Reference" at bounding box center [795, 597] width 466 height 29
paste input "SN1KS708"
type input "SN1KS708"
click at [1120, 457] on div "Packing Category Type to search a container mode Please select a primary mode o…" at bounding box center [1274, 467] width 466 height 46
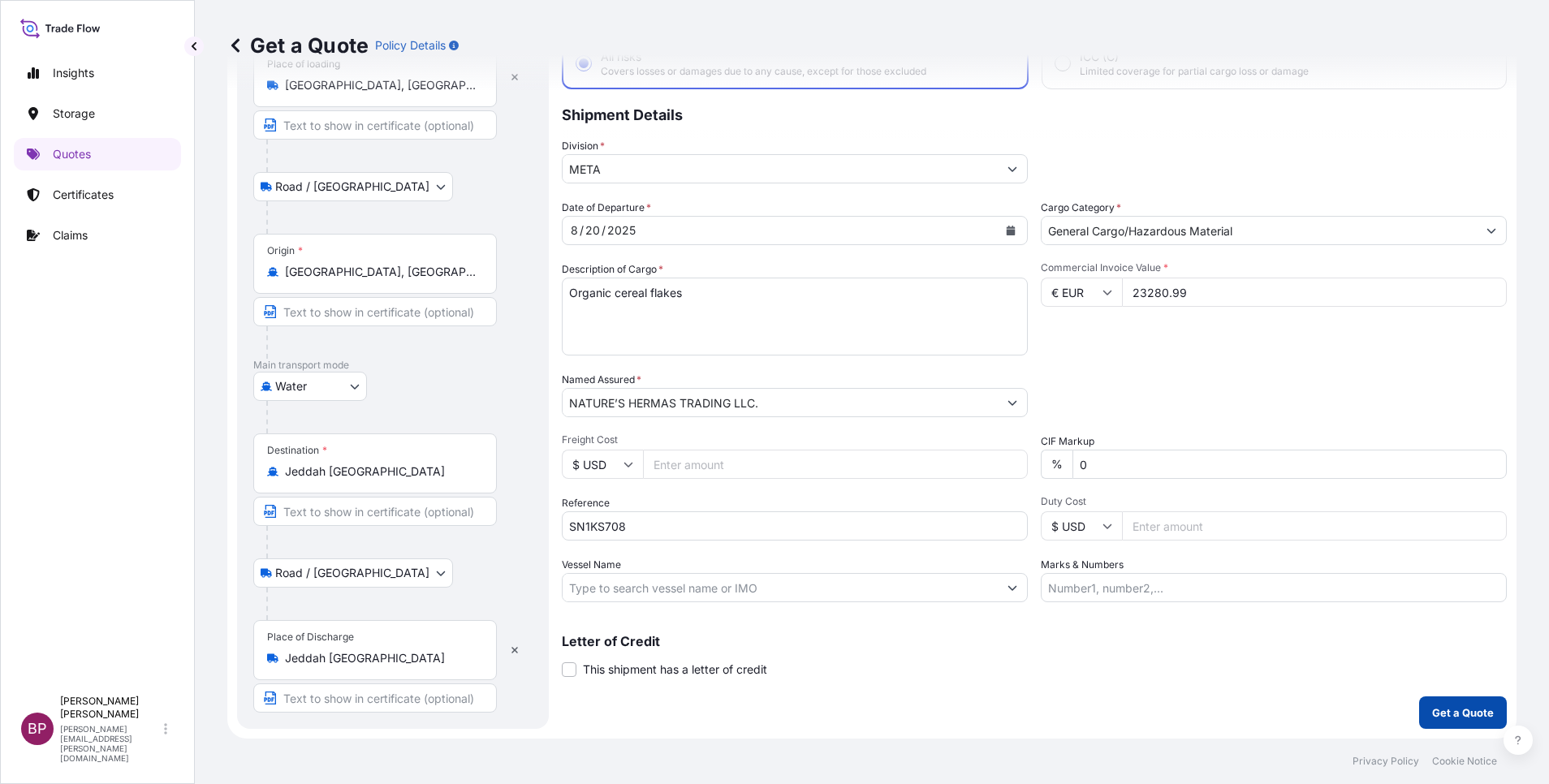
click at [1448, 710] on p "Get a Quote" at bounding box center [1463, 712] width 62 height 16
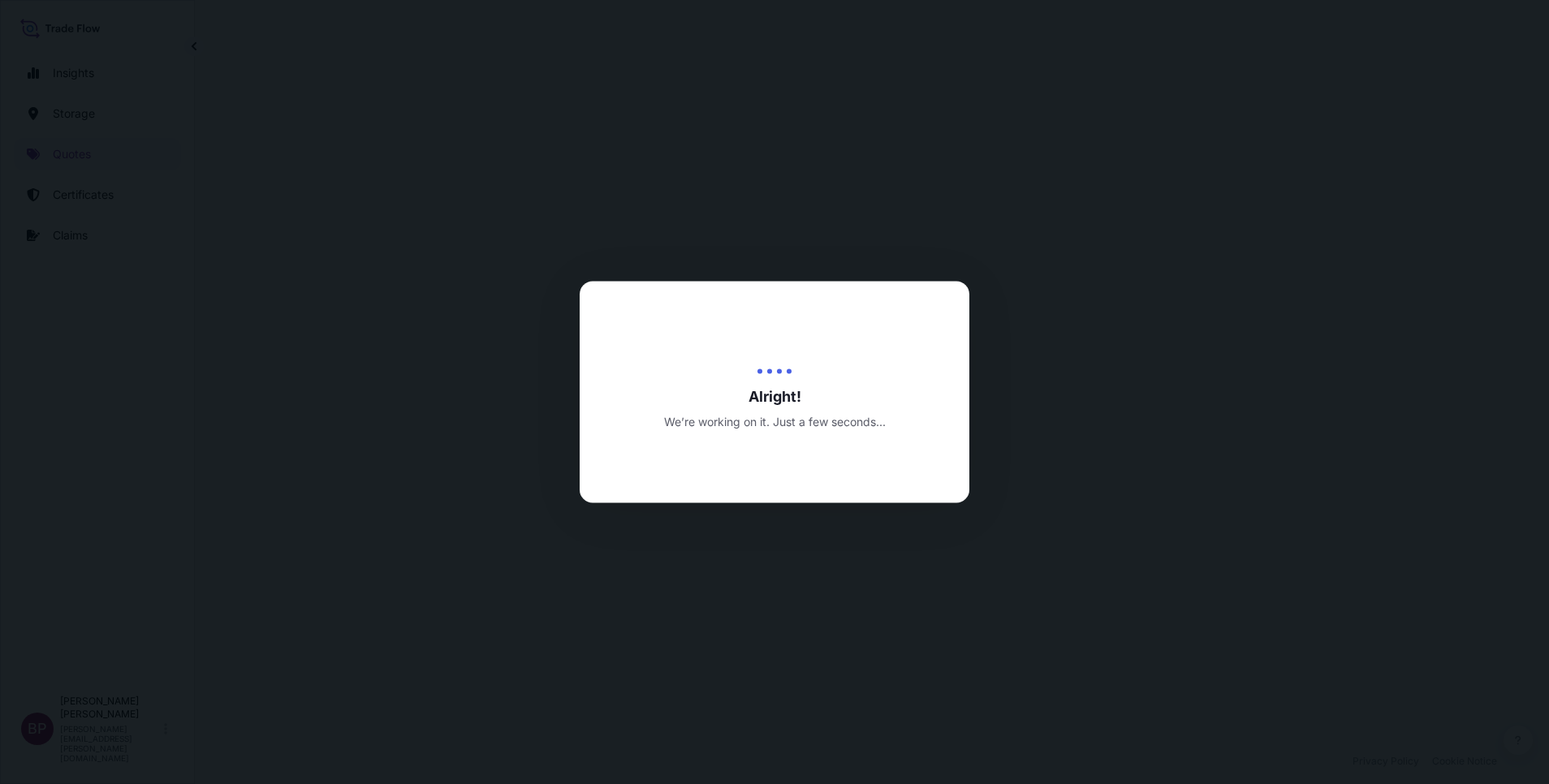
select select "Road / [GEOGRAPHIC_DATA]"
select select "Water"
select select "Road / [GEOGRAPHIC_DATA]"
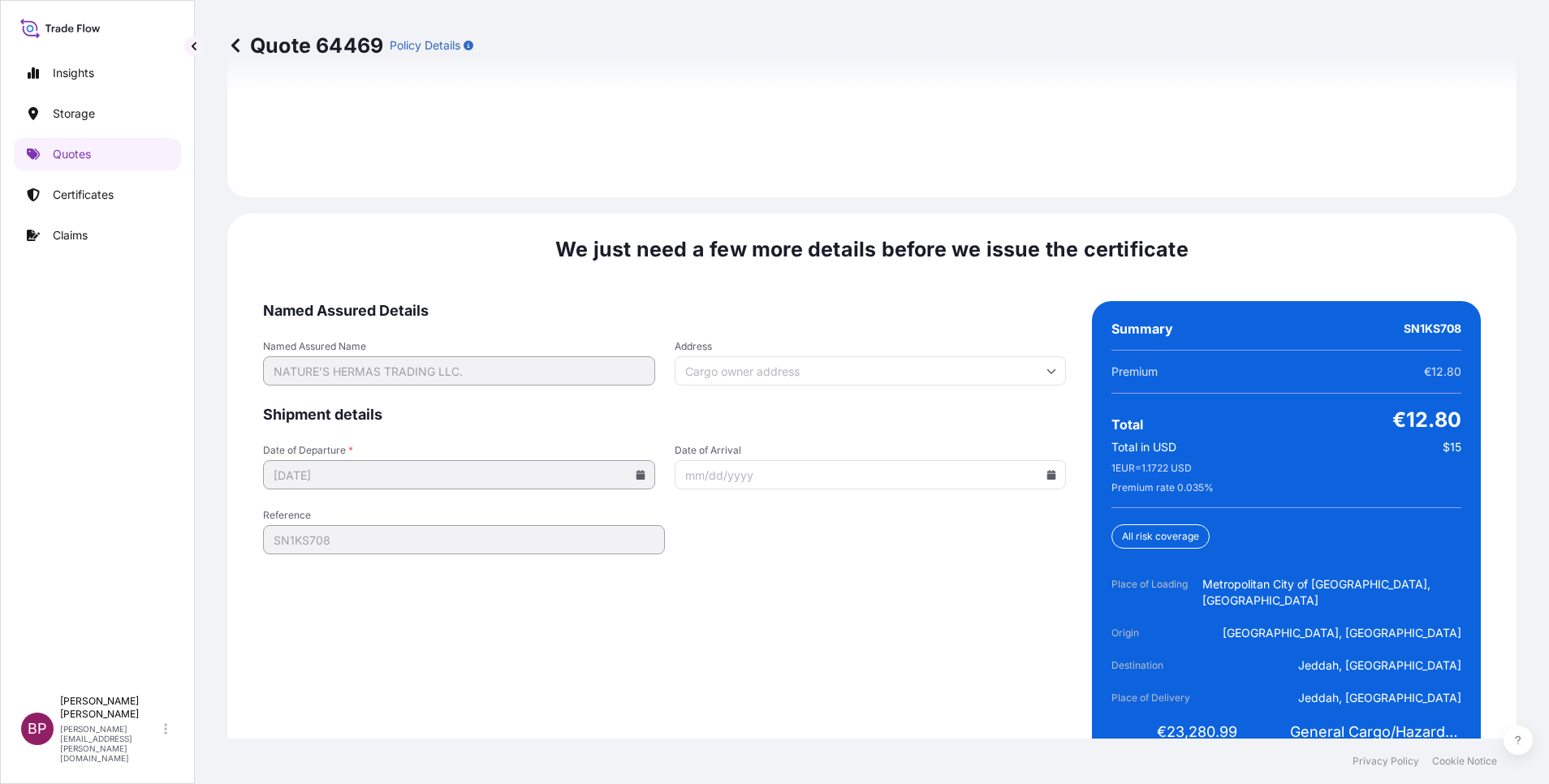
scroll to position [2490, 0]
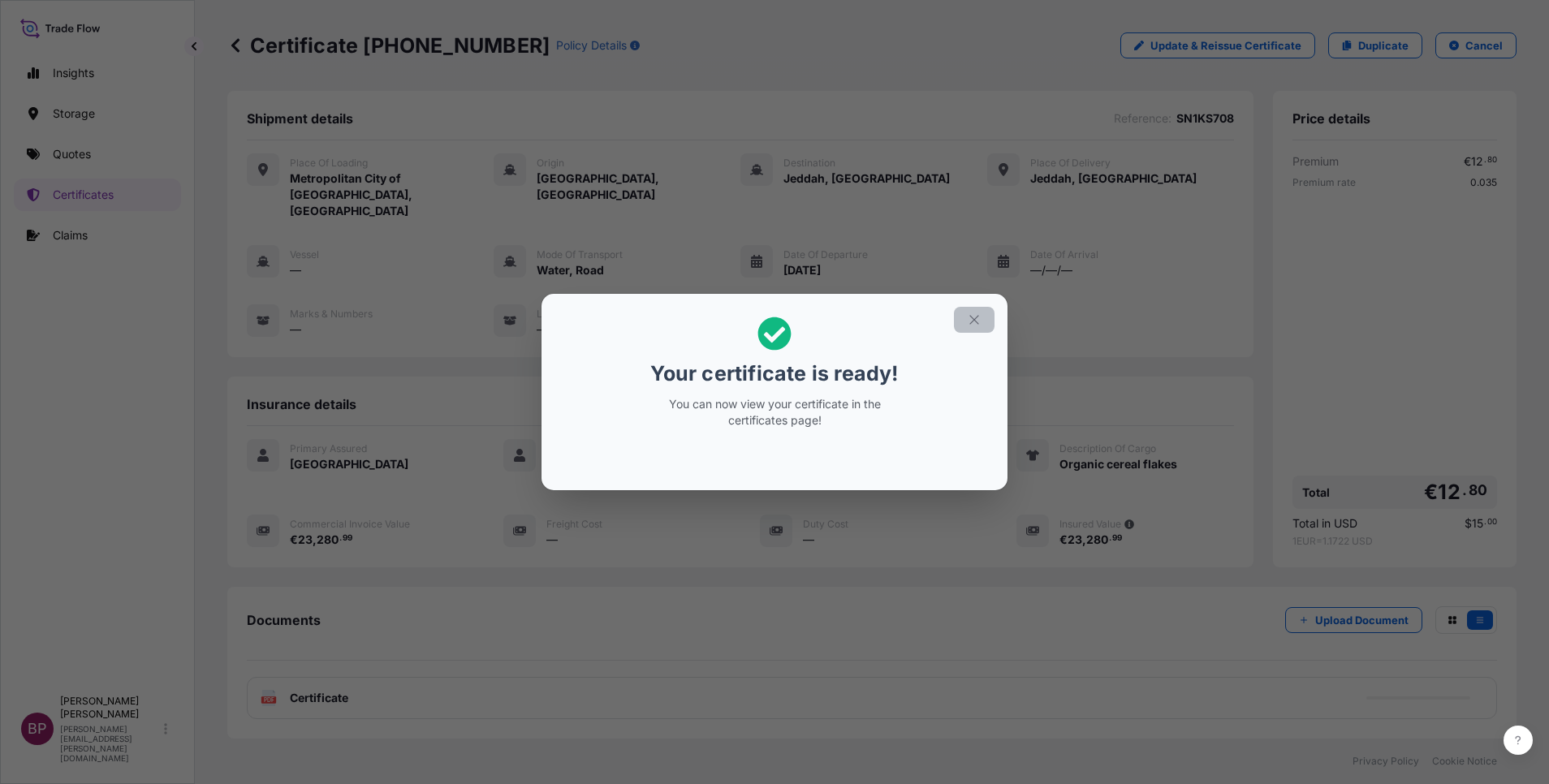
click at [976, 321] on icon "button" at bounding box center [975, 320] width 15 height 15
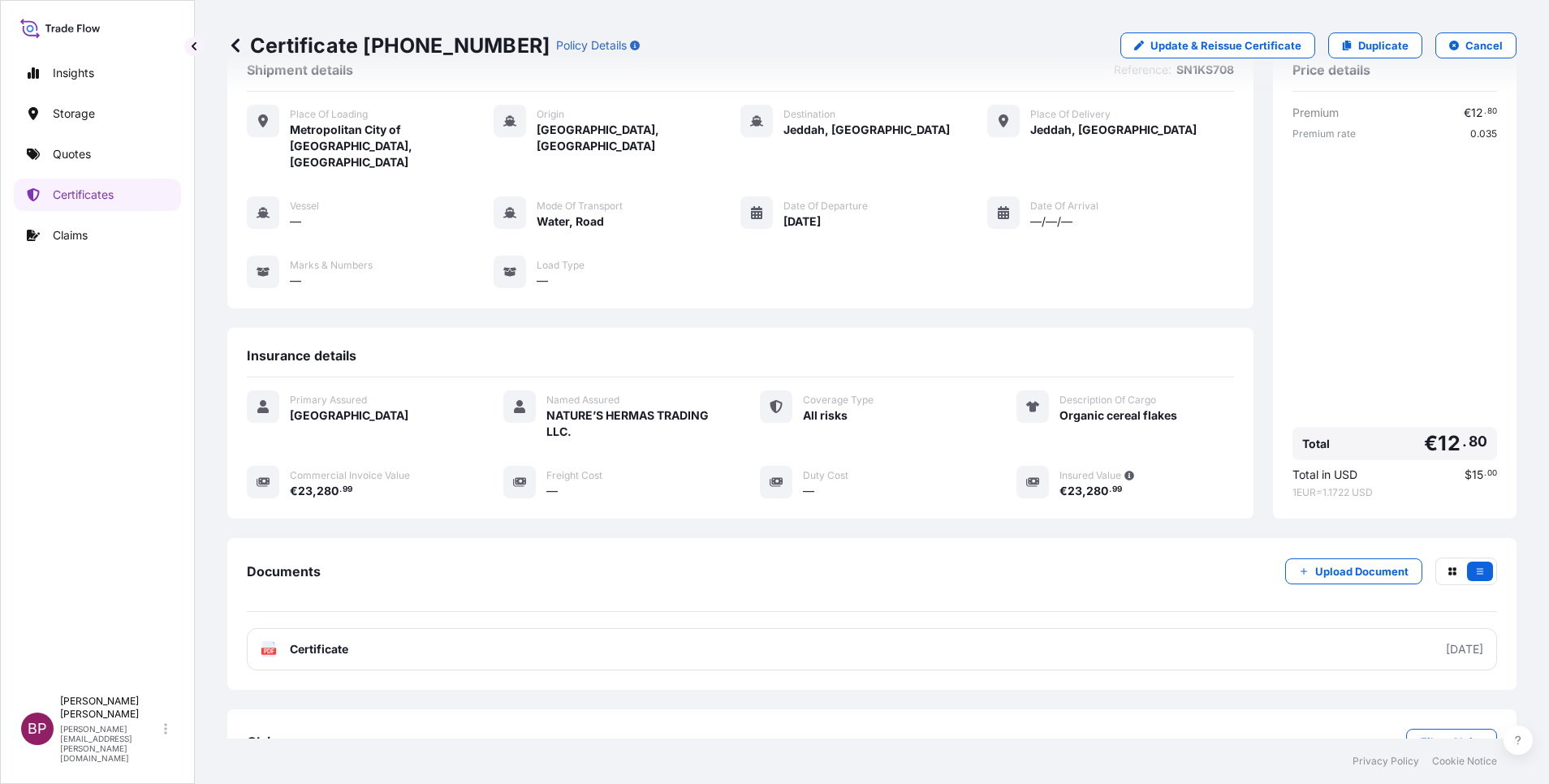
scroll to position [69, 0]
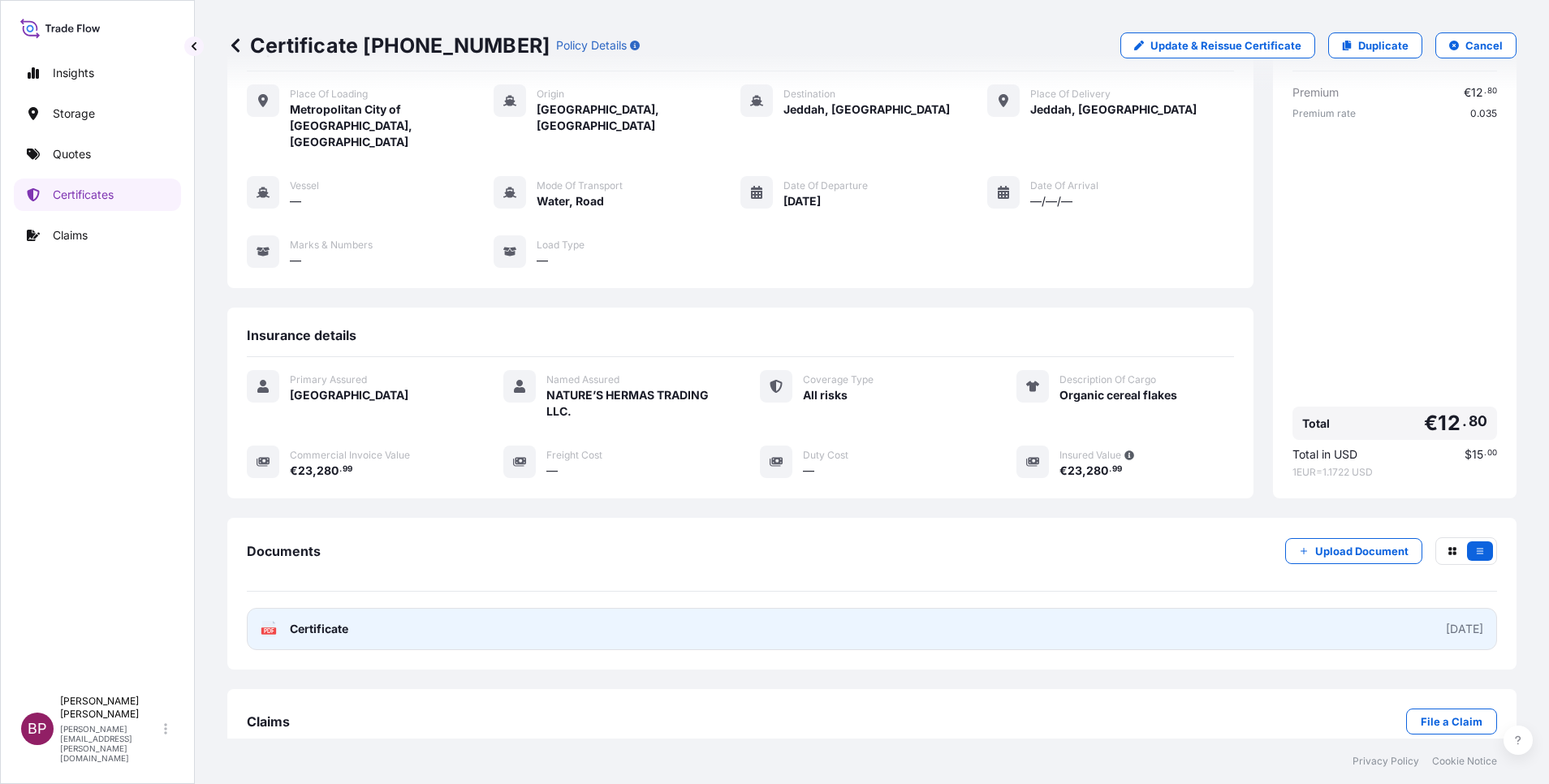
click at [333, 621] on span "Certificate" at bounding box center [318, 628] width 59 height 16
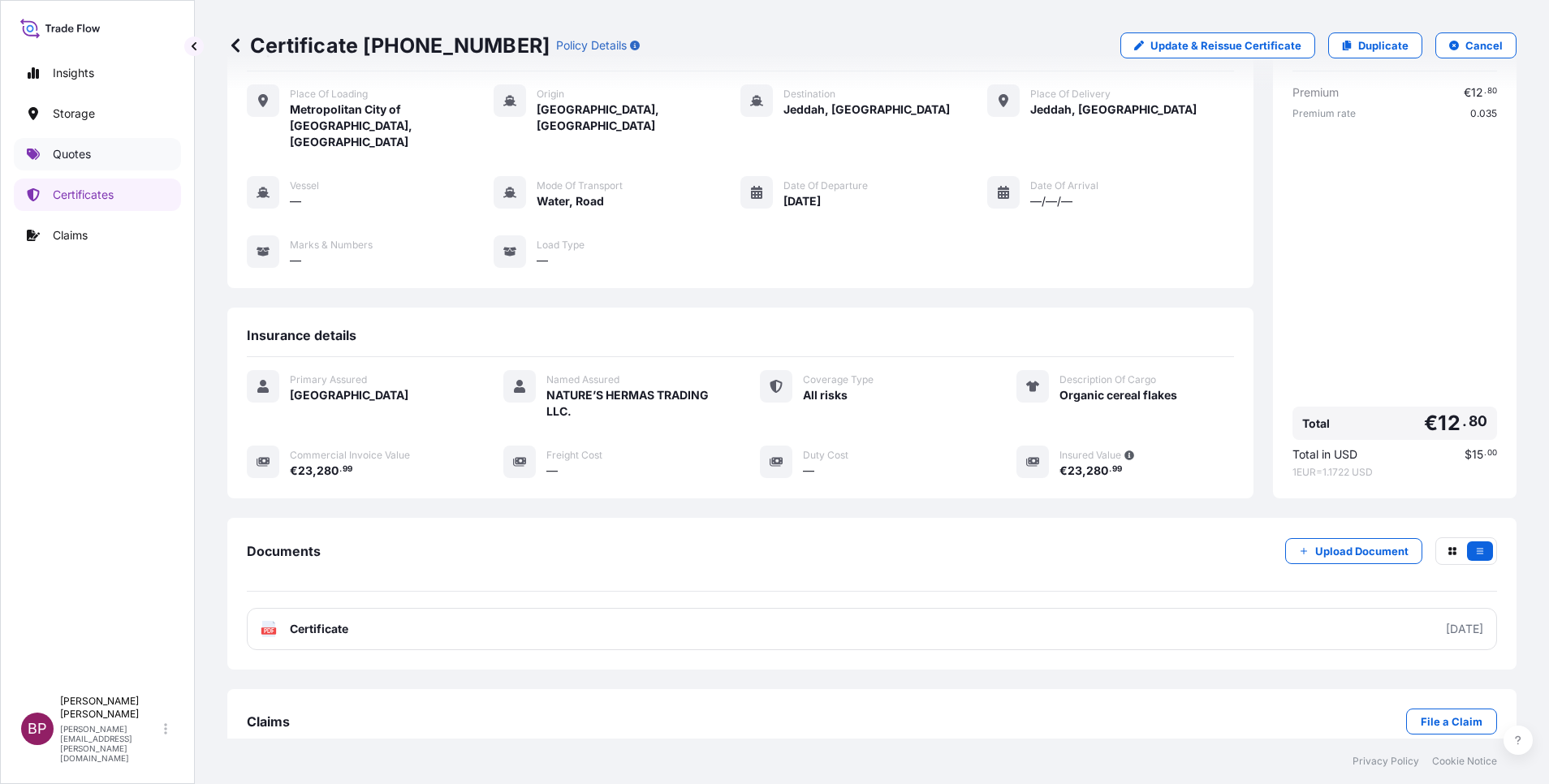
click at [63, 155] on p "Quotes" at bounding box center [72, 154] width 38 height 16
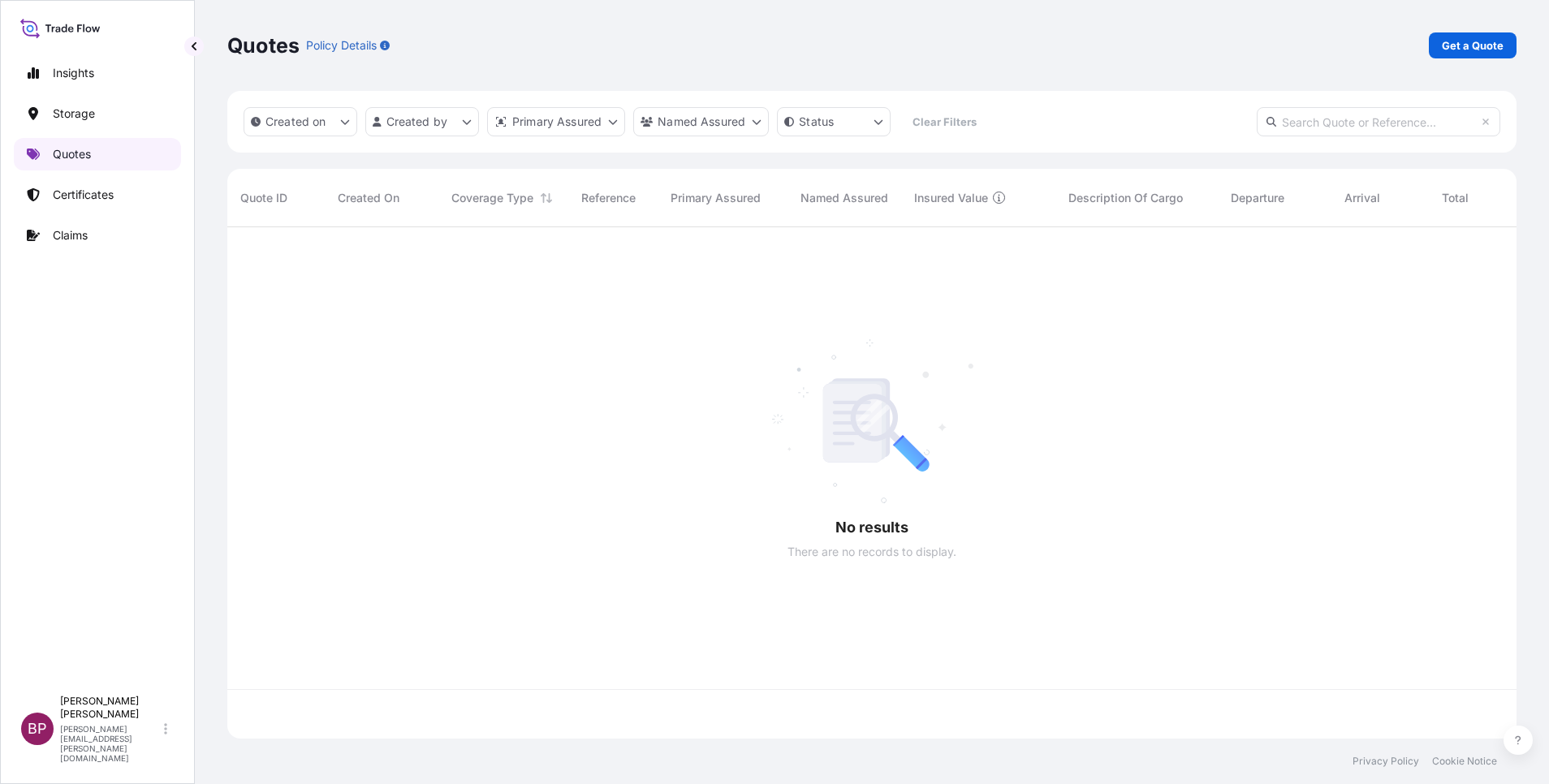
scroll to position [501, 1271]
click at [1486, 49] on p "Get a Quote" at bounding box center [1472, 45] width 62 height 16
select select "Water"
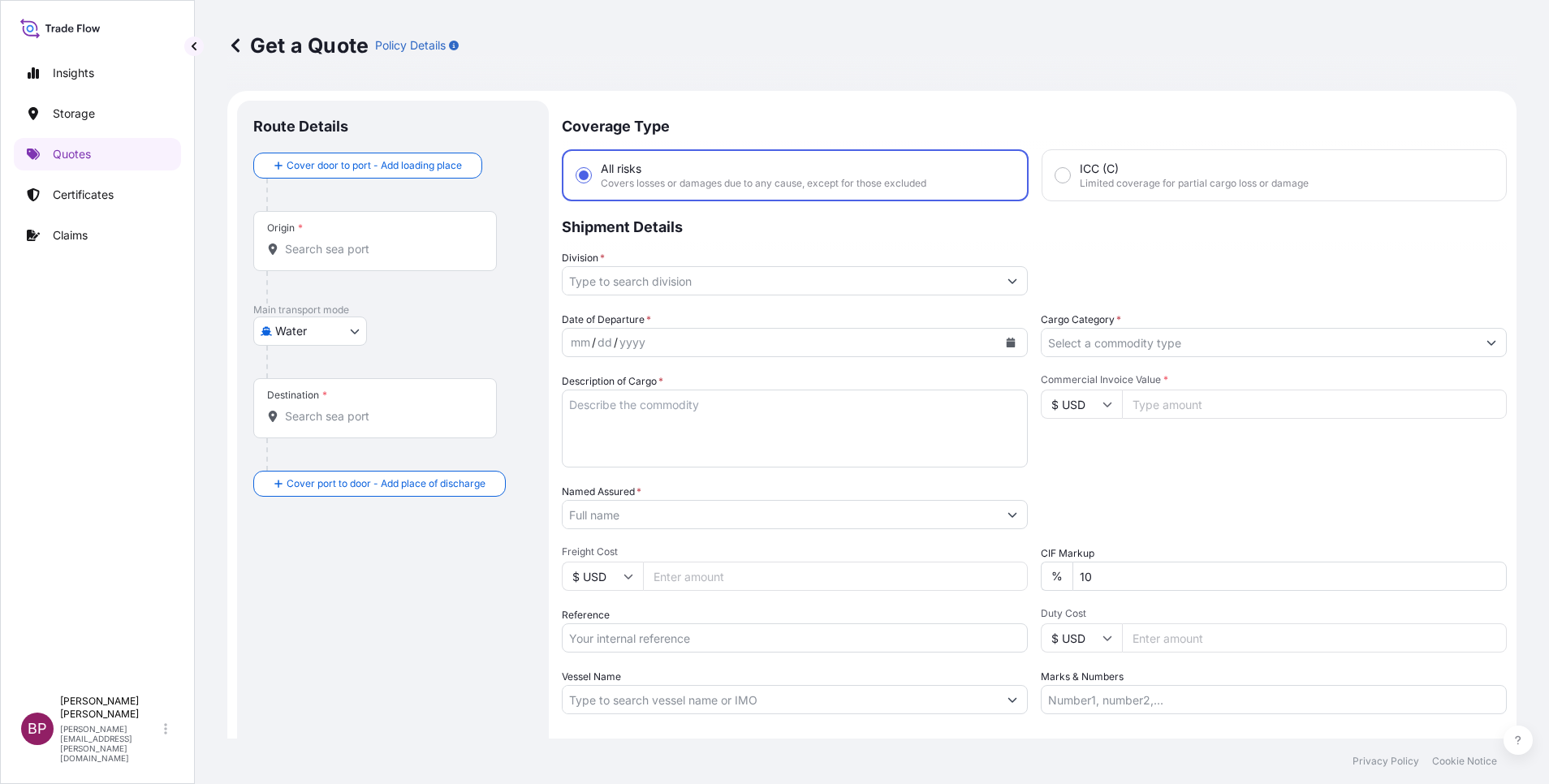
scroll to position [26, 0]
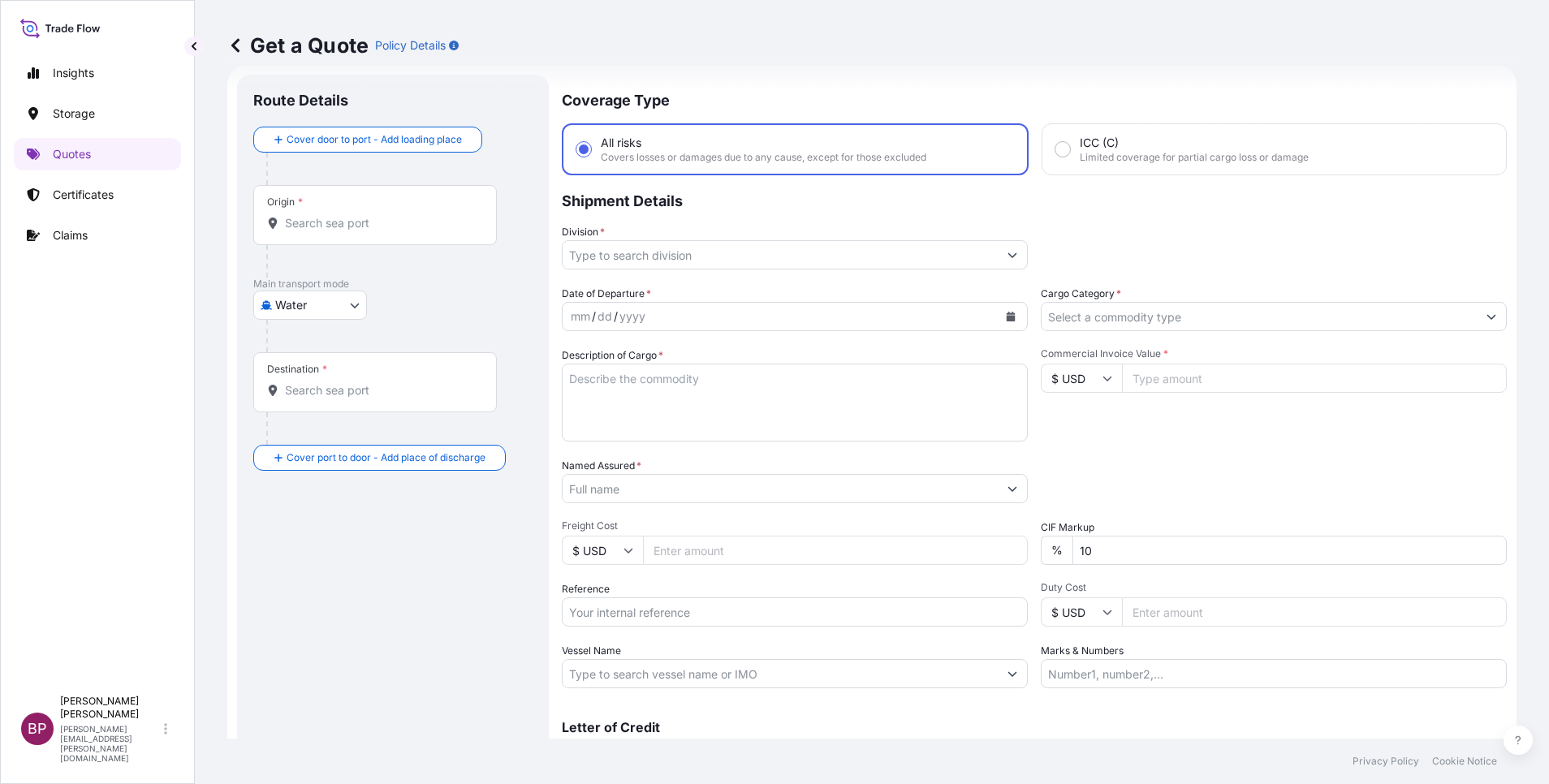
click at [1247, 320] on input "Cargo Category *" at bounding box center [1260, 315] width 435 height 29
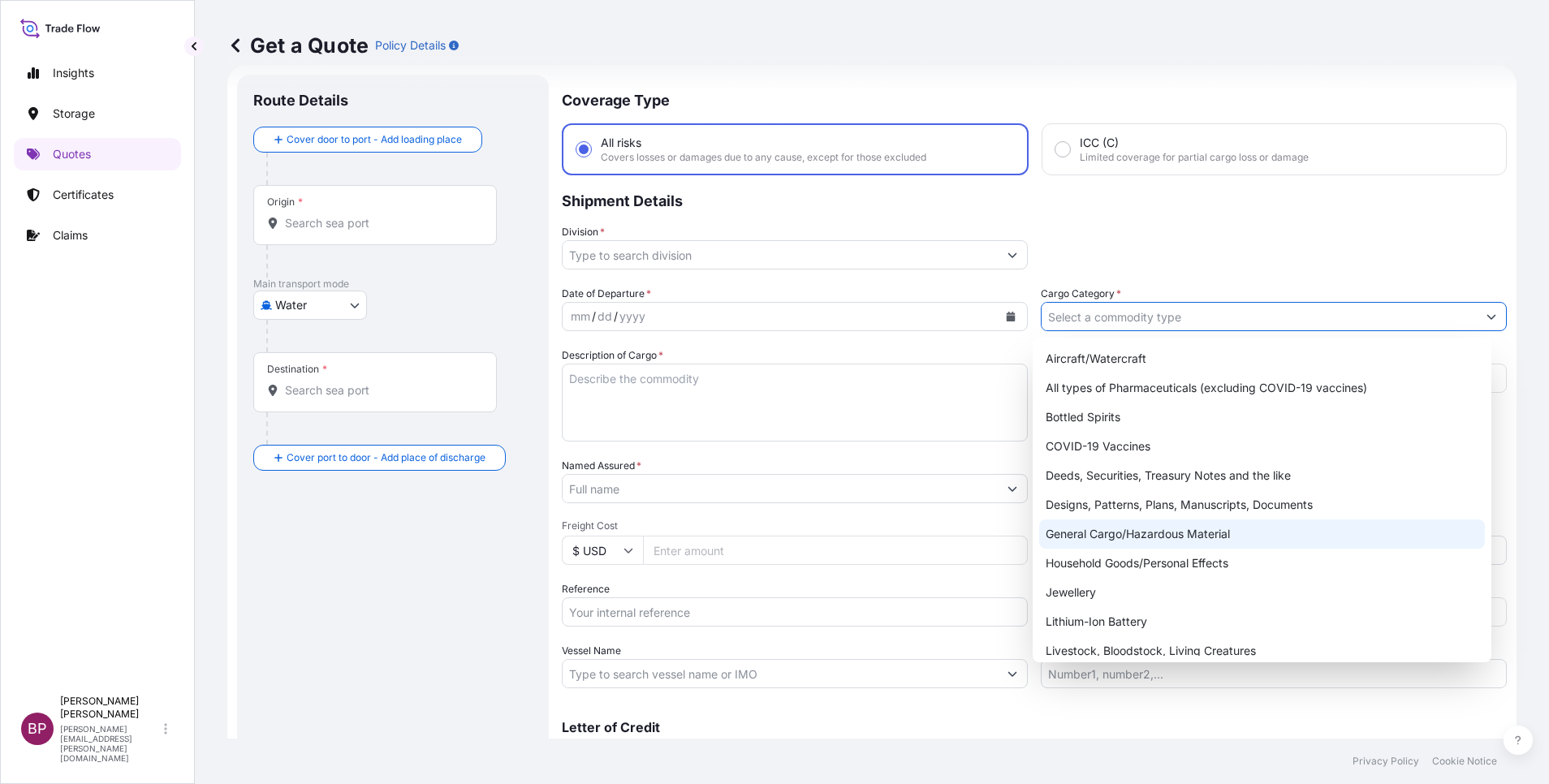
click at [1148, 539] on div "General Cargo/Hazardous Material" at bounding box center [1261, 534] width 445 height 29
type input "General Cargo/Hazardous Material"
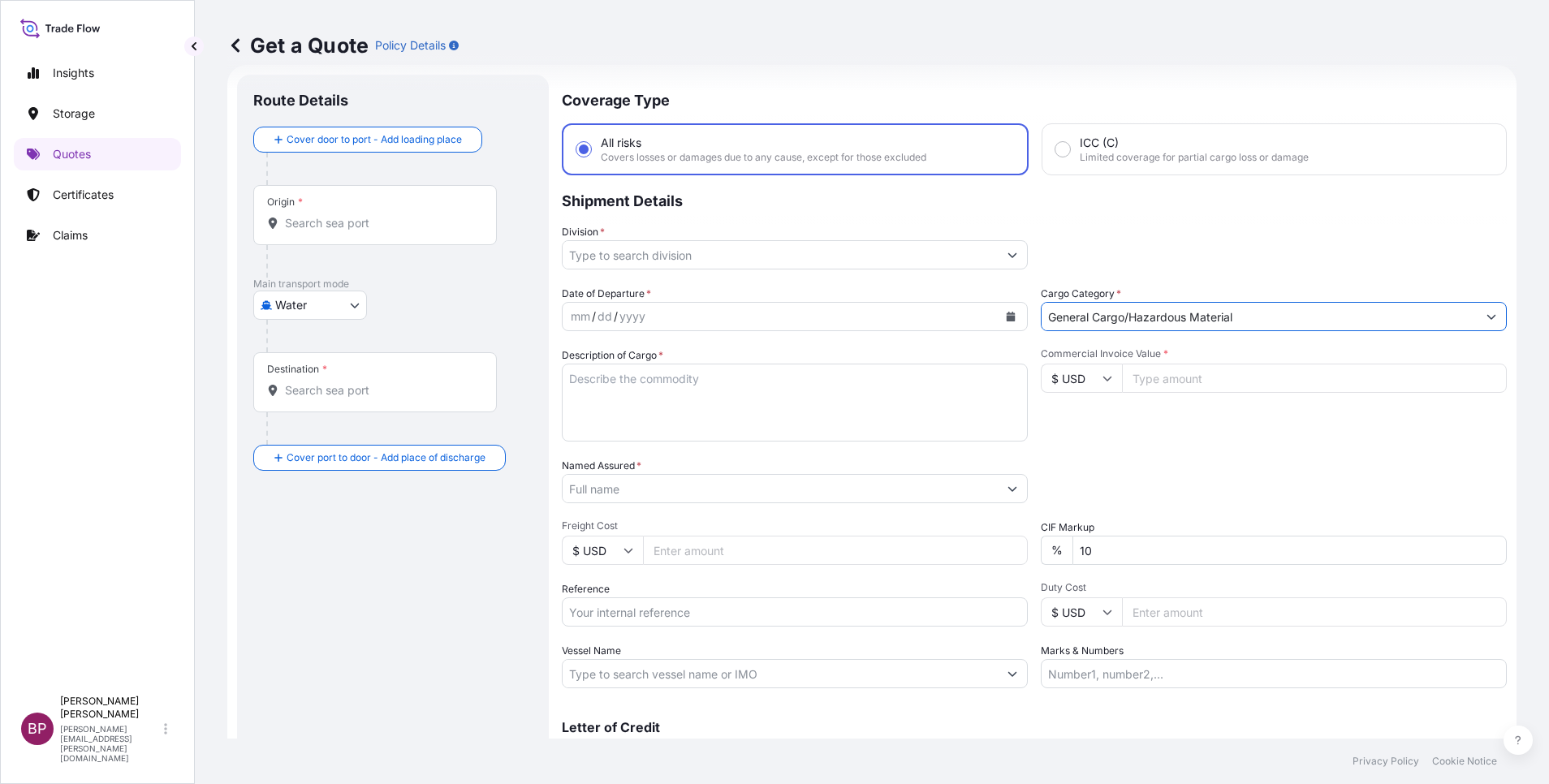
click at [1007, 252] on icon "Show suggestions" at bounding box center [1012, 255] width 9 height 9
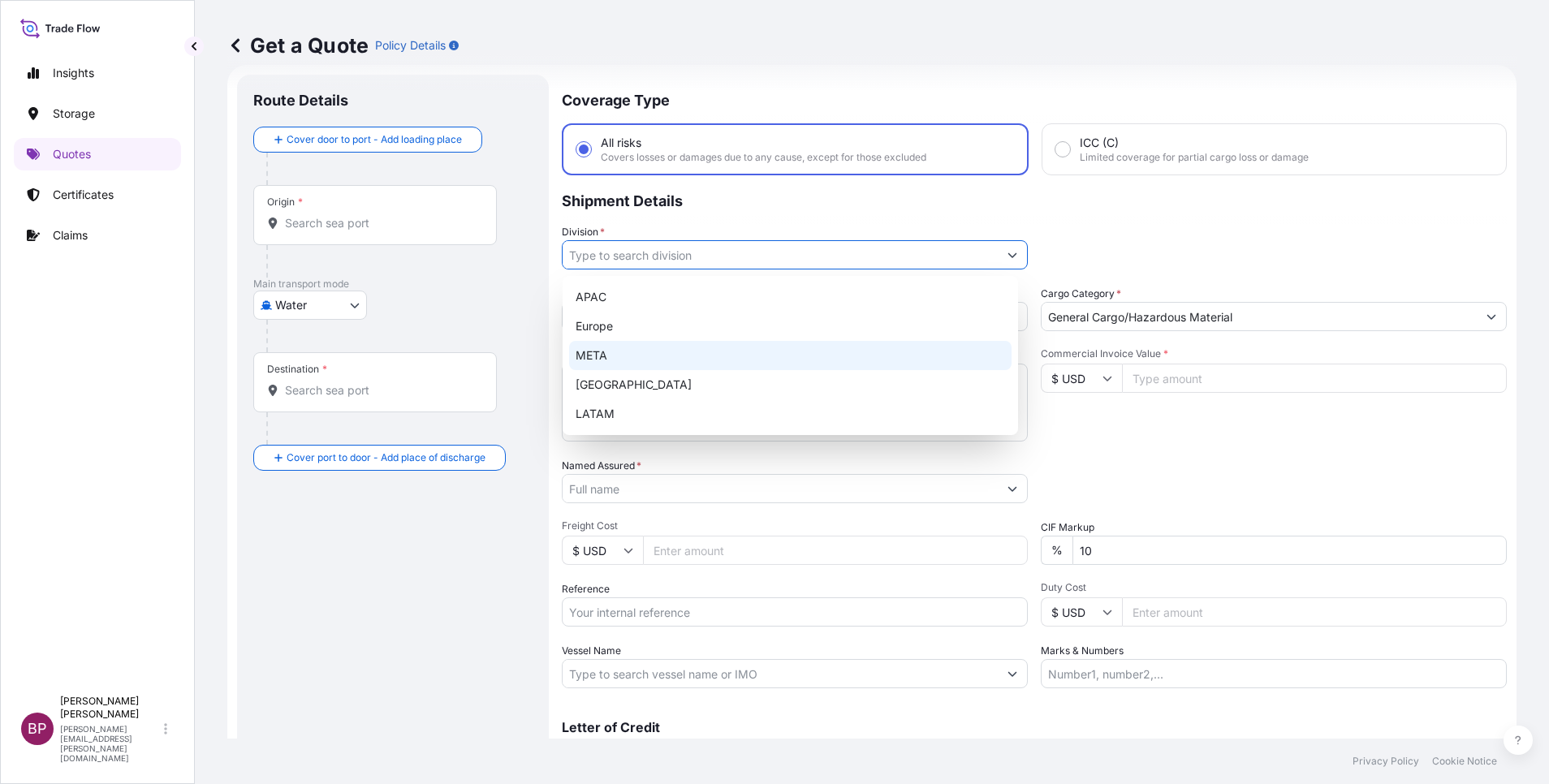
click at [651, 350] on div "META" at bounding box center [791, 355] width 443 height 29
type input "META"
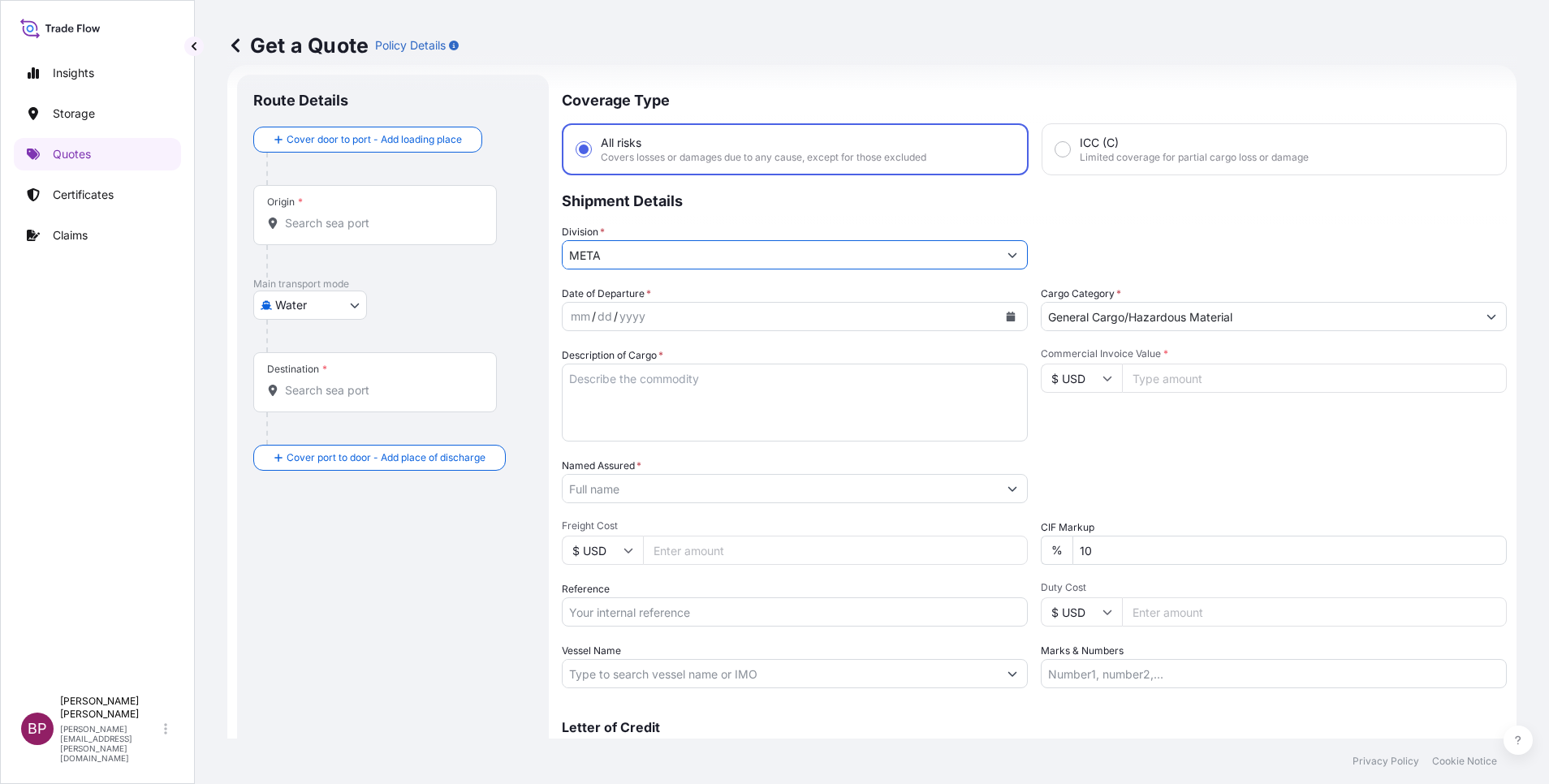
click at [1088, 377] on input "$ USD" at bounding box center [1081, 378] width 81 height 29
click at [1078, 431] on div "€ EUR" at bounding box center [1072, 423] width 68 height 31
type input "€ EUR"
drag, startPoint x: 1180, startPoint y: 381, endPoint x: 1192, endPoint y: 441, distance: 61.2
click at [1183, 381] on input "Commercial Invoice Value *" at bounding box center [1315, 378] width 385 height 29
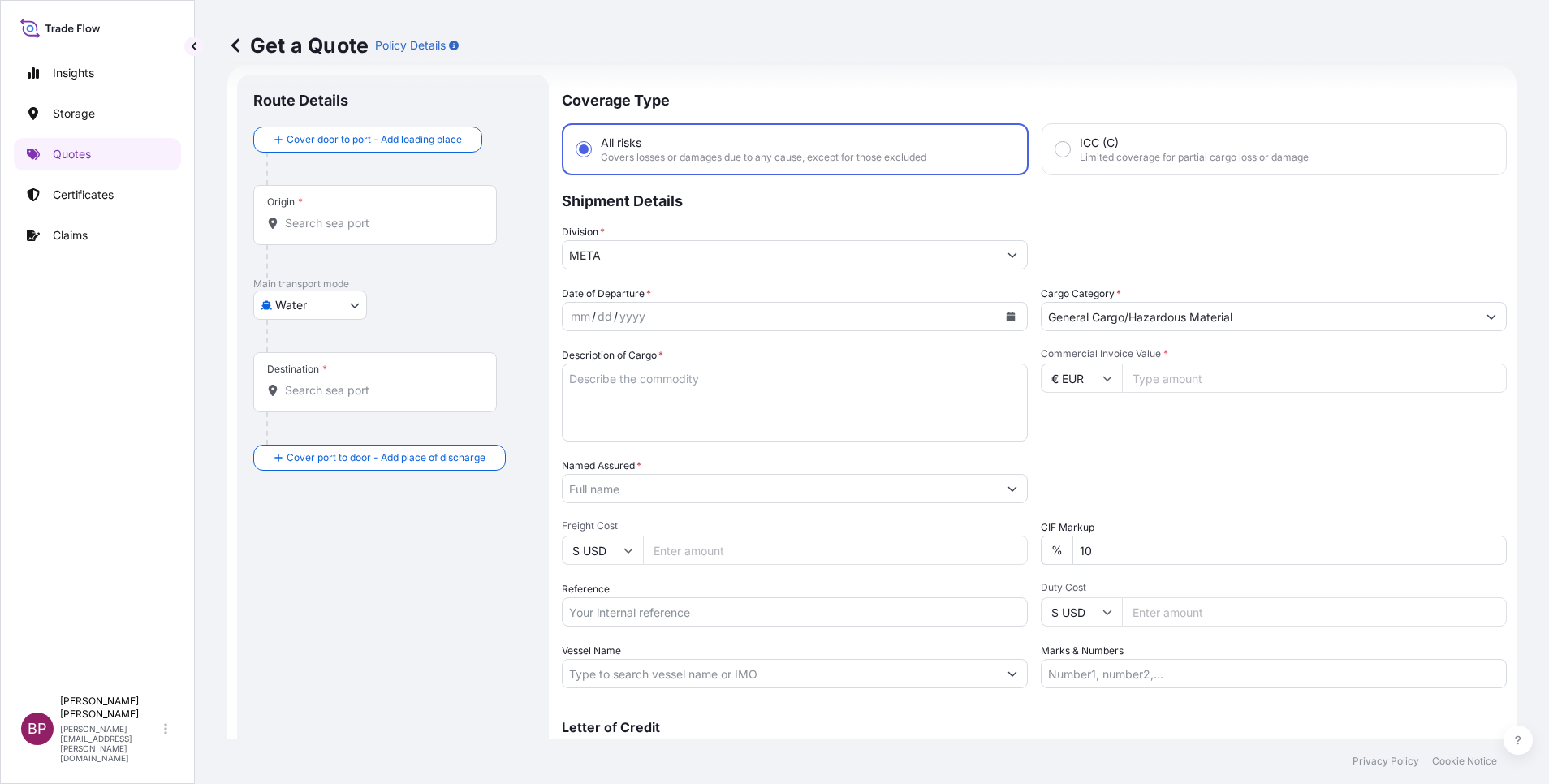
paste input "70666.54"
type input "70666.54"
drag, startPoint x: 1100, startPoint y: 556, endPoint x: 940, endPoint y: 552, distance: 160.0
click at [1061, 559] on div "% 10" at bounding box center [1274, 550] width 466 height 29
type input "0"
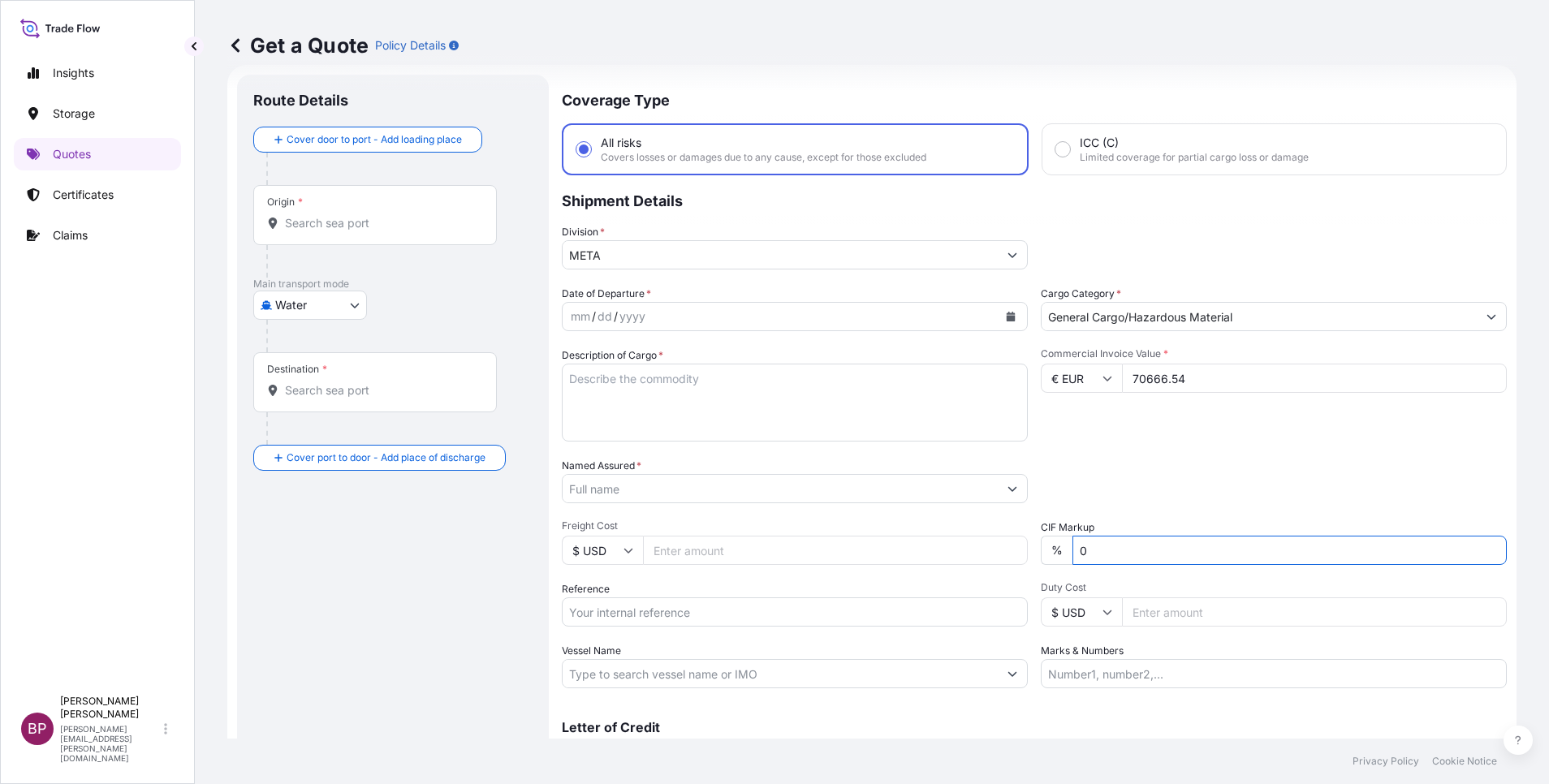
click at [713, 404] on textarea "Description of Cargo *" at bounding box center [795, 402] width 466 height 77
paste textarea "Furniture and Accessories"
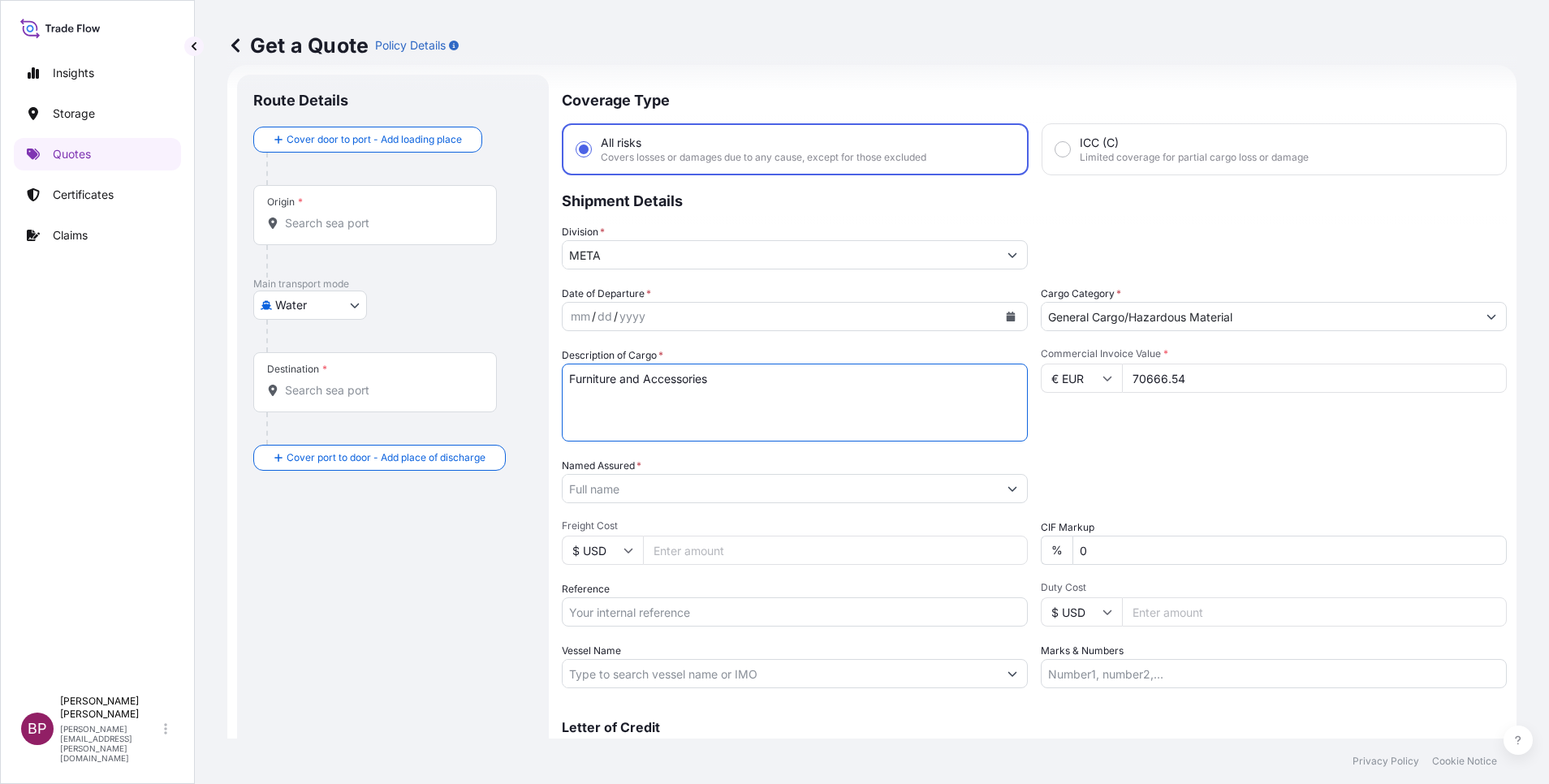
type textarea "Furniture and Accessories"
click at [1007, 315] on icon "Calendar" at bounding box center [1011, 316] width 9 height 9
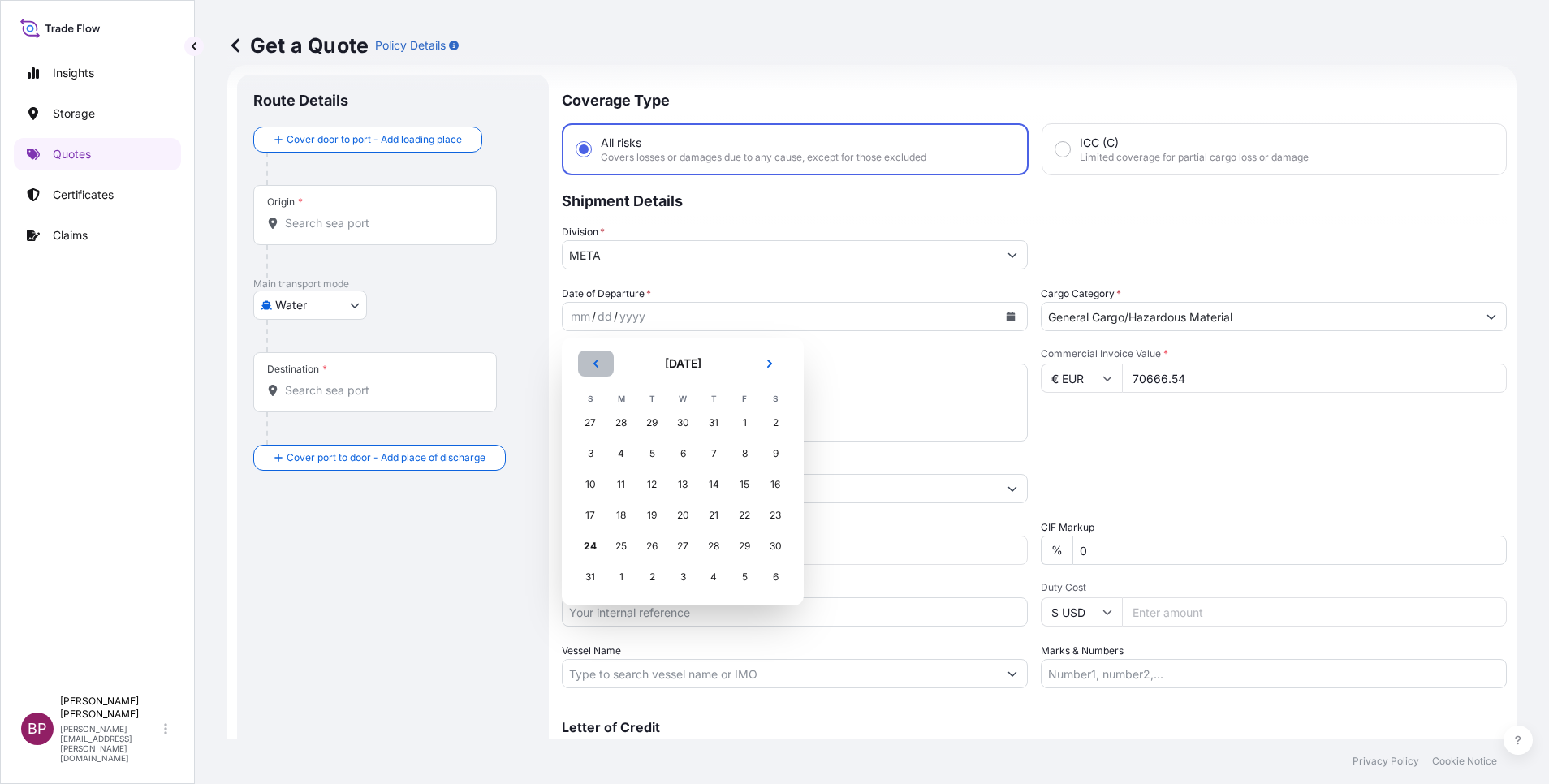
click at [598, 364] on icon "Previous" at bounding box center [596, 363] width 9 height 9
click at [742, 519] on div "25" at bounding box center [744, 515] width 29 height 29
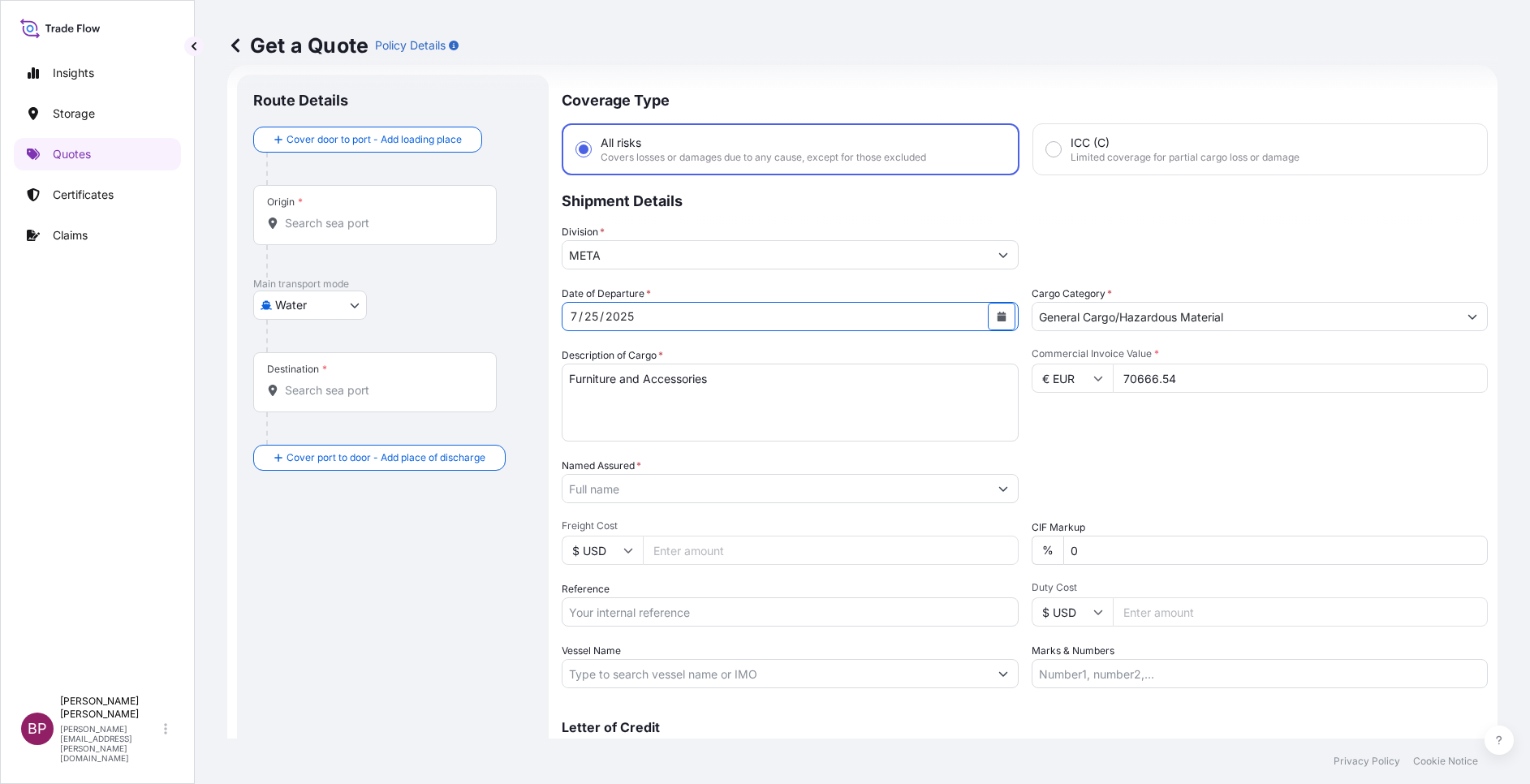
click at [728, 493] on input "Named Assured *" at bounding box center [776, 488] width 427 height 29
paste input "FURNITURE AND SOLUTIONS FOR TRADING LLC"
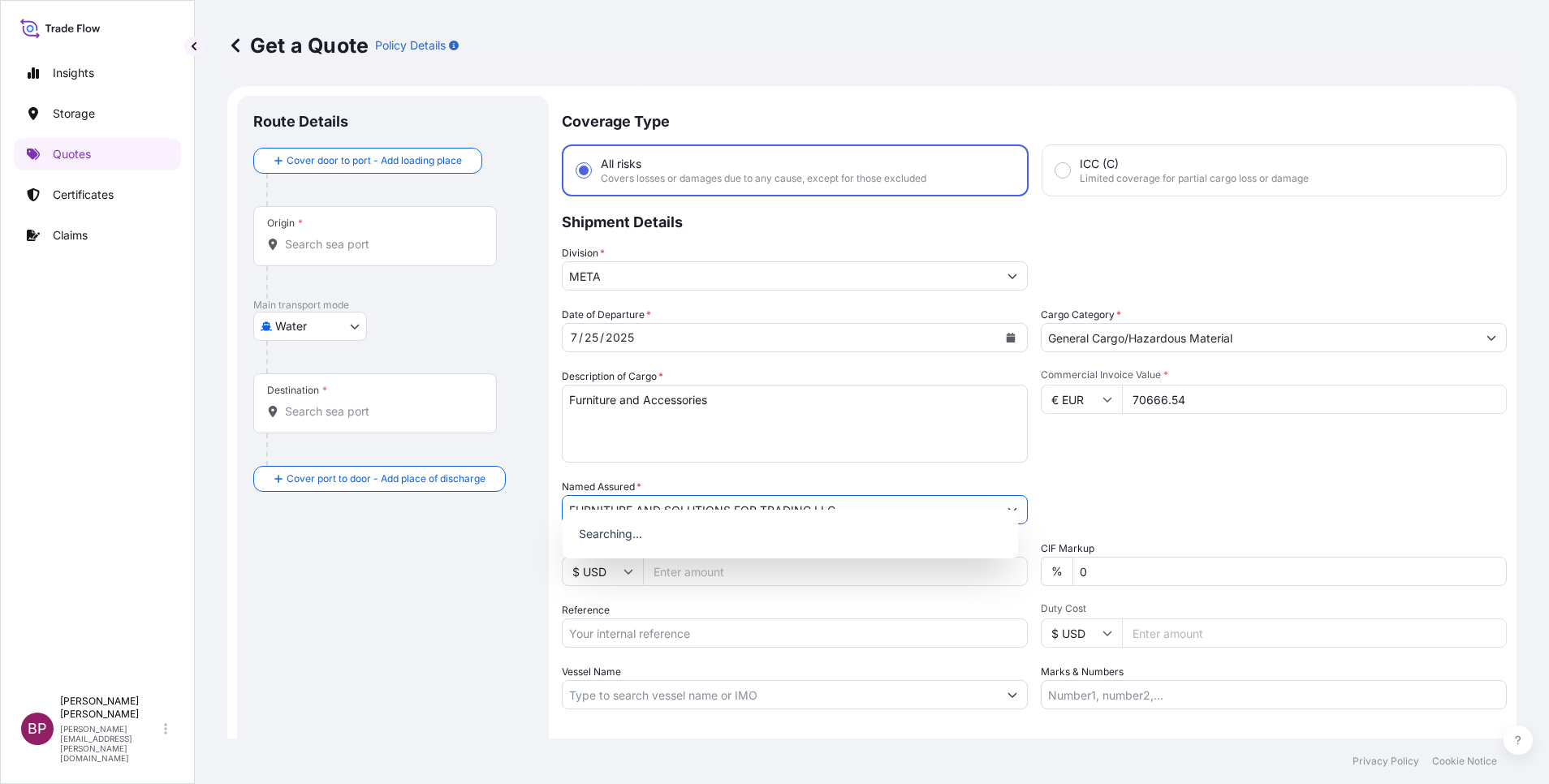
scroll to position [0, 0]
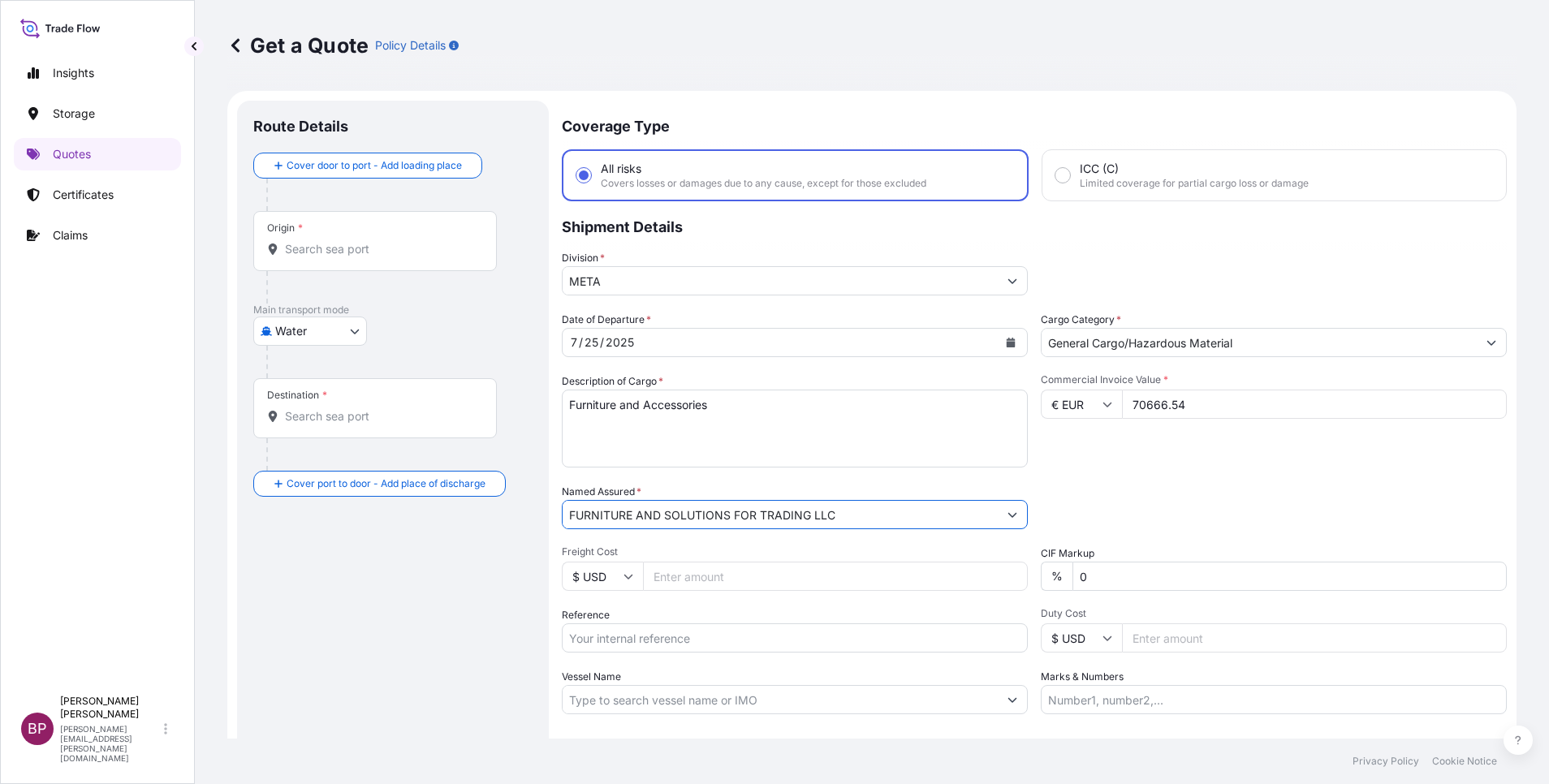
type input "FURNITURE AND SOLUTIONS FOR TRADING LLC"
click at [347, 329] on body "15 options available. 0 options available. Insights Storage Quotes Certificates…" at bounding box center [774, 392] width 1549 height 784
click at [312, 432] on span "Inland" at bounding box center [300, 431] width 33 height 16
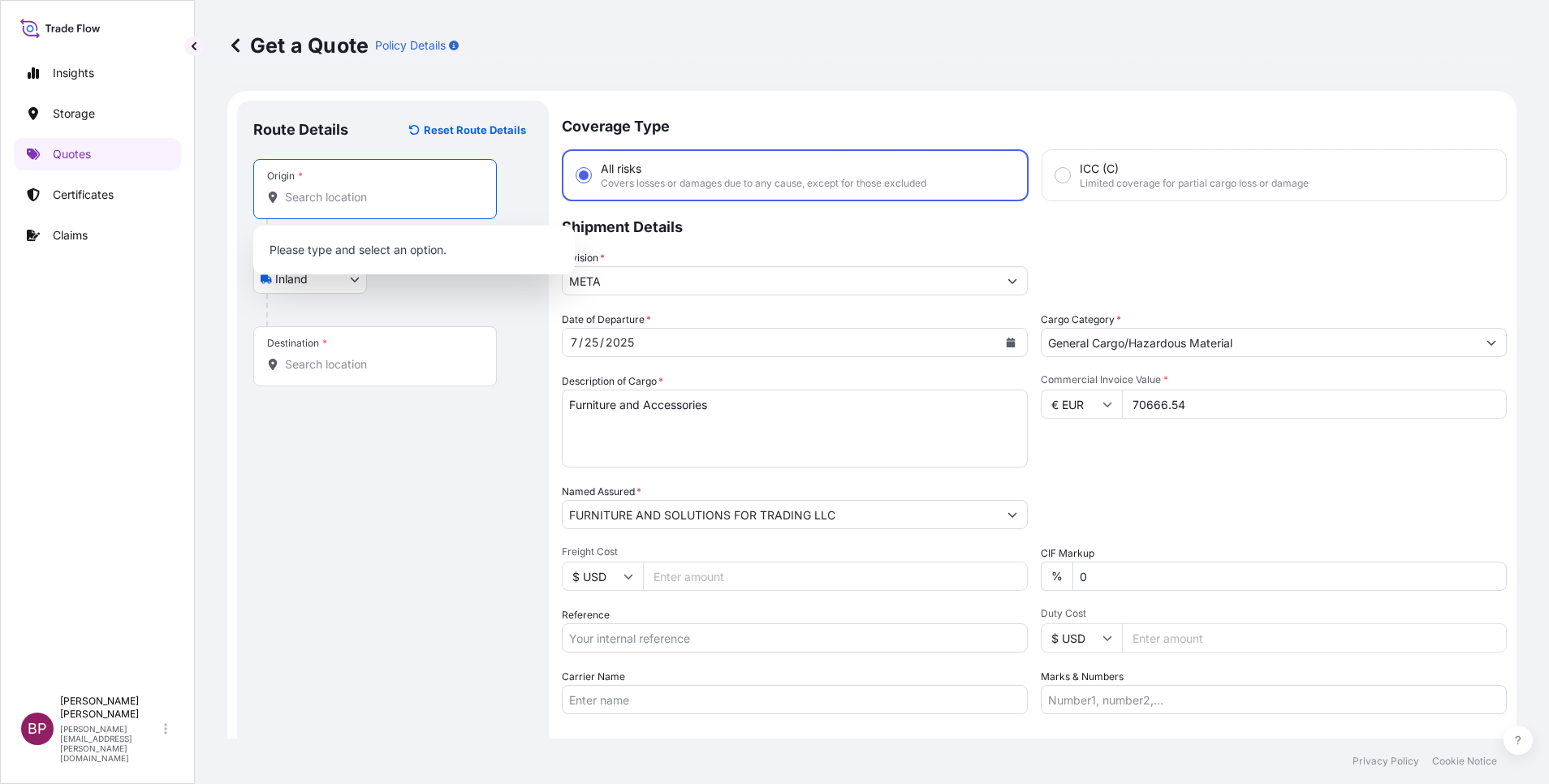
click at [371, 196] on input "Origin *" at bounding box center [380, 197] width 191 height 16
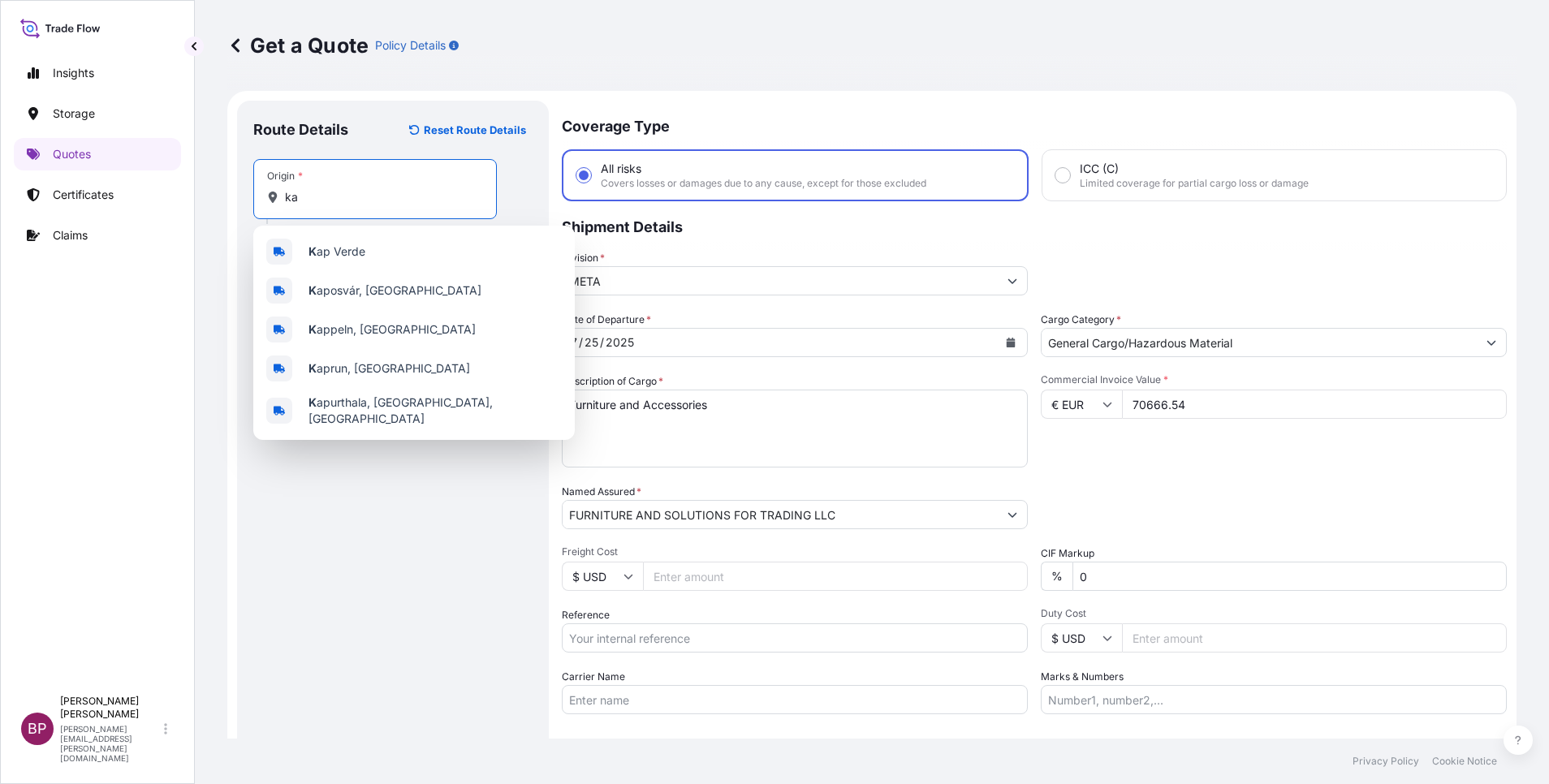
type input "k"
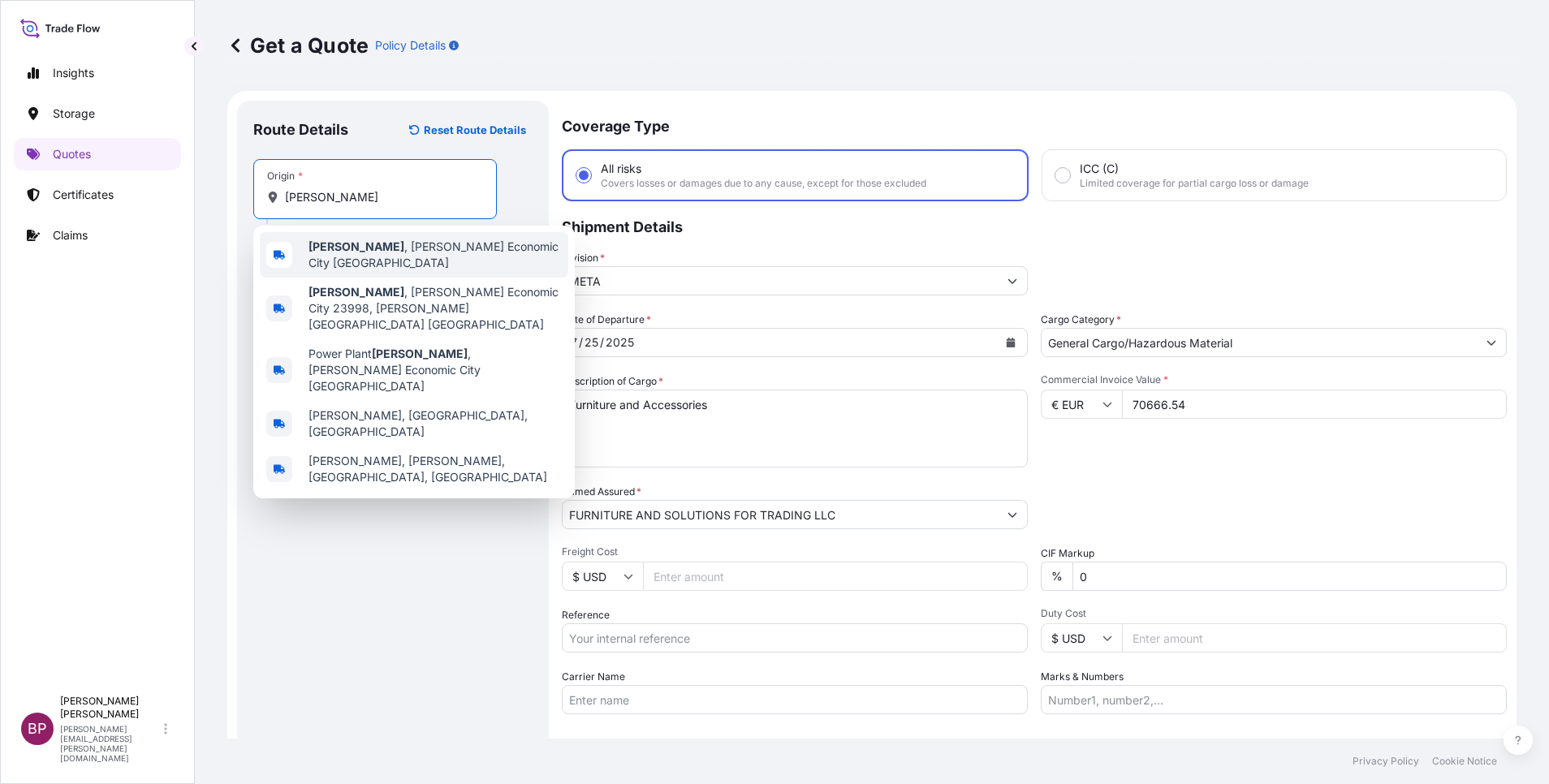
click at [483, 266] on span "[PERSON_NAME] , [PERSON_NAME][GEOGRAPHIC_DATA] [GEOGRAPHIC_DATA]" at bounding box center [434, 255] width 253 height 33
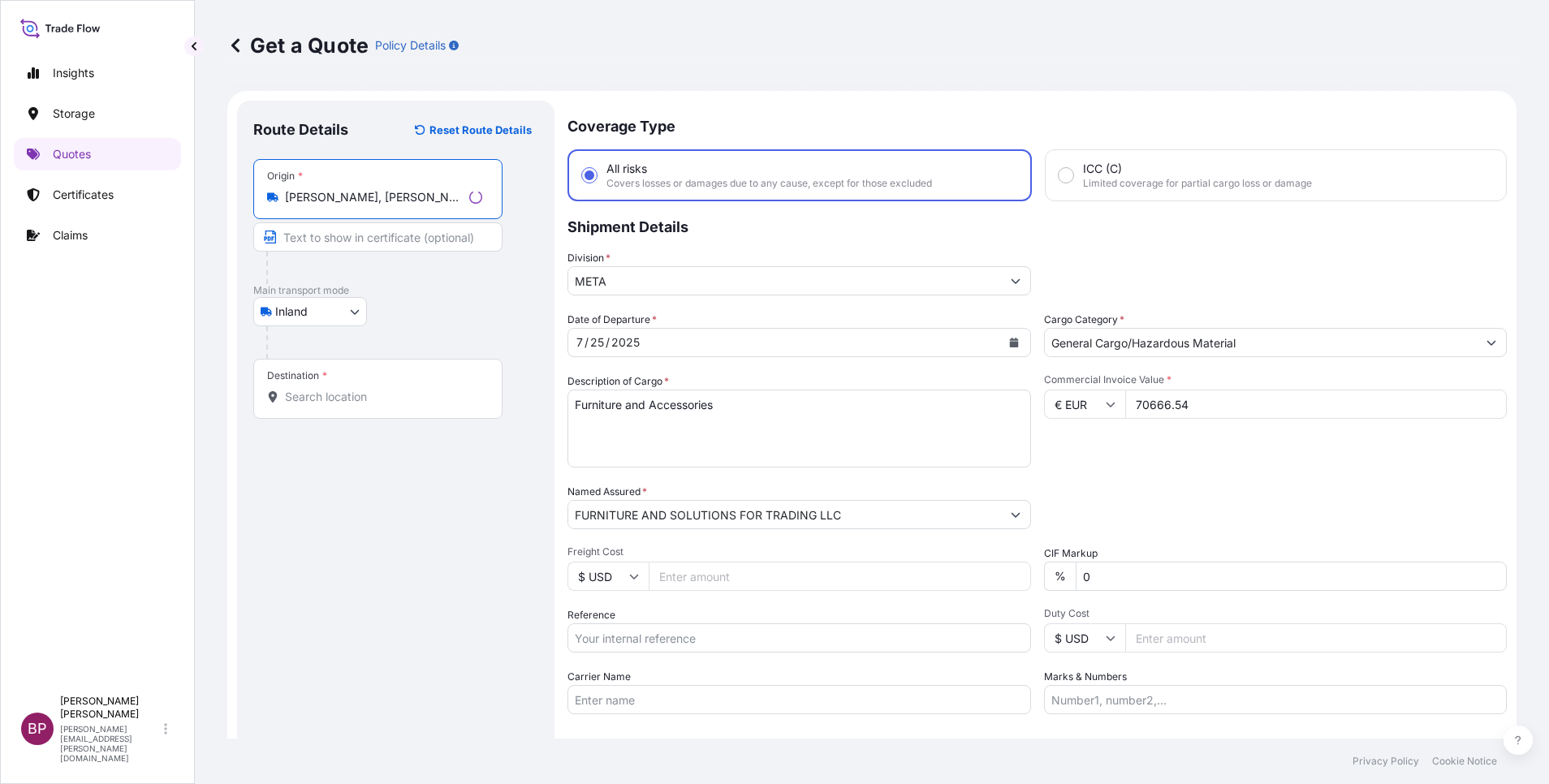
type input "[PERSON_NAME], [PERSON_NAME][GEOGRAPHIC_DATA] [GEOGRAPHIC_DATA]"
drag, startPoint x: 395, startPoint y: 401, endPoint x: 383, endPoint y: 399, distance: 12.2
click at [395, 401] on input "Destination *" at bounding box center [383, 397] width 197 height 16
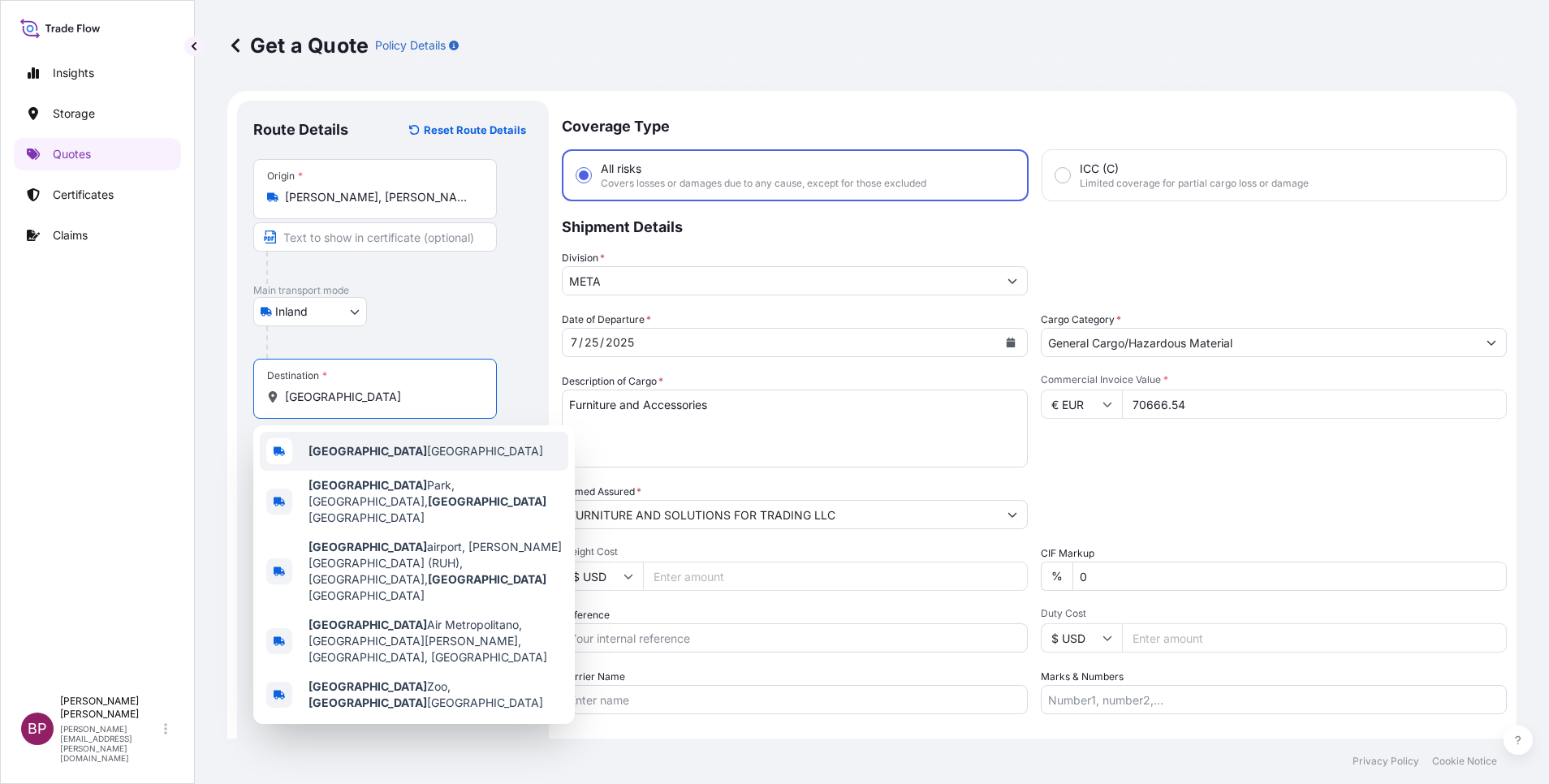
click at [401, 457] on span "[GEOGRAPHIC_DATA] [GEOGRAPHIC_DATA]" at bounding box center [425, 451] width 234 height 16
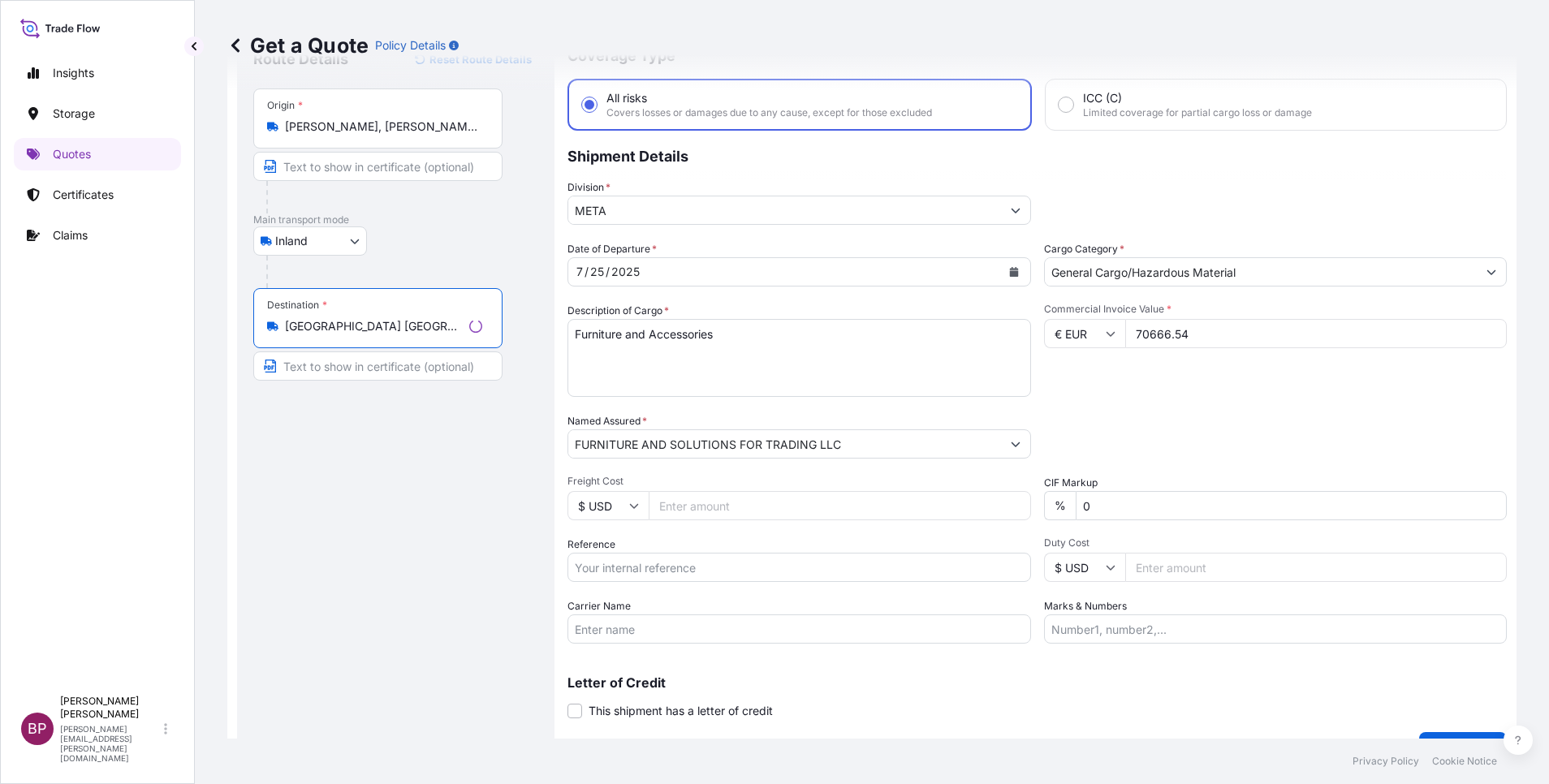
scroll to position [106, 0]
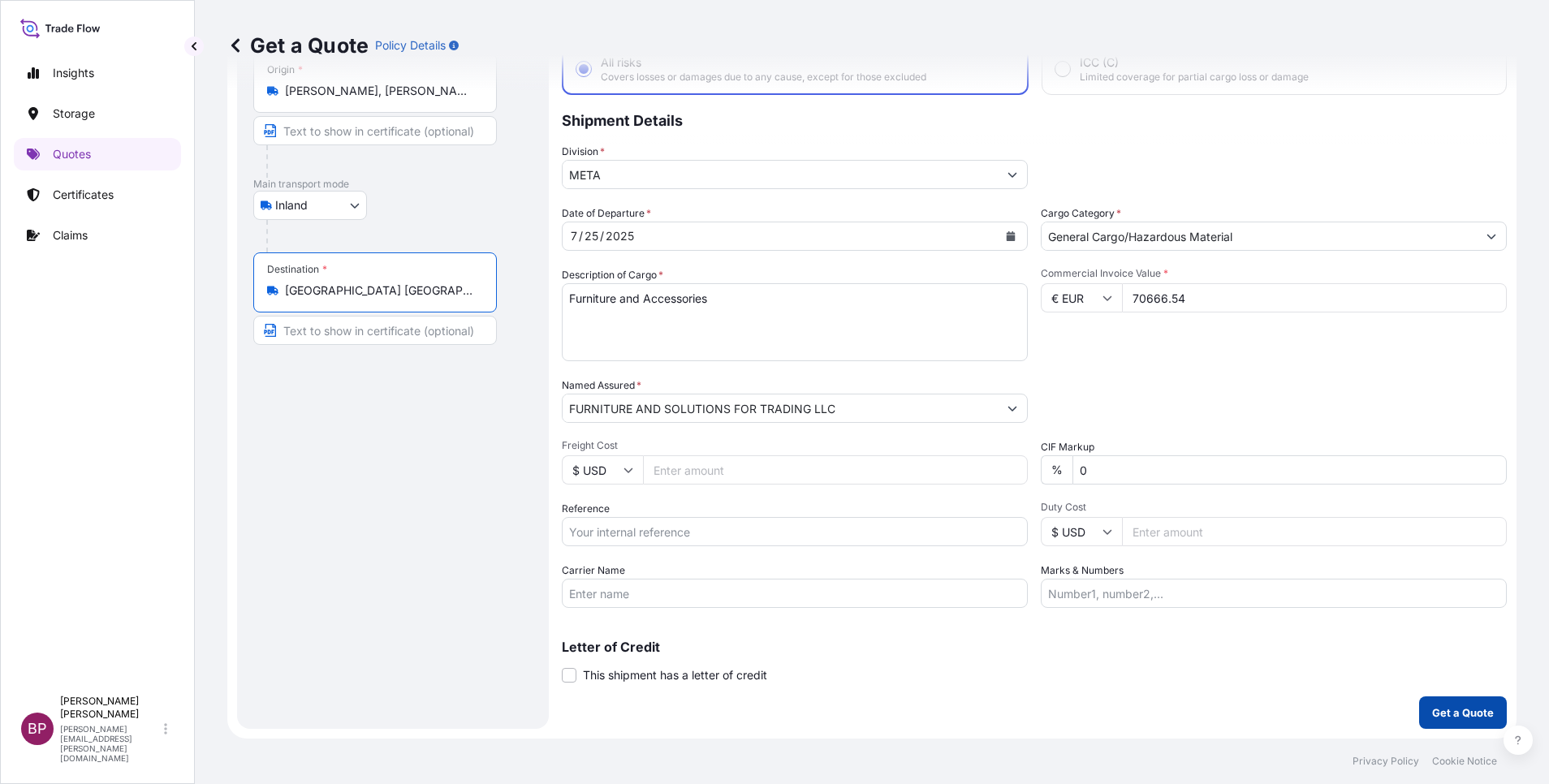
type input "[GEOGRAPHIC_DATA] [GEOGRAPHIC_DATA]"
click at [1460, 714] on p "Get a Quote" at bounding box center [1463, 712] width 62 height 16
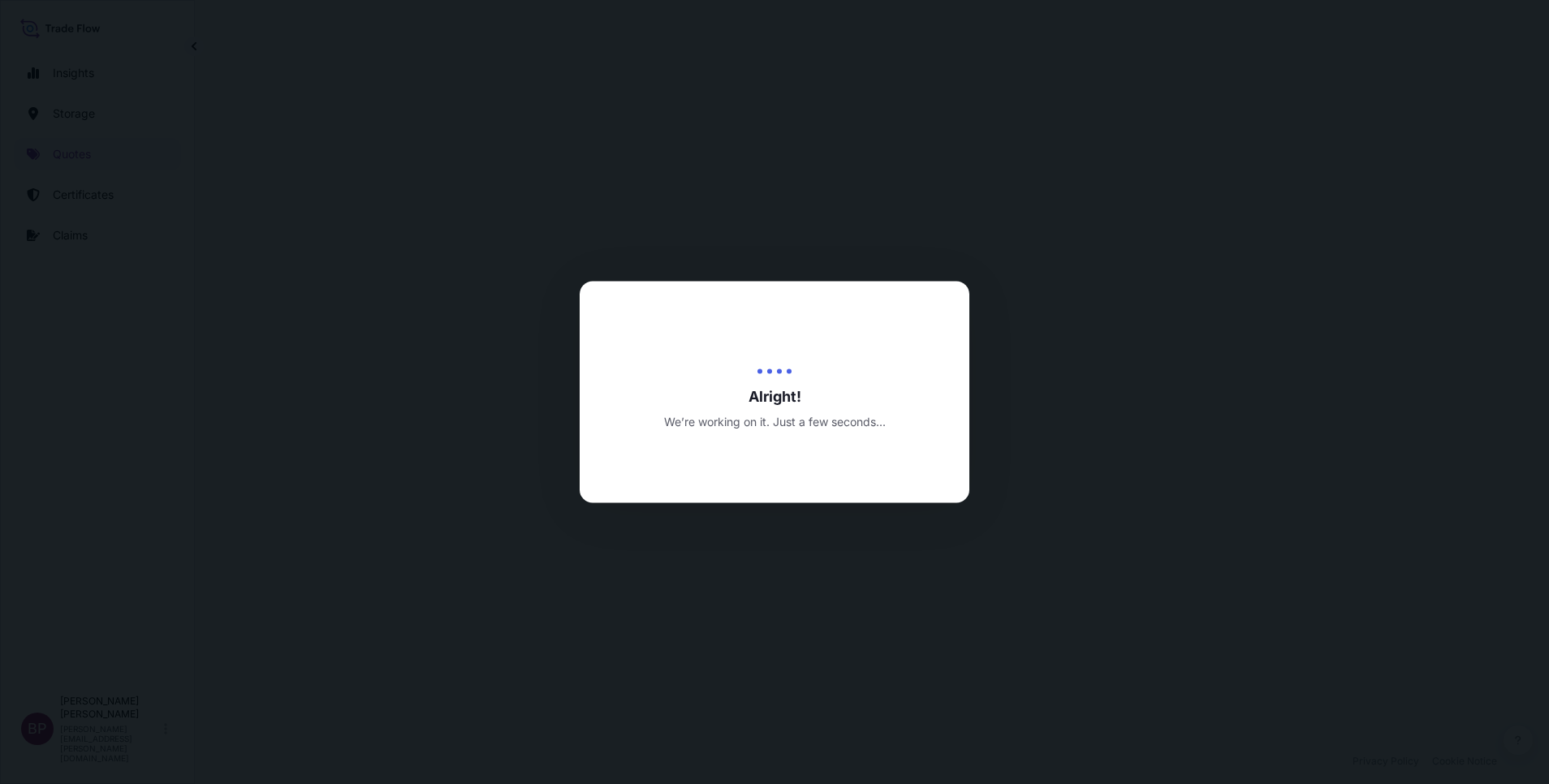
select select "Inland"
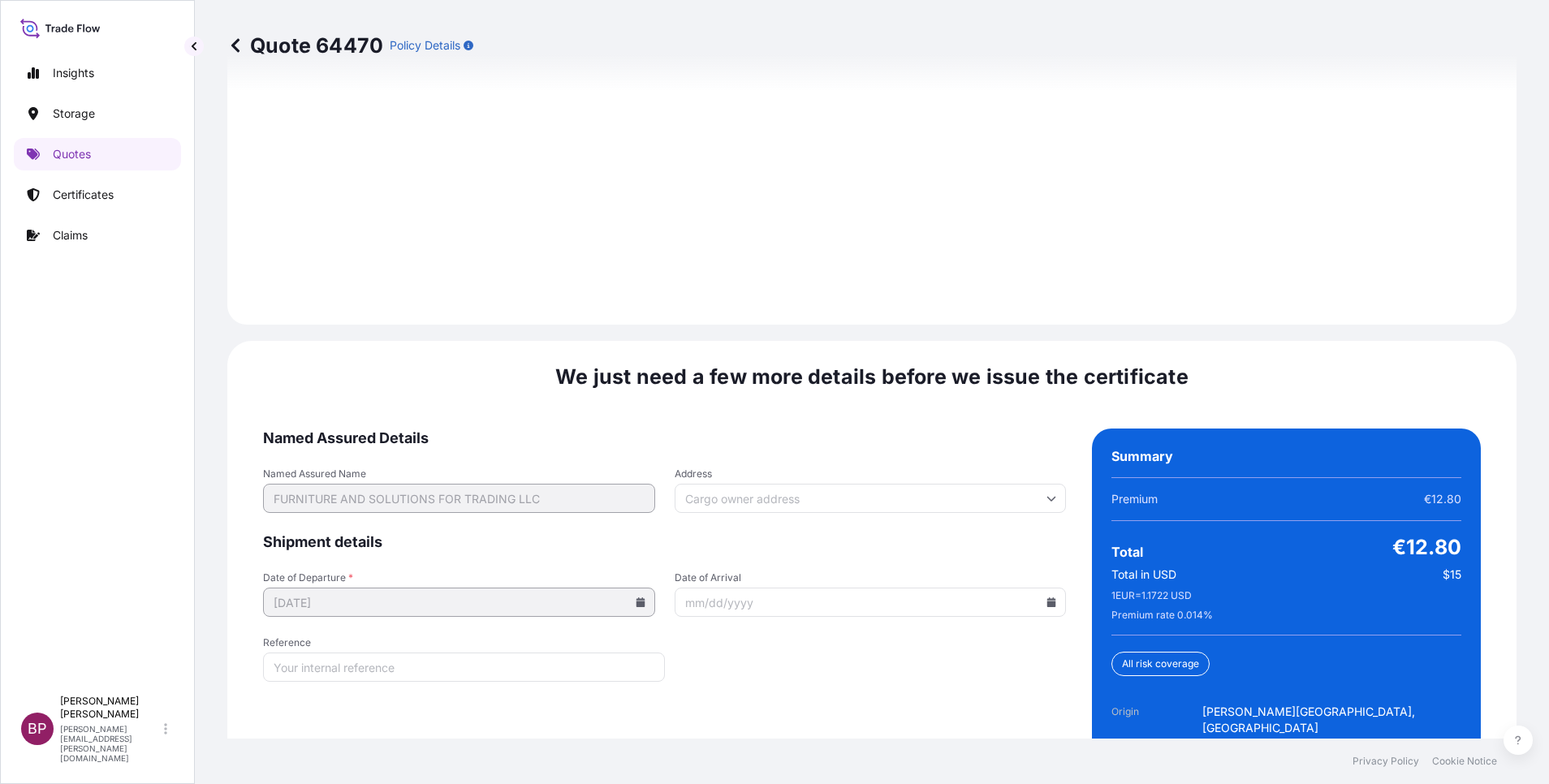
scroll to position [2360, 0]
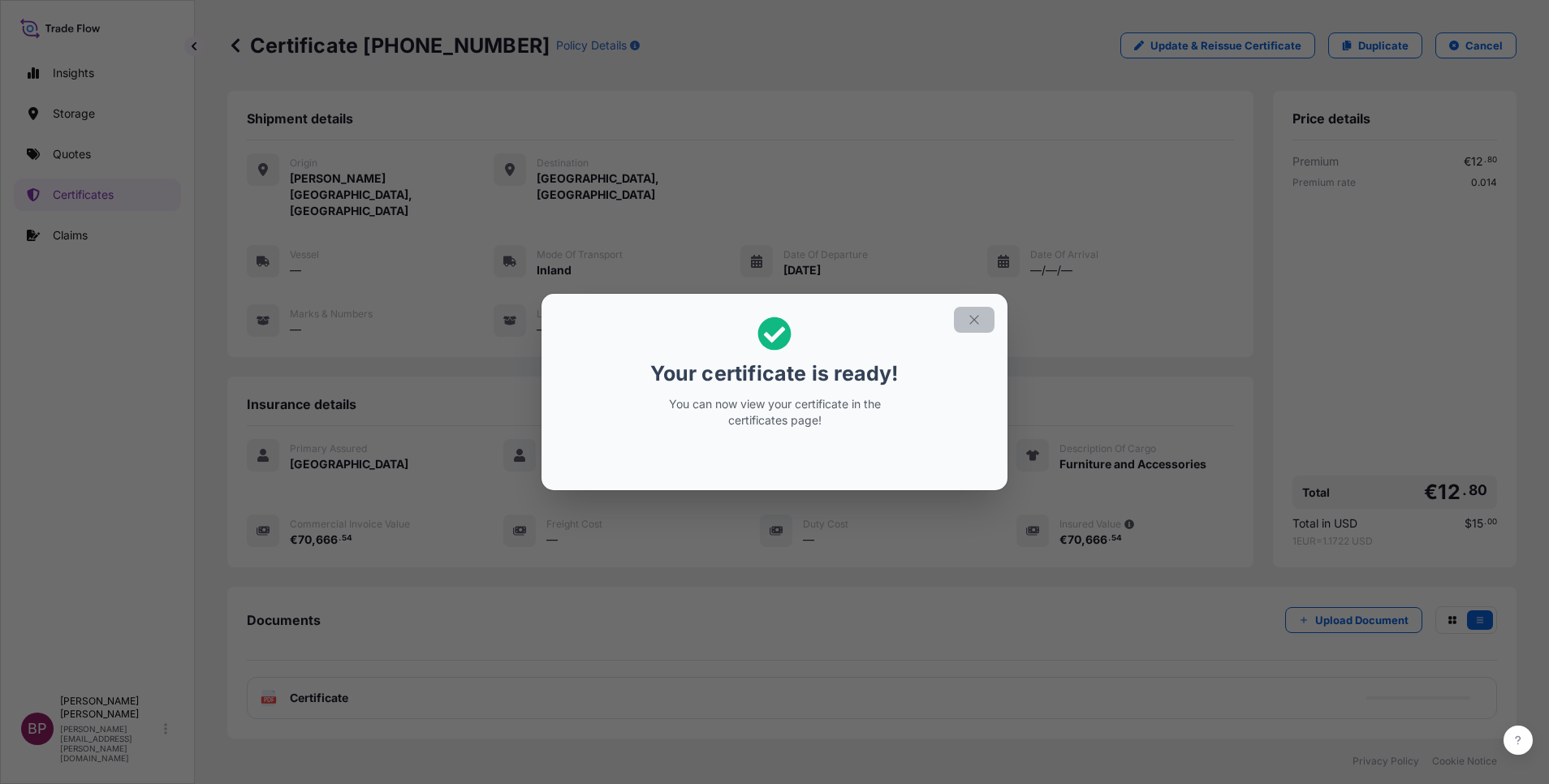
click at [967, 320] on icon "button" at bounding box center [975, 320] width 15 height 15
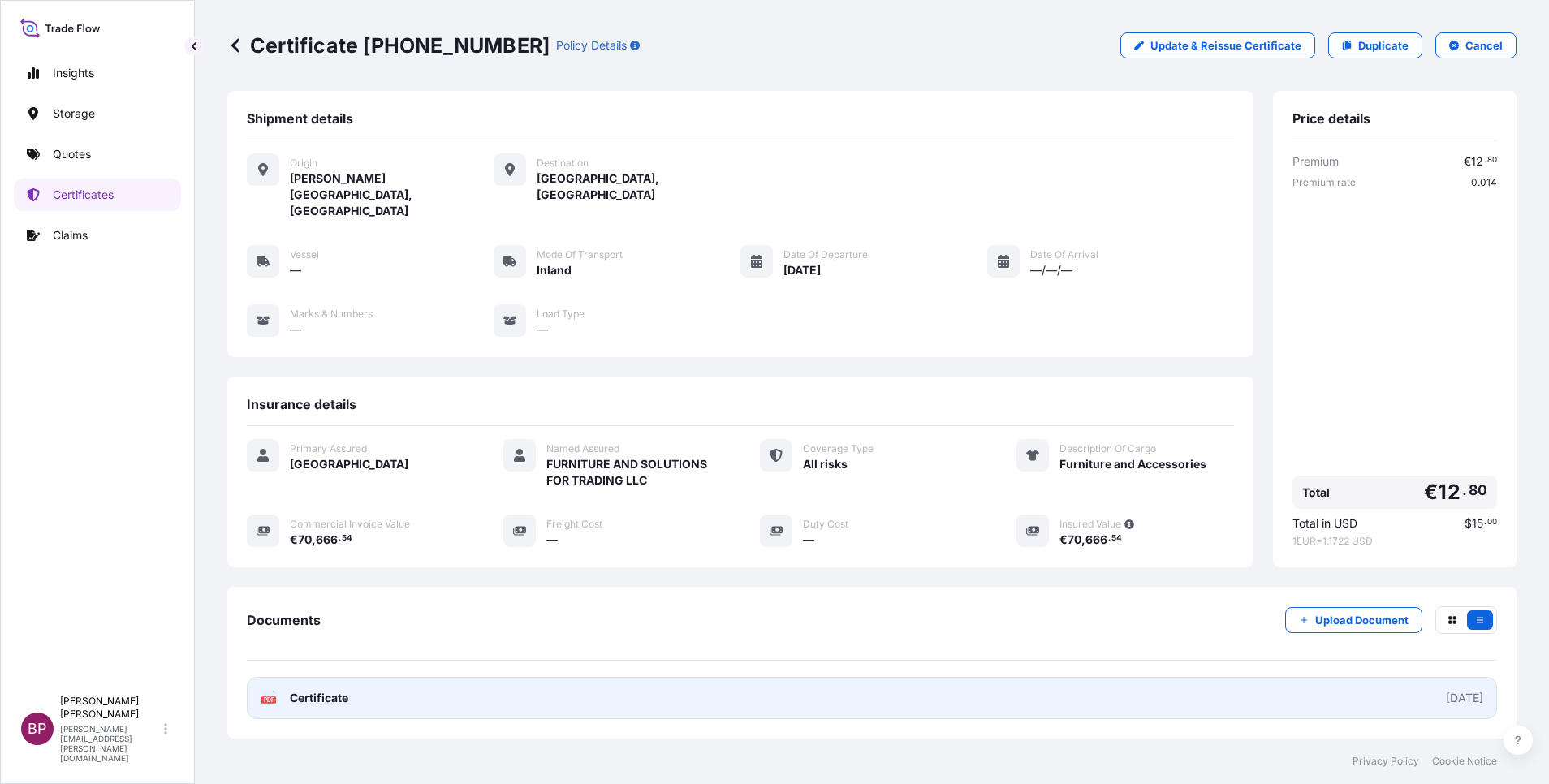
click at [335, 690] on span "Certificate" at bounding box center [318, 697] width 59 height 16
